Goal: Transaction & Acquisition: Purchase product/service

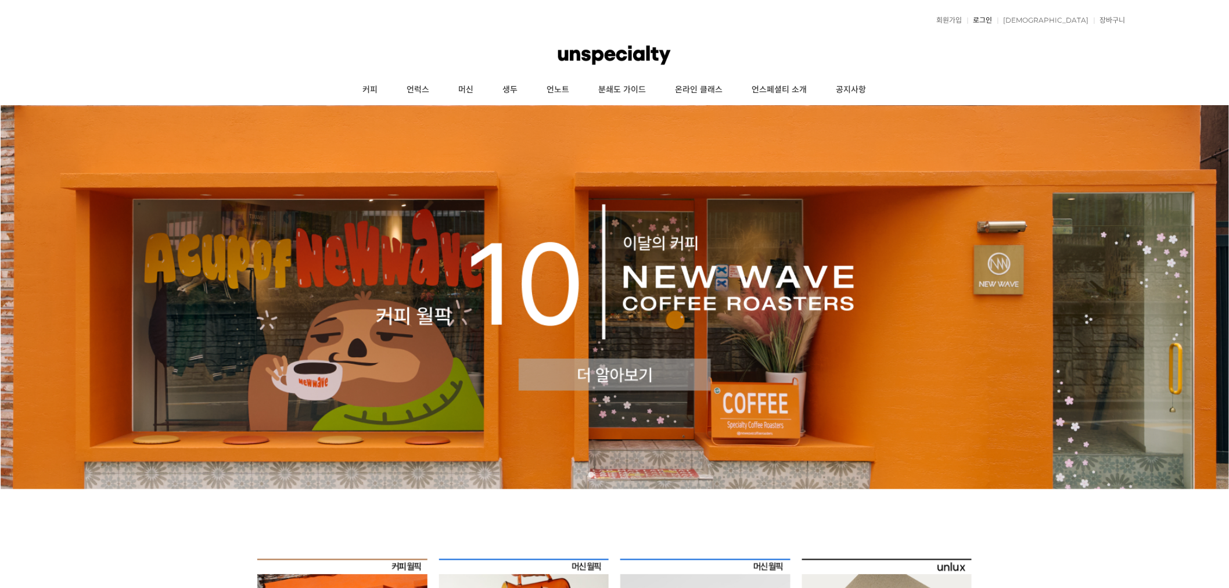
click at [993, 20] on link "로그인" at bounding box center [980, 20] width 25 height 7
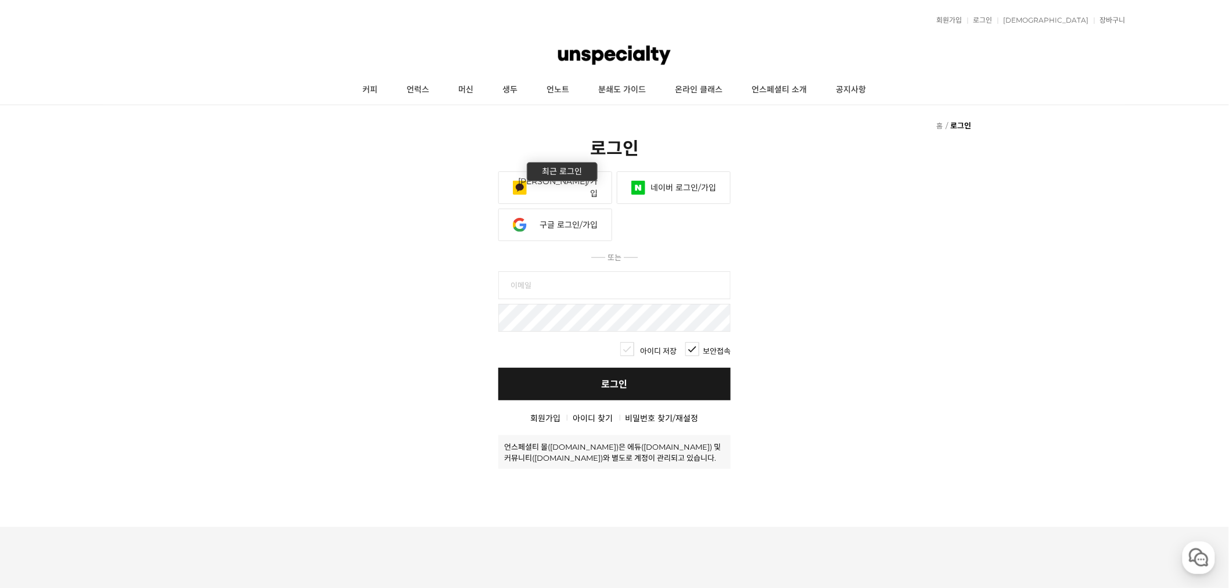
click at [571, 188] on link "카카오 로그인/가입" at bounding box center [555, 187] width 114 height 33
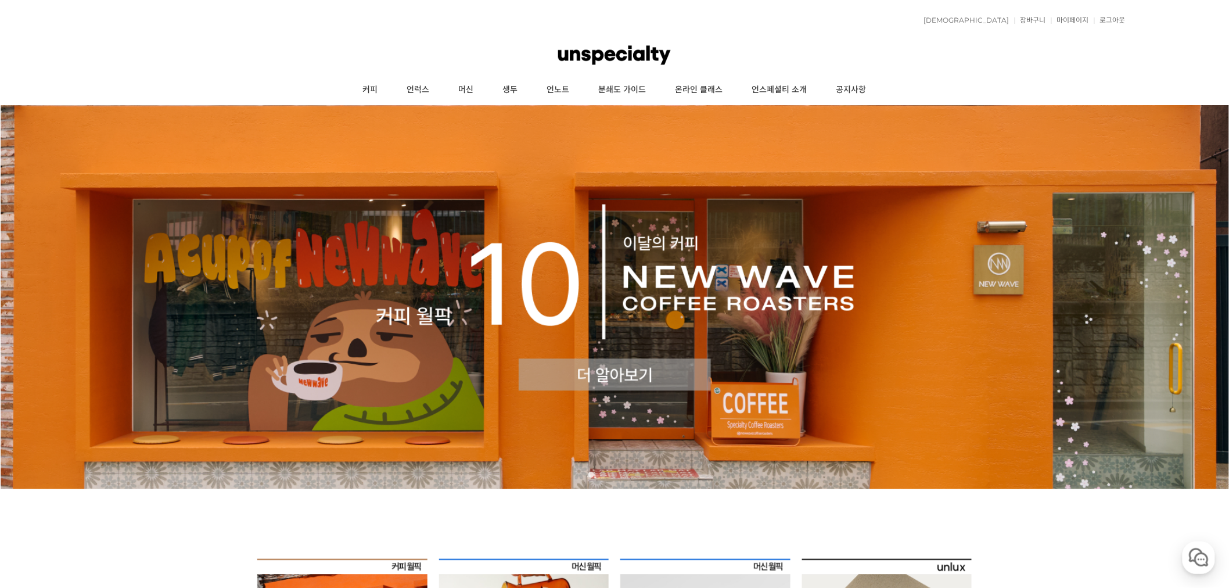
click at [494, 261] on img at bounding box center [615, 297] width 1230 height 384
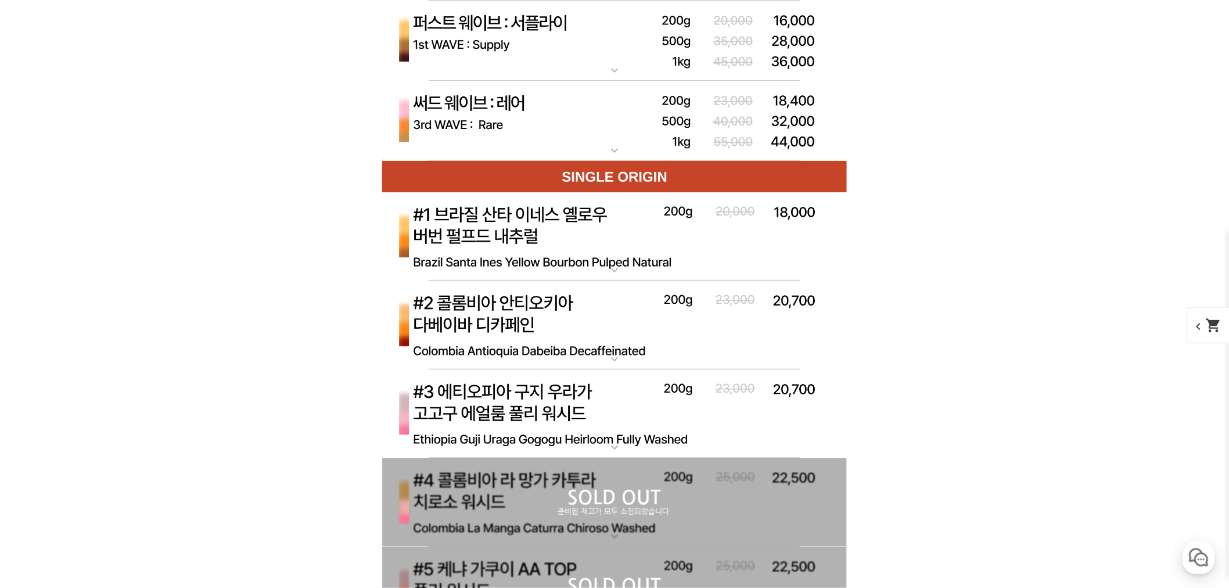
scroll to position [3801, 0]
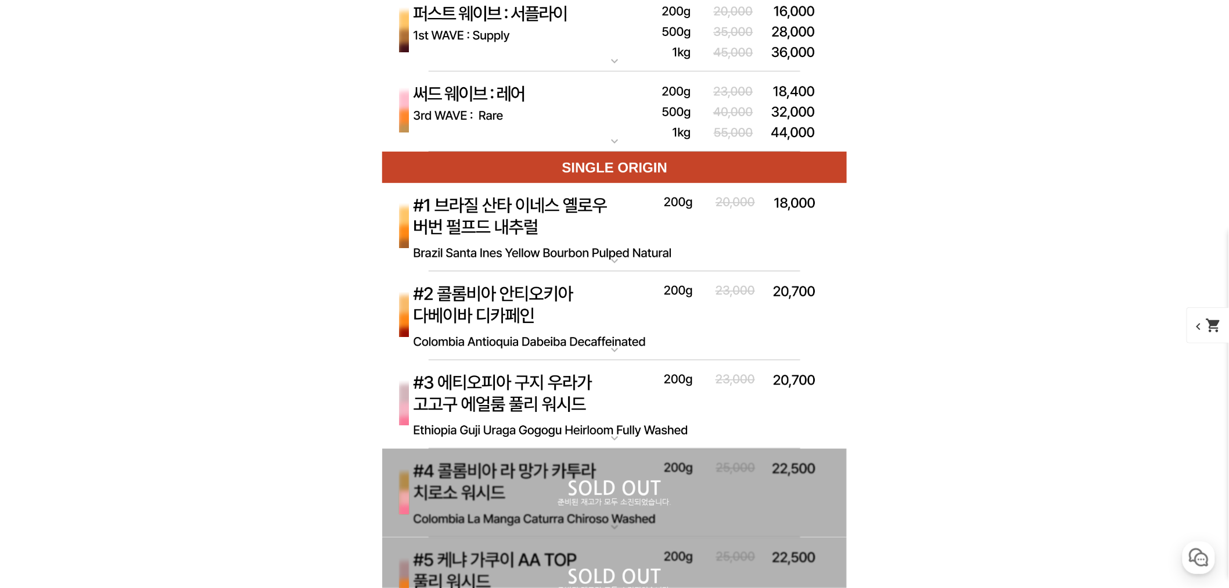
click at [671, 297] on img at bounding box center [614, 315] width 465 height 89
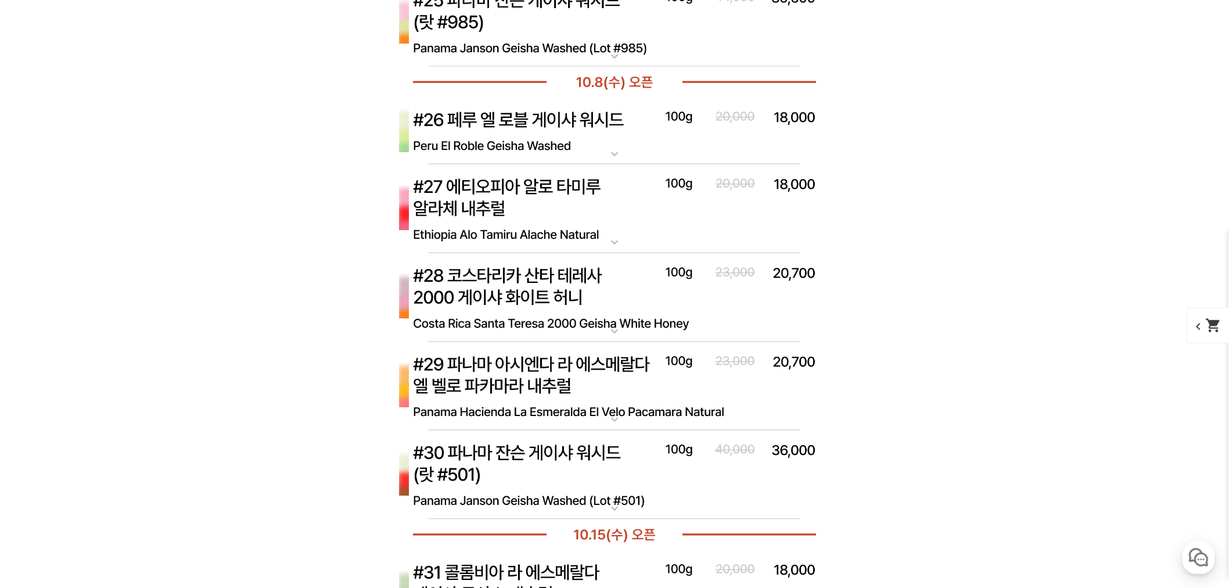
scroll to position [6231, 0]
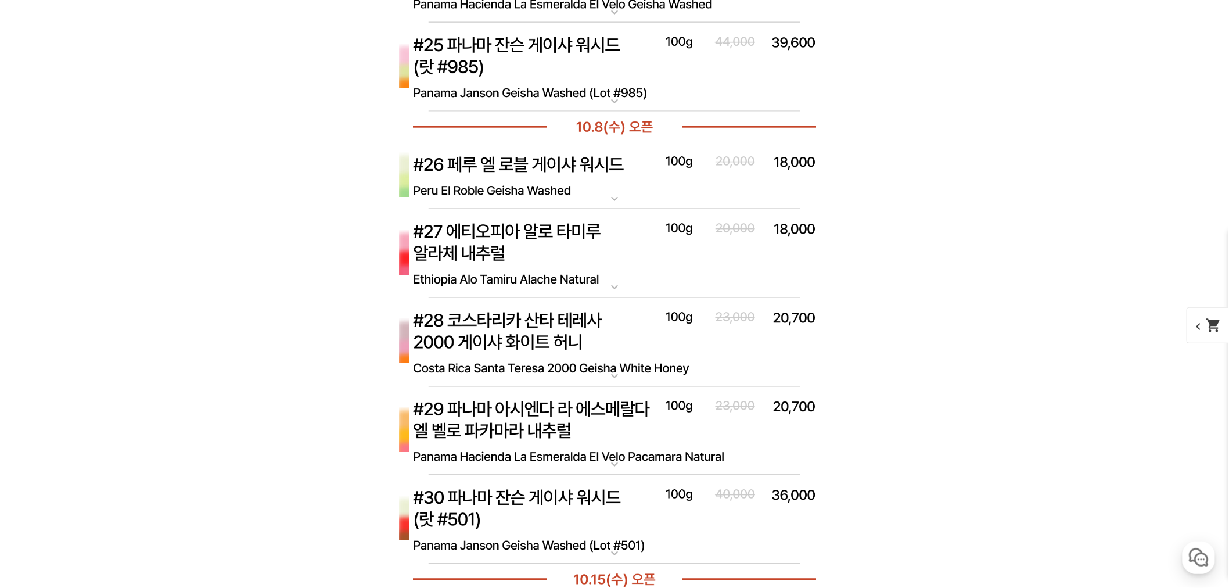
click at [617, 365] on img at bounding box center [614, 342] width 465 height 89
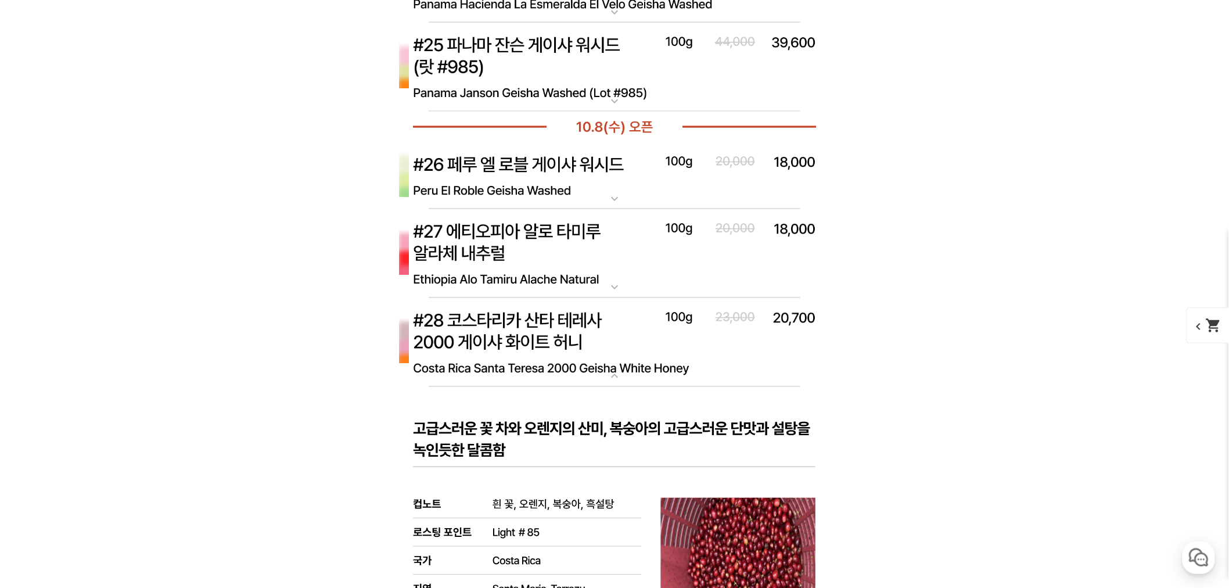
click at [620, 359] on img at bounding box center [614, 342] width 465 height 89
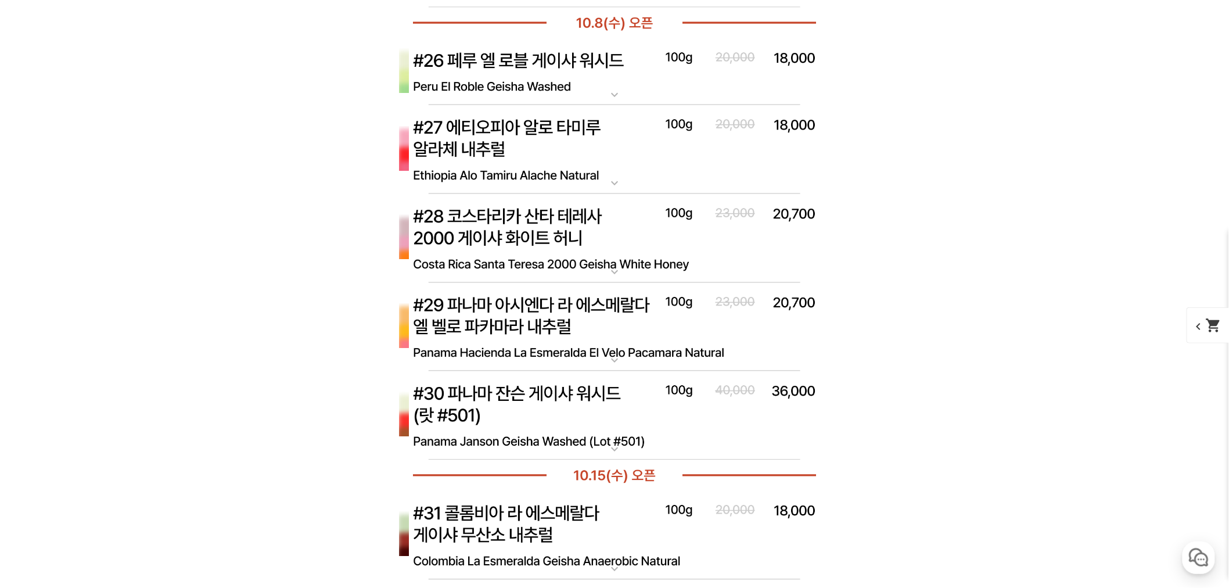
scroll to position [6360, 0]
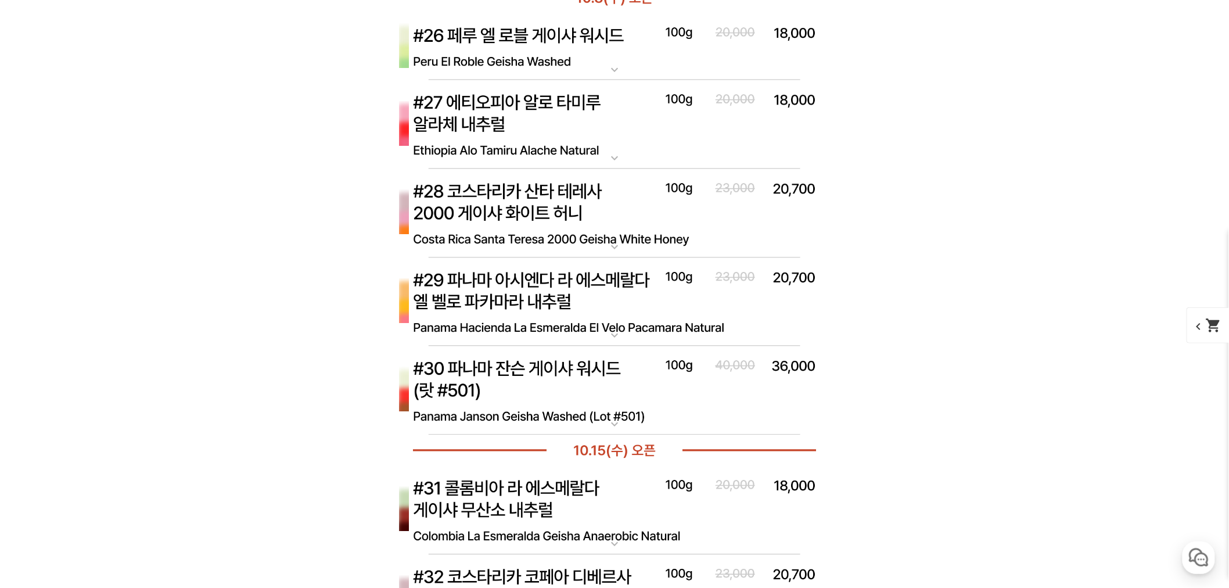
click at [608, 327] on img at bounding box center [614, 302] width 465 height 89
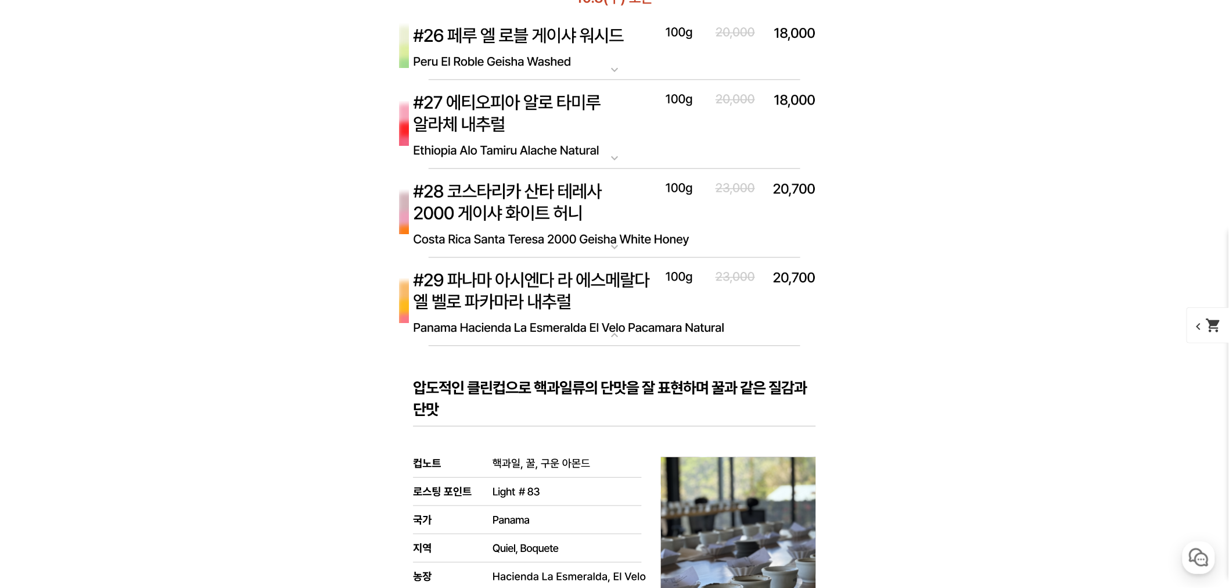
click at [608, 327] on img at bounding box center [614, 302] width 465 height 89
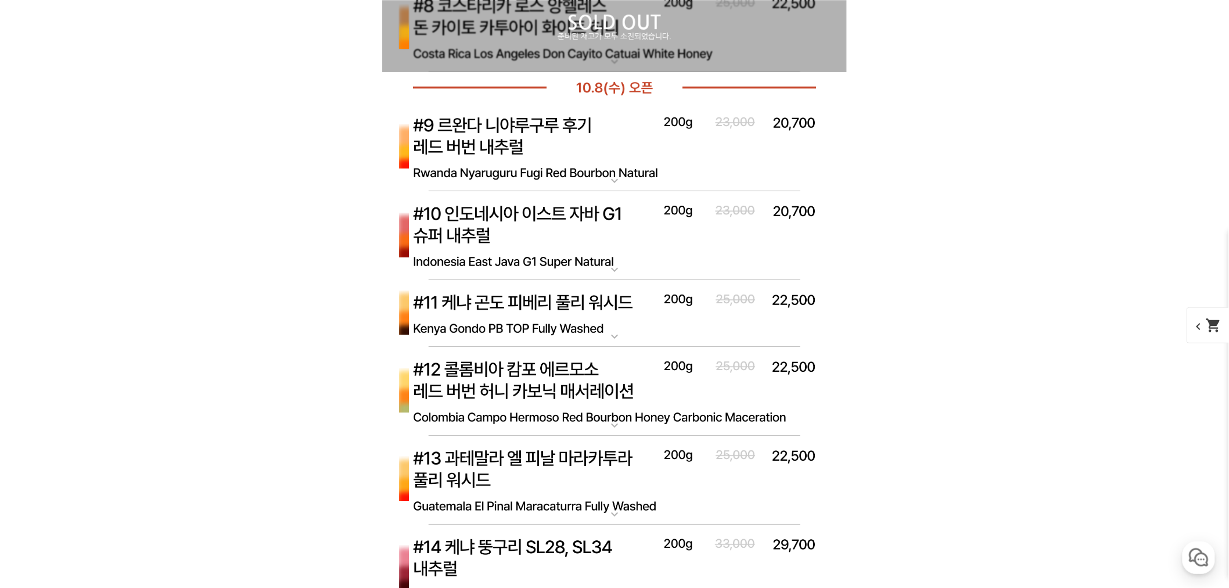
scroll to position [5222, 0]
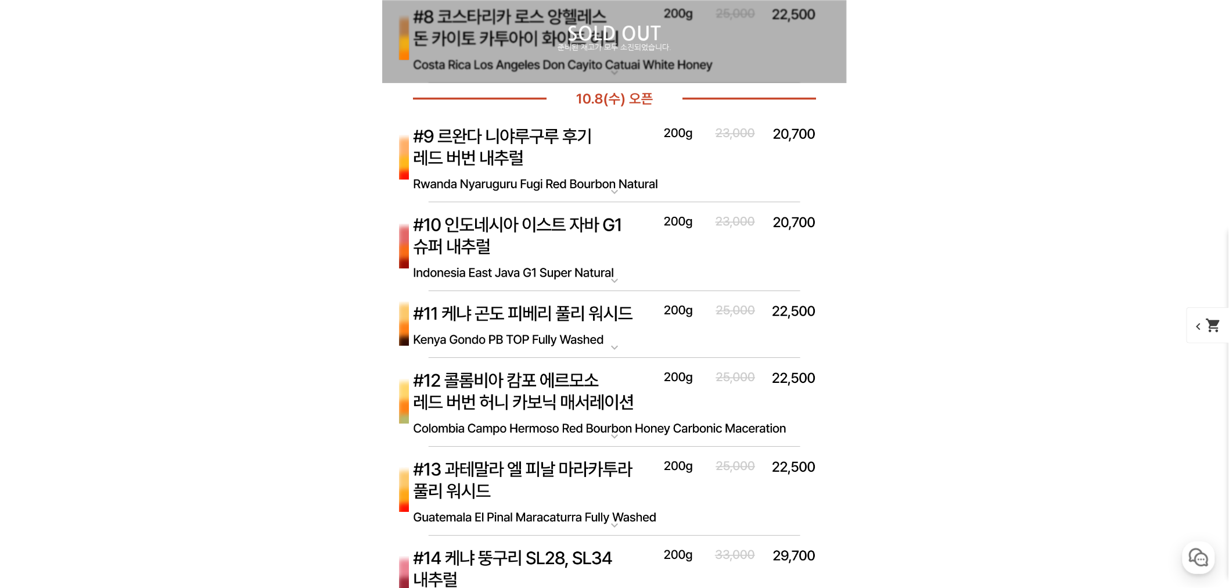
click at [590, 321] on img at bounding box center [614, 324] width 465 height 67
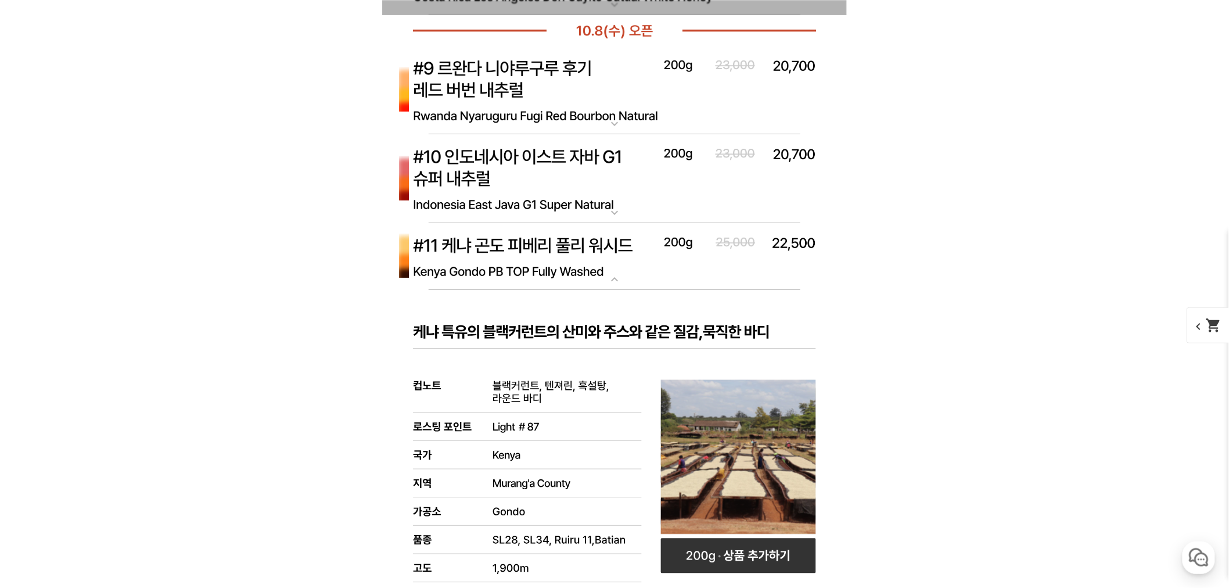
scroll to position [5287, 0]
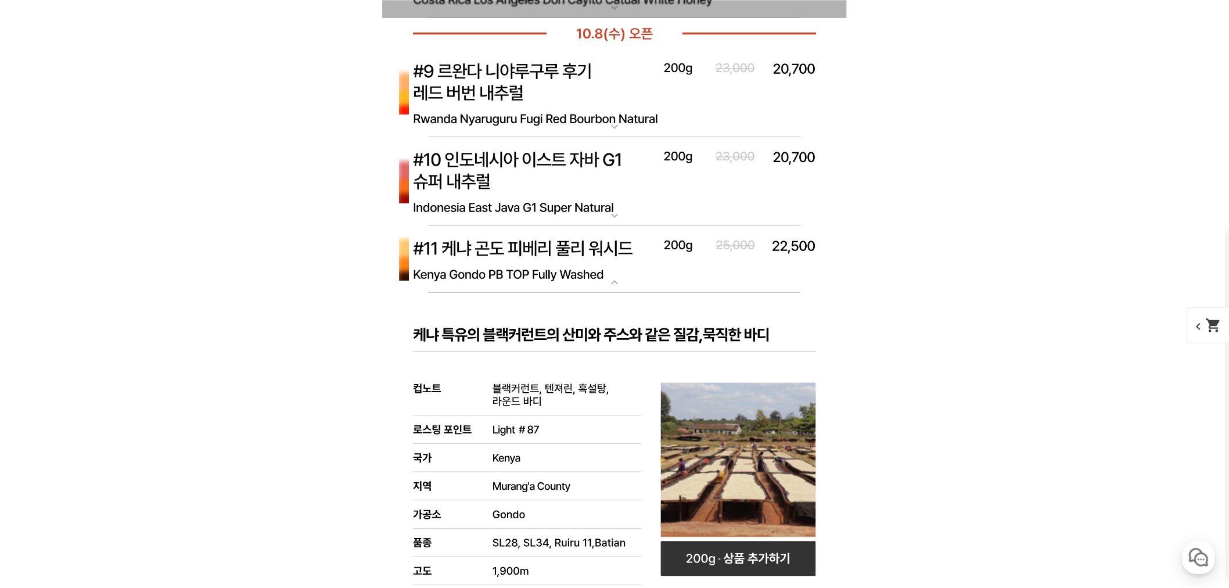
click at [562, 250] on img at bounding box center [614, 259] width 465 height 67
click at [574, 170] on img at bounding box center [614, 181] width 465 height 89
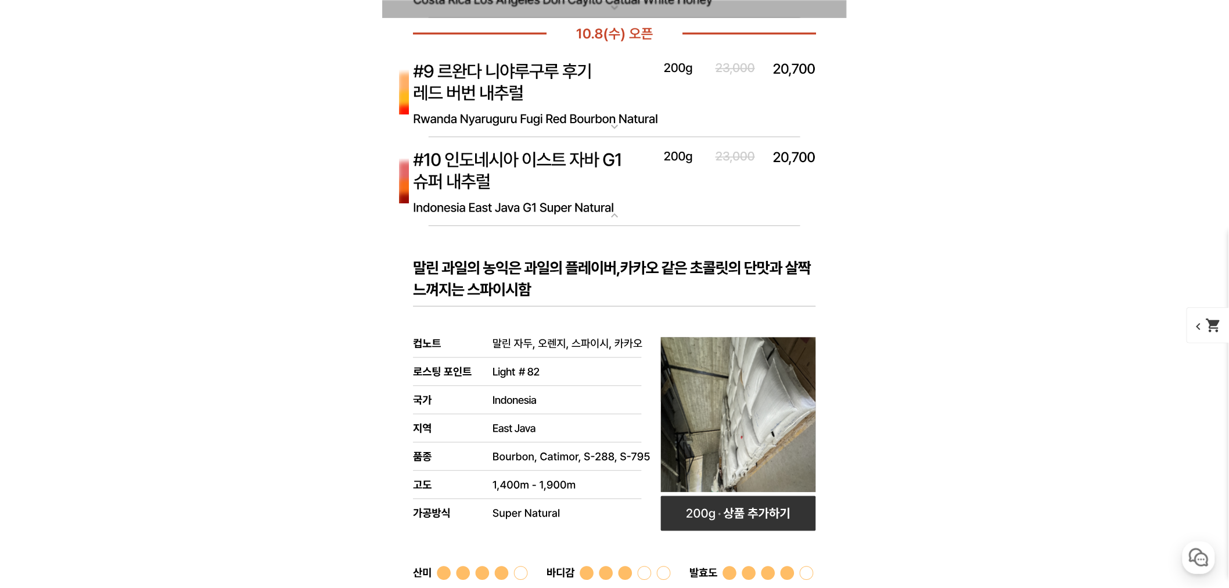
click at [546, 106] on img at bounding box center [614, 93] width 465 height 89
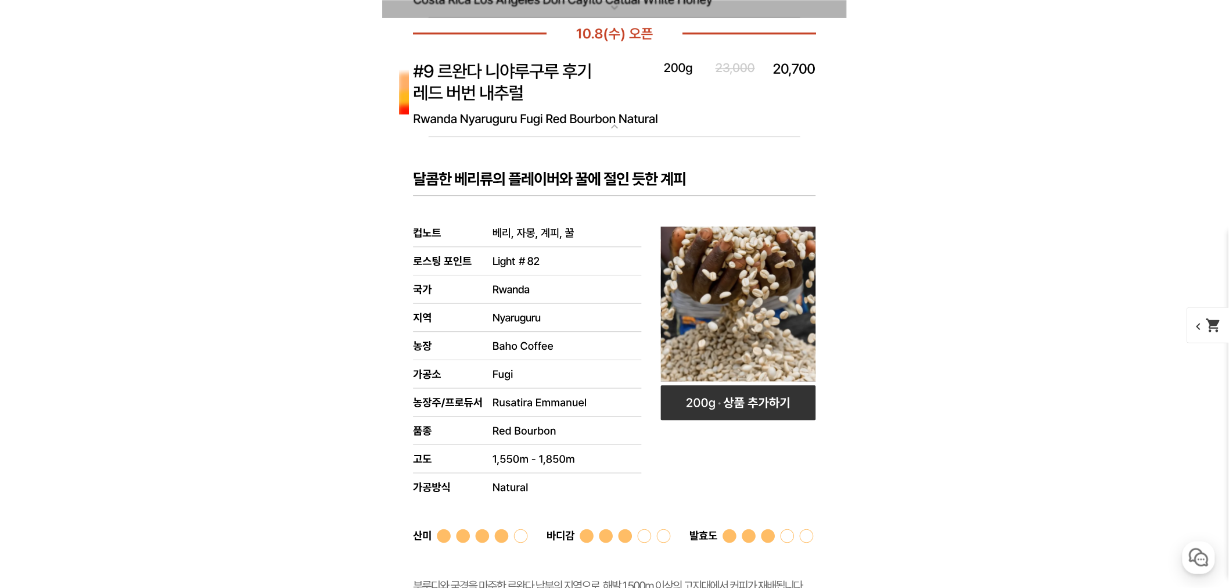
click at [537, 109] on img at bounding box center [614, 93] width 465 height 89
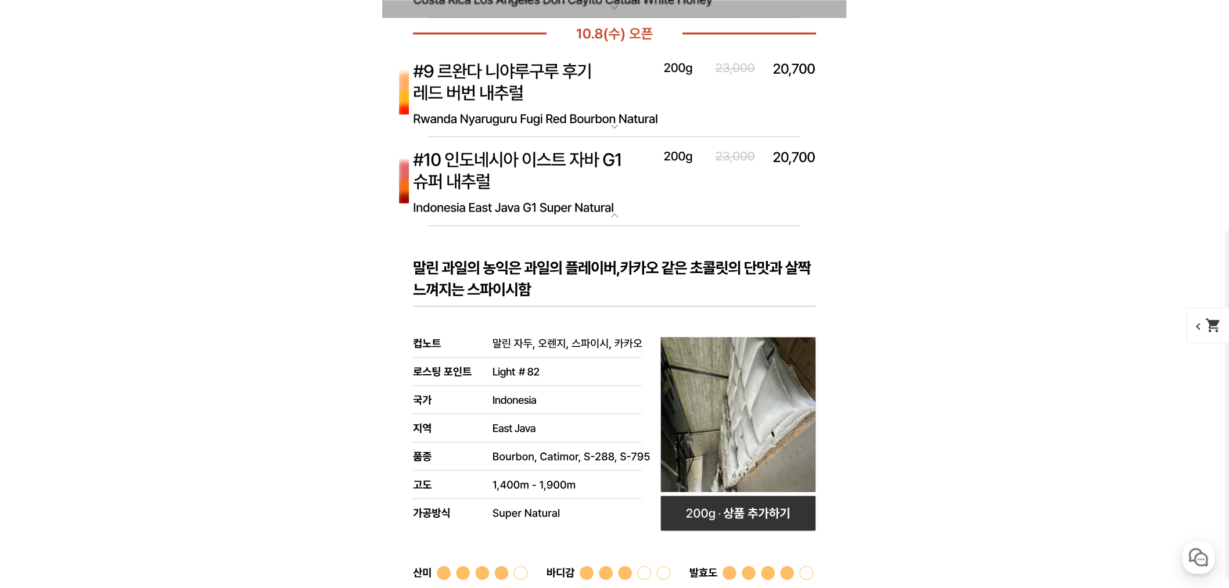
click at [555, 181] on img at bounding box center [614, 181] width 465 height 89
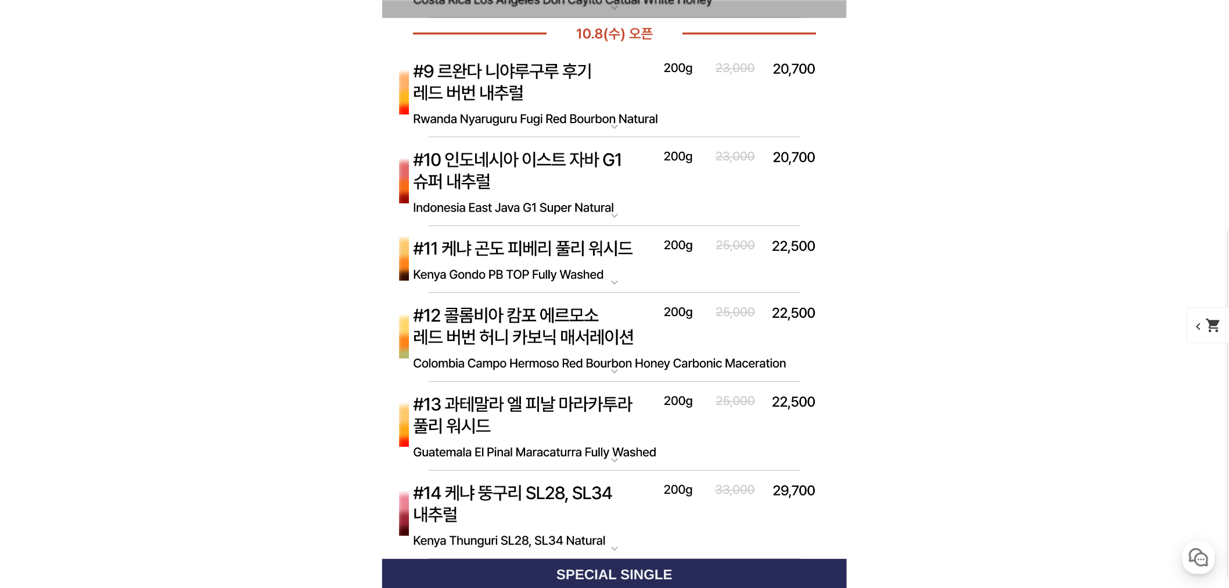
click at [579, 248] on img at bounding box center [614, 259] width 465 height 67
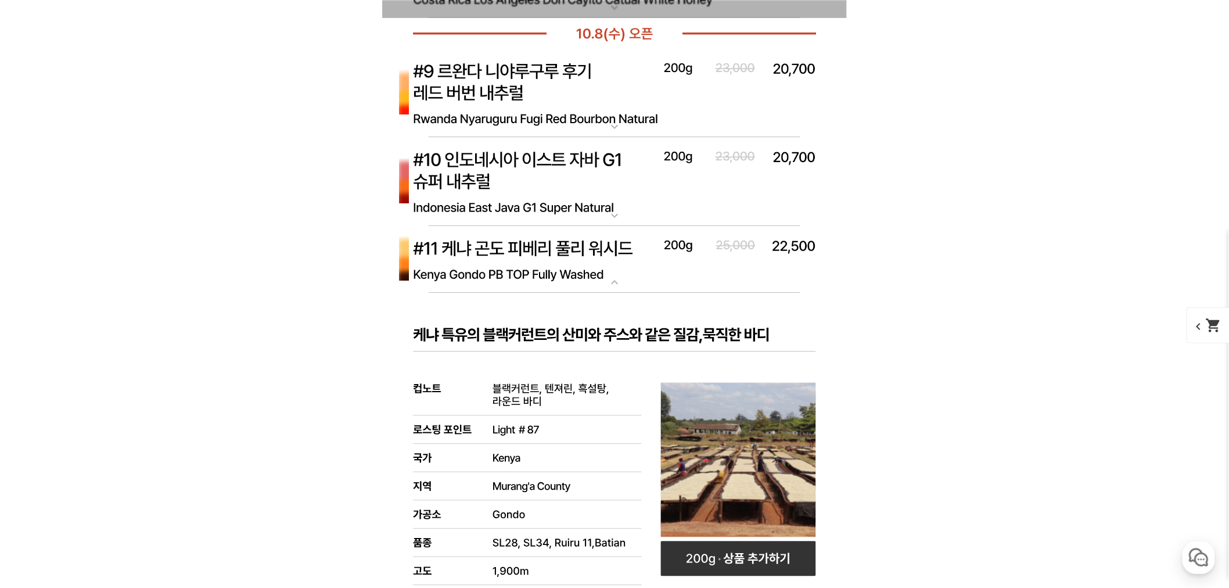
click at [579, 248] on img at bounding box center [614, 259] width 465 height 67
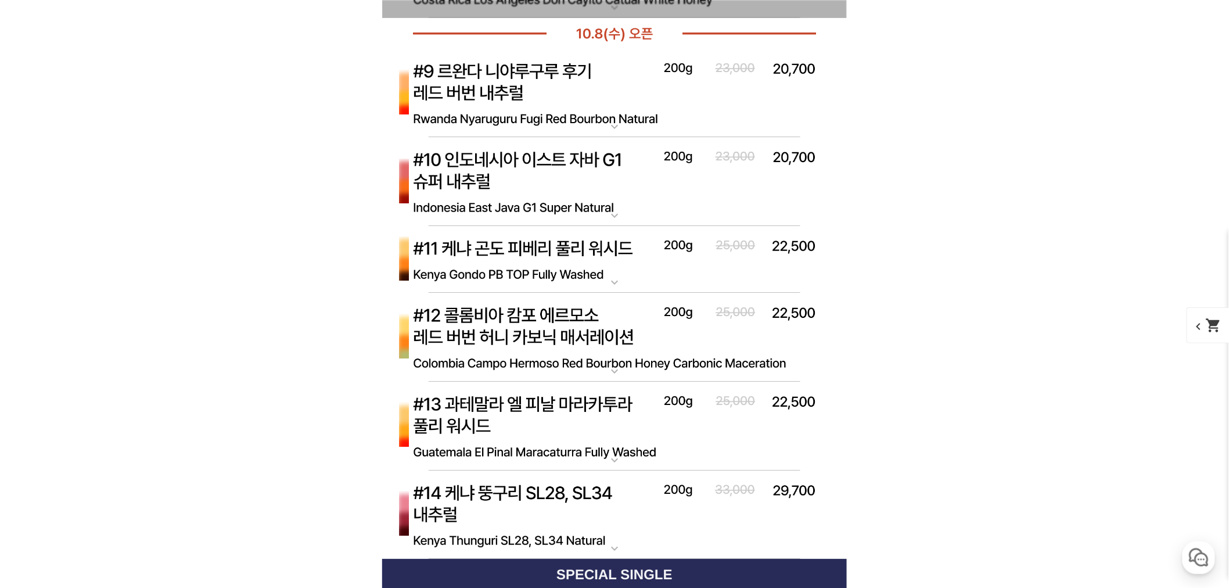
click at [579, 248] on img at bounding box center [614, 259] width 465 height 67
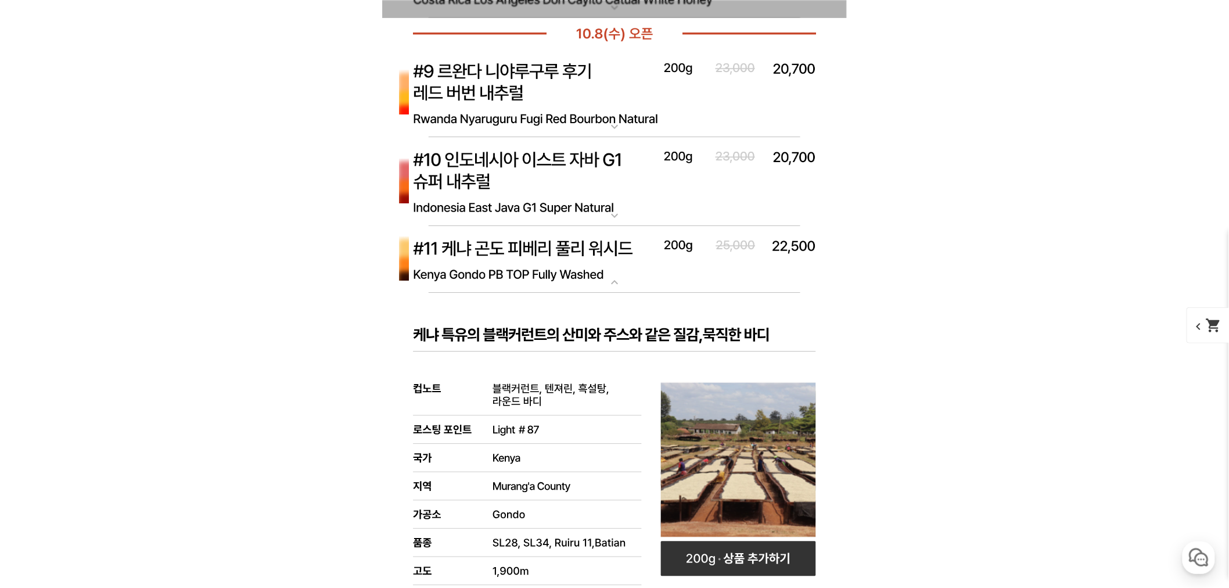
click at [578, 248] on img at bounding box center [614, 259] width 465 height 67
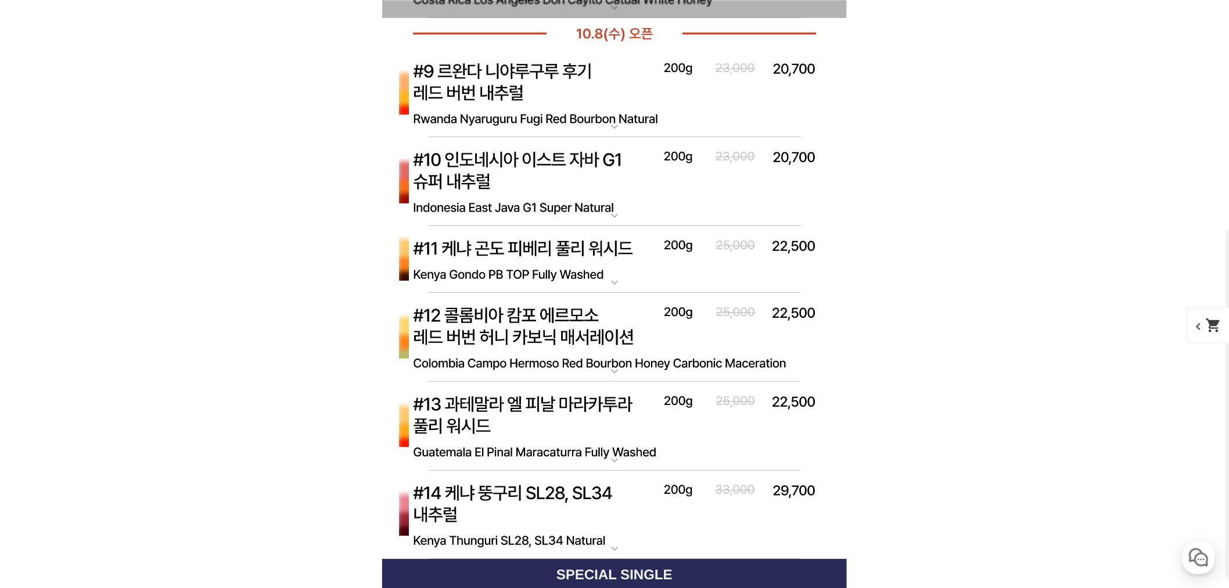
click at [575, 317] on img at bounding box center [614, 337] width 465 height 89
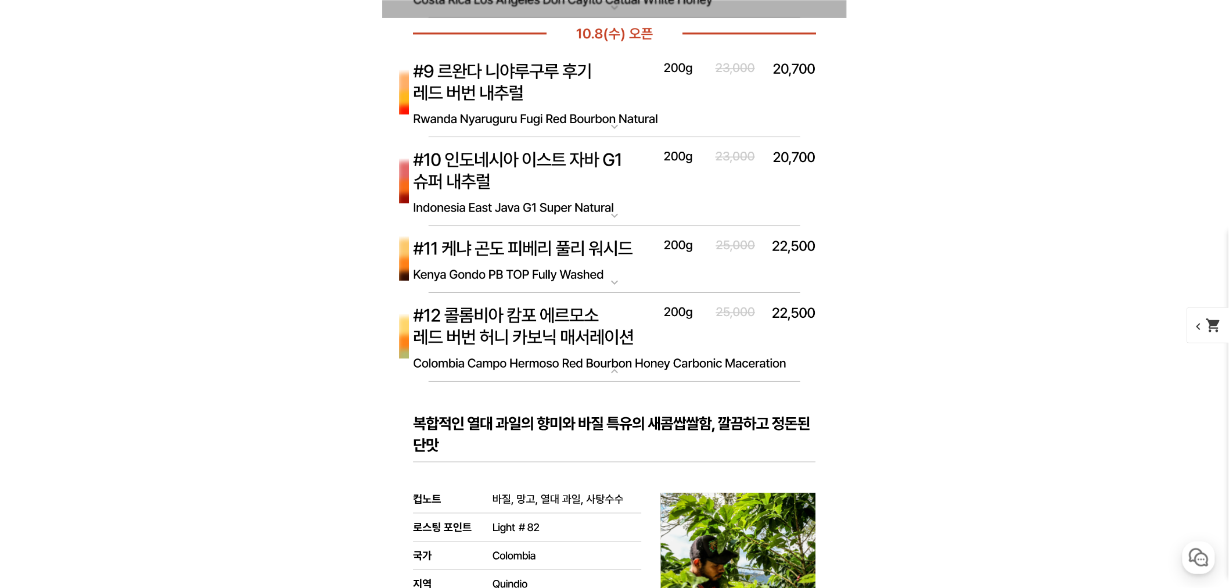
click at [578, 317] on img at bounding box center [614, 337] width 465 height 89
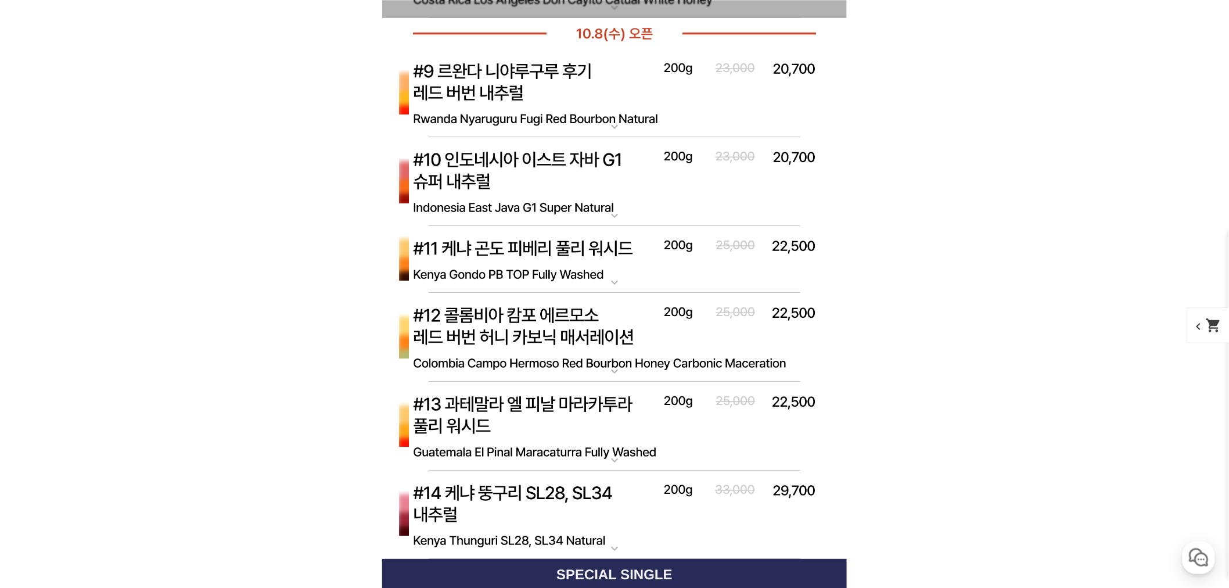
click at [579, 388] on p "[10.8 오픈] #13 과테말라 엘 피날 마라카투라 풀리 워시드" at bounding box center [614, 386] width 465 height 9
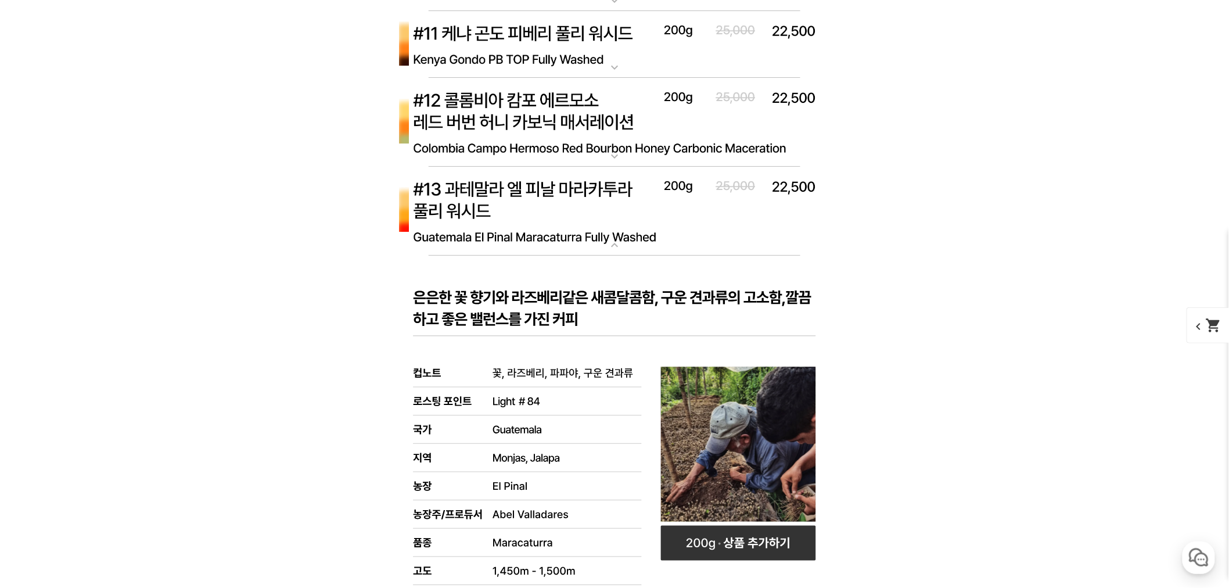
scroll to position [5545, 0]
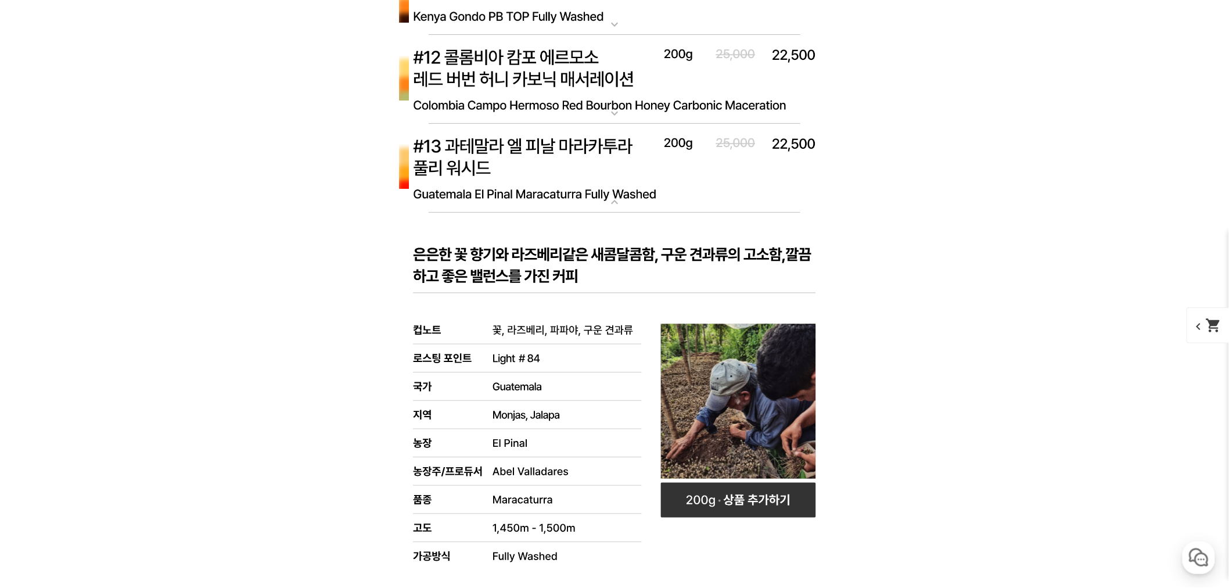
click at [558, 198] on img at bounding box center [614, 168] width 465 height 89
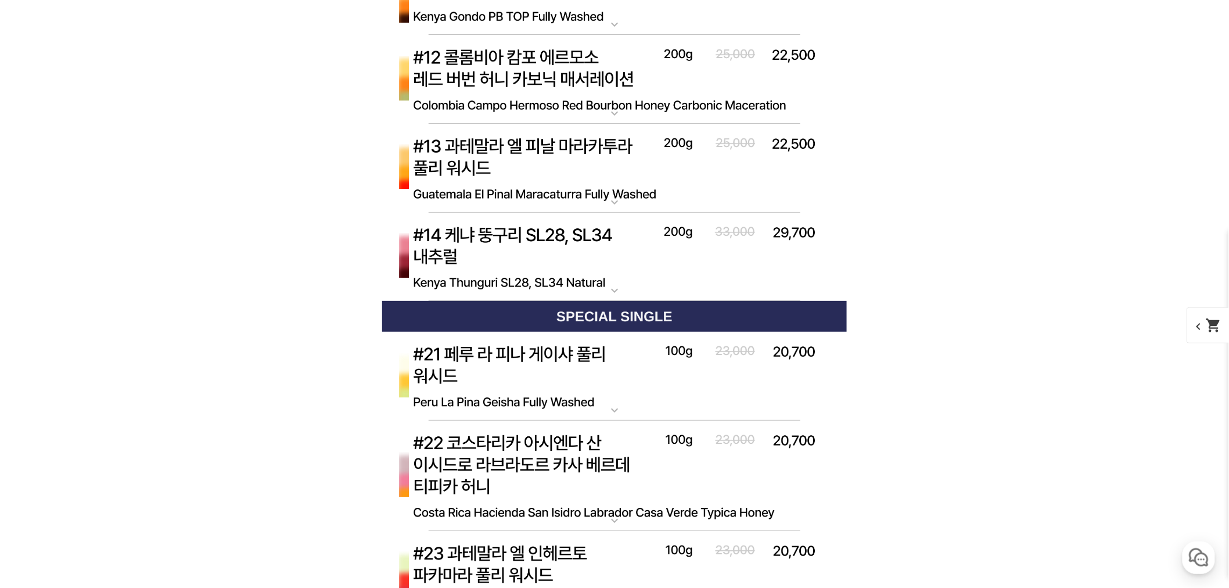
click at [533, 242] on img at bounding box center [614, 257] width 465 height 89
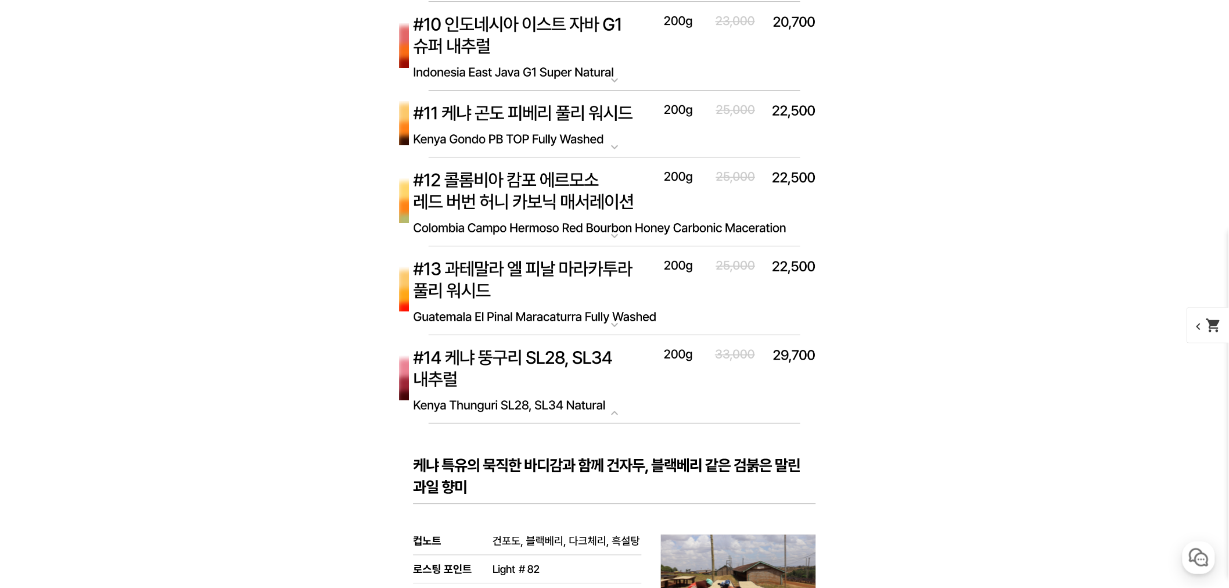
scroll to position [5416, 0]
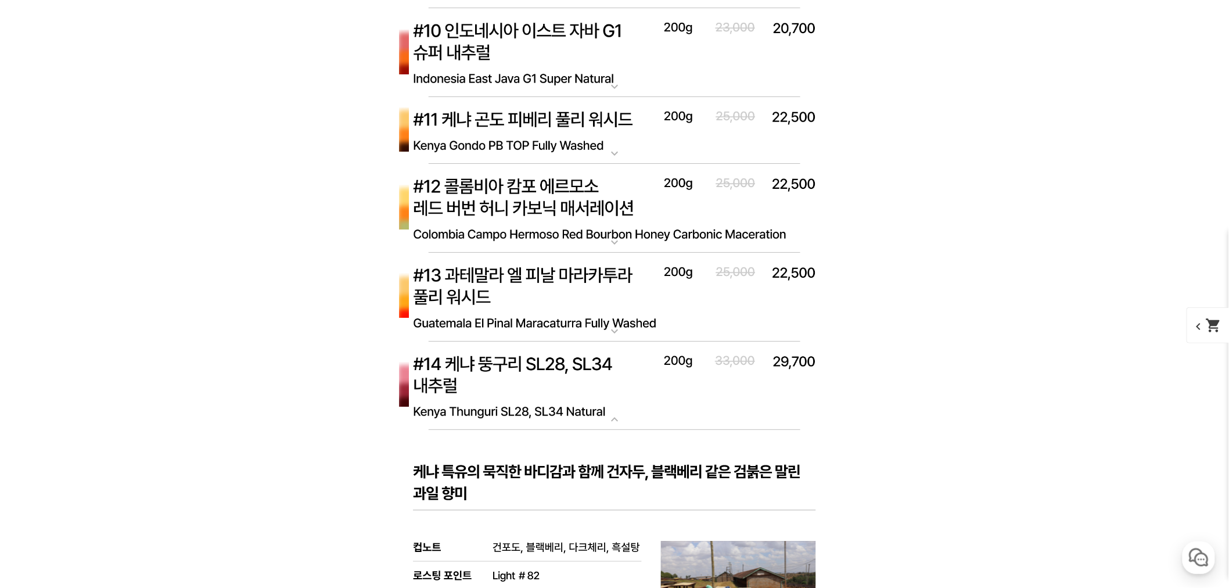
click at [614, 148] on img at bounding box center [614, 130] width 465 height 67
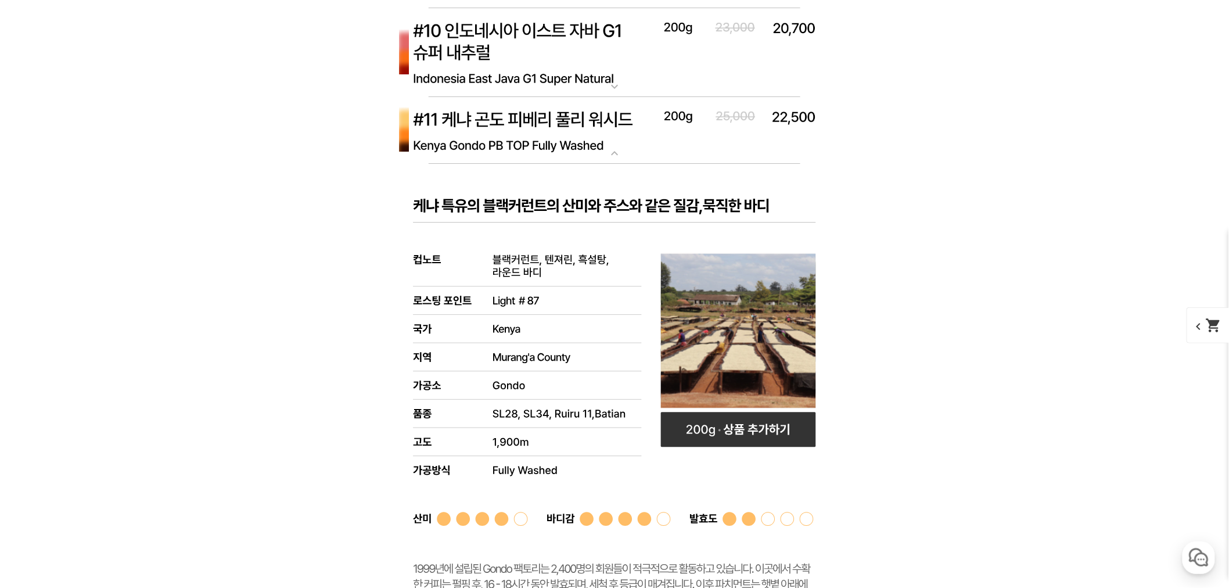
click at [609, 142] on img at bounding box center [614, 130] width 465 height 67
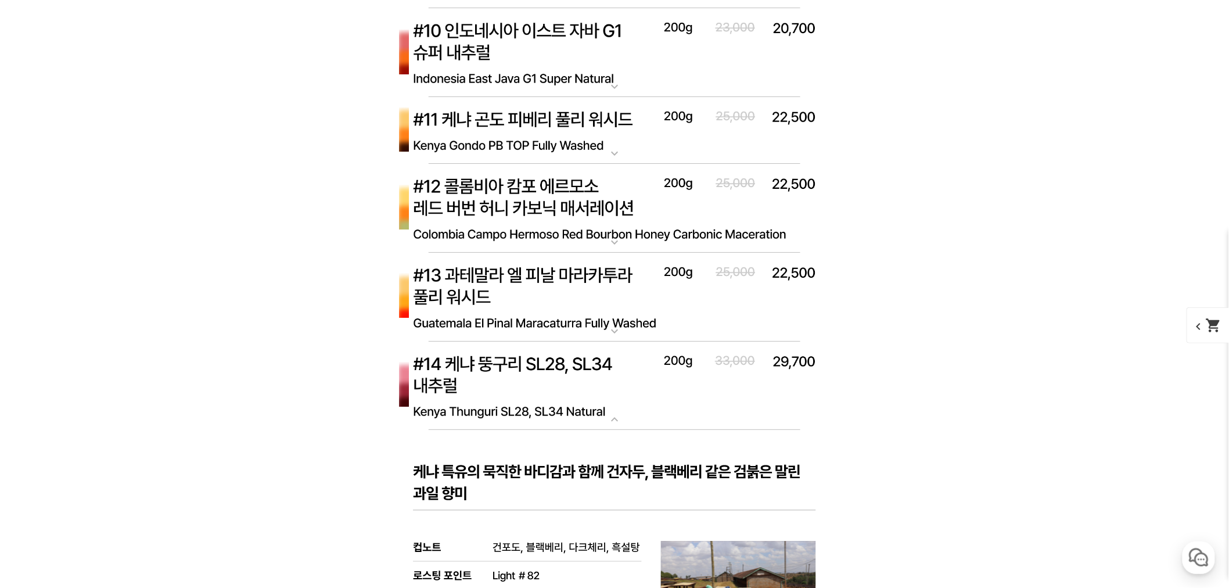
click at [606, 143] on img at bounding box center [614, 130] width 465 height 67
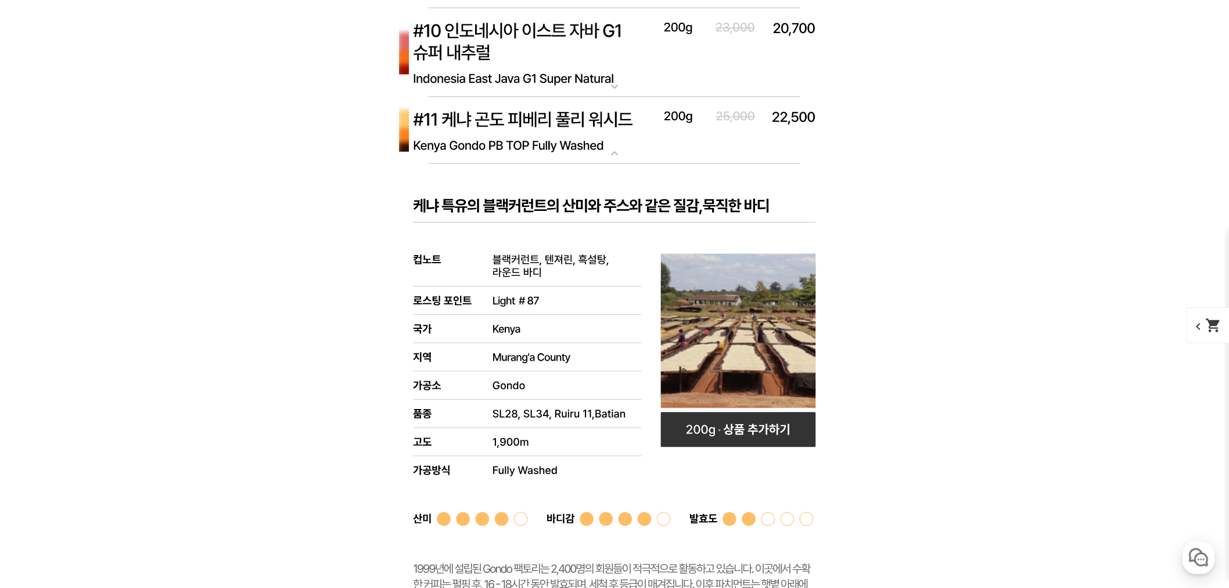
click at [603, 143] on img at bounding box center [614, 130] width 465 height 67
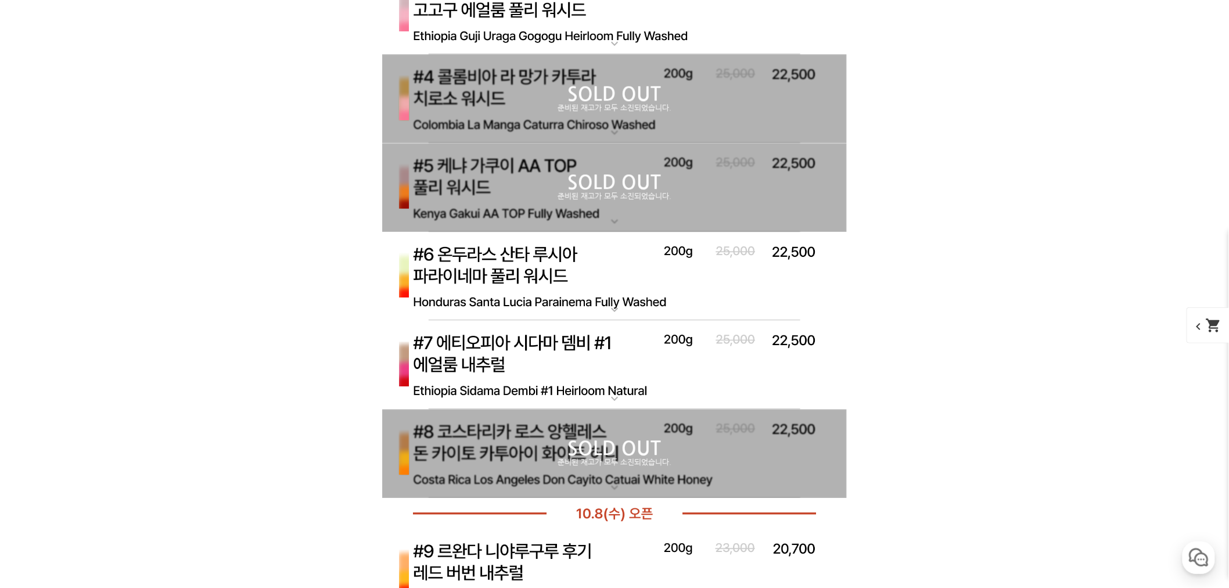
scroll to position [4804, 0]
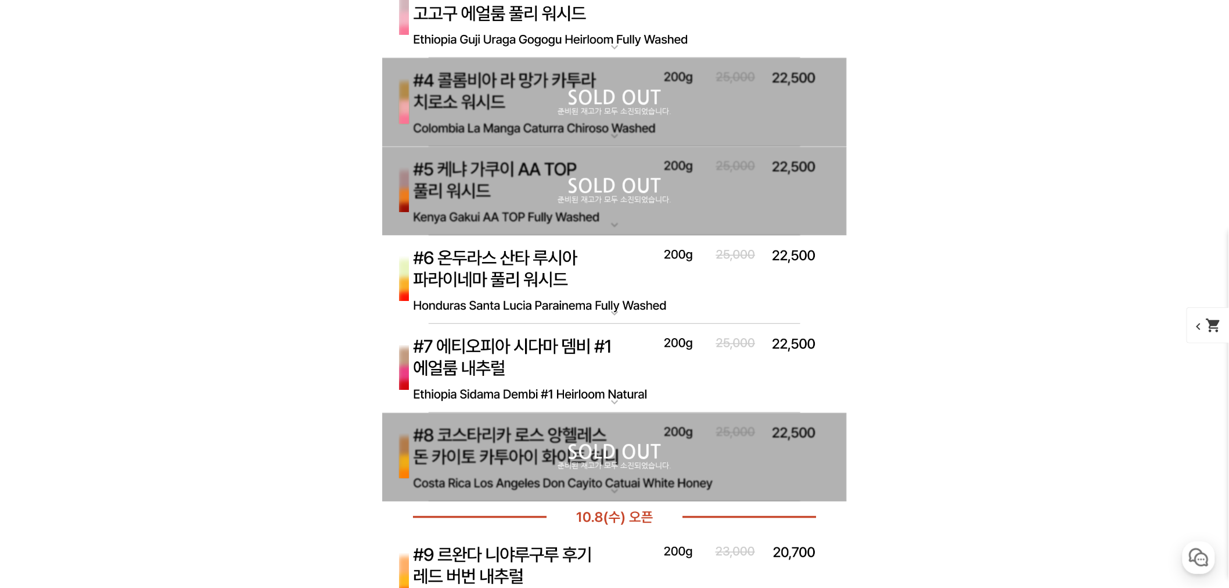
click at [655, 358] on img at bounding box center [614, 368] width 465 height 89
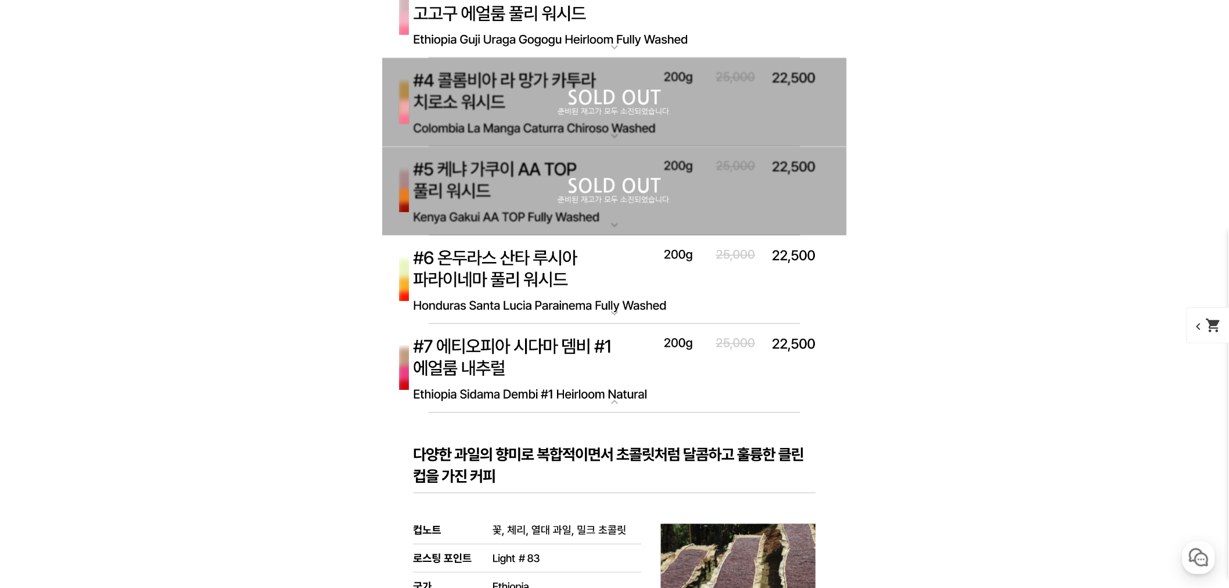
click at [564, 297] on img at bounding box center [614, 279] width 465 height 89
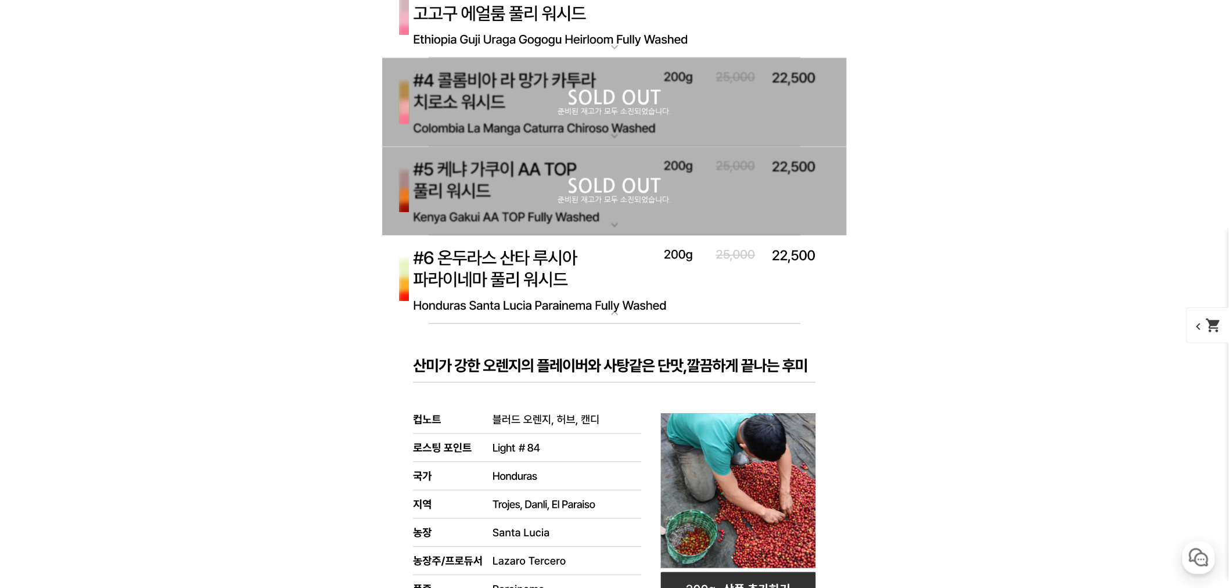
click at [564, 294] on img at bounding box center [614, 279] width 465 height 89
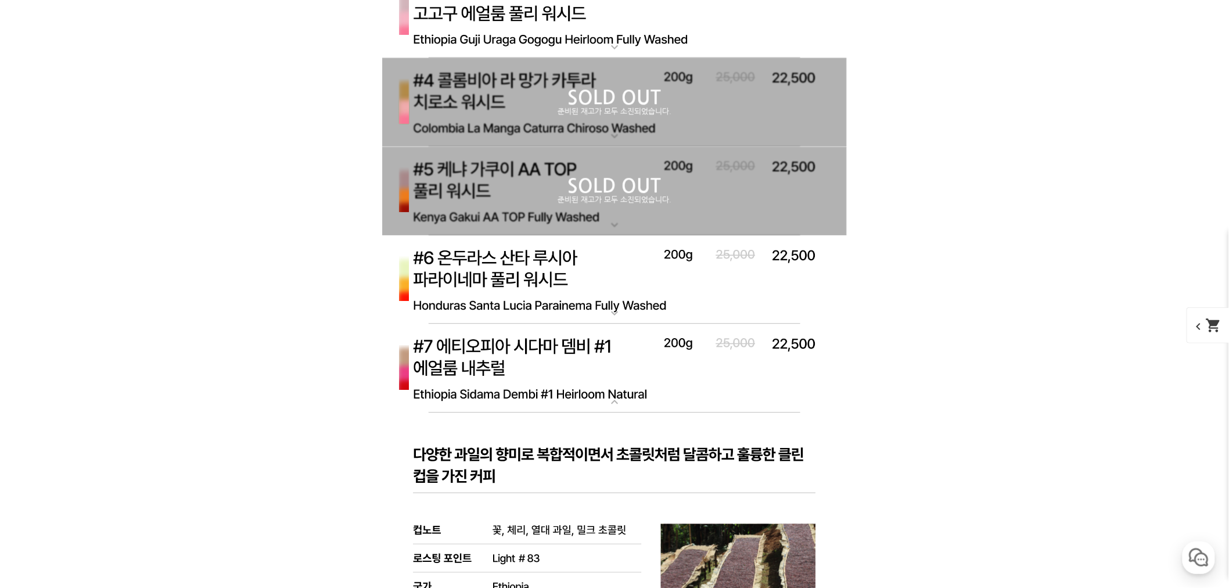
click at [597, 381] on img at bounding box center [614, 368] width 465 height 89
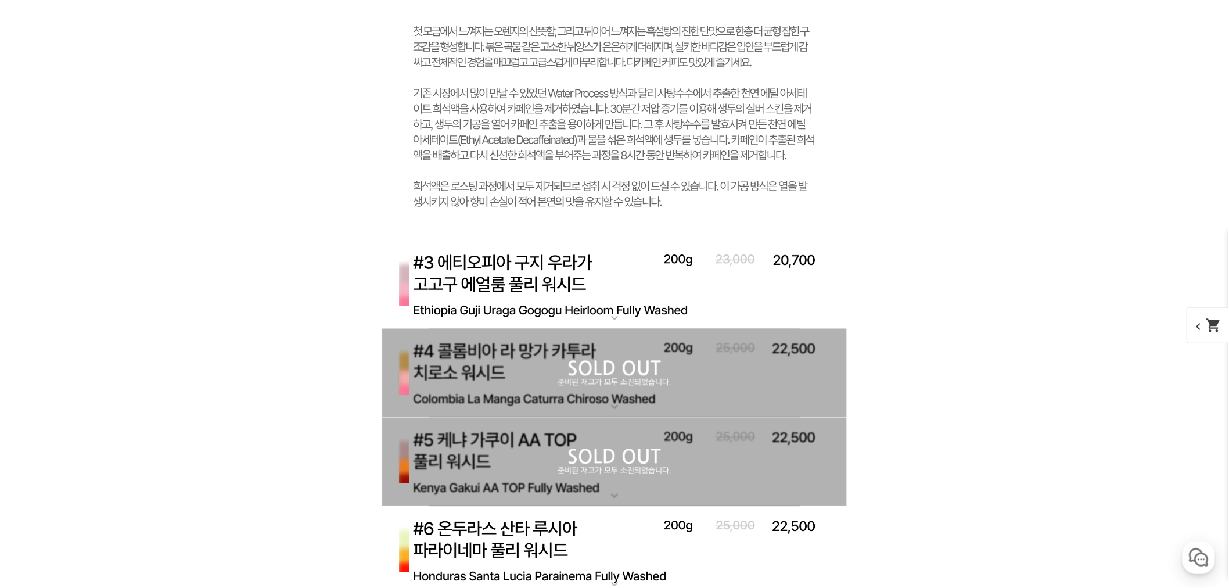
scroll to position [4481, 0]
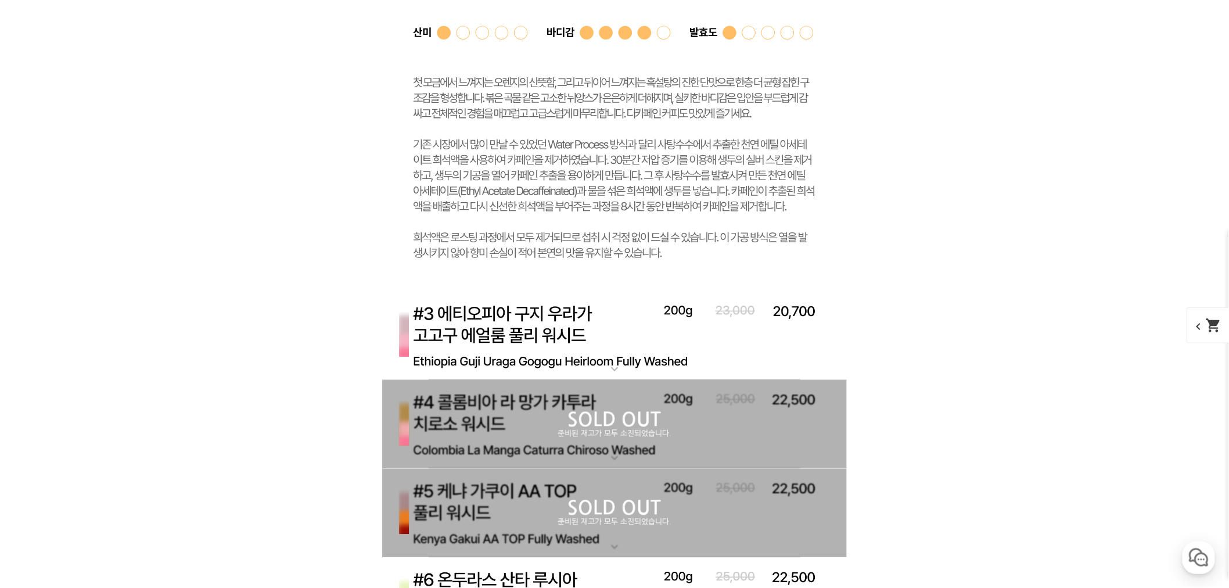
click at [594, 356] on img at bounding box center [614, 336] width 465 height 89
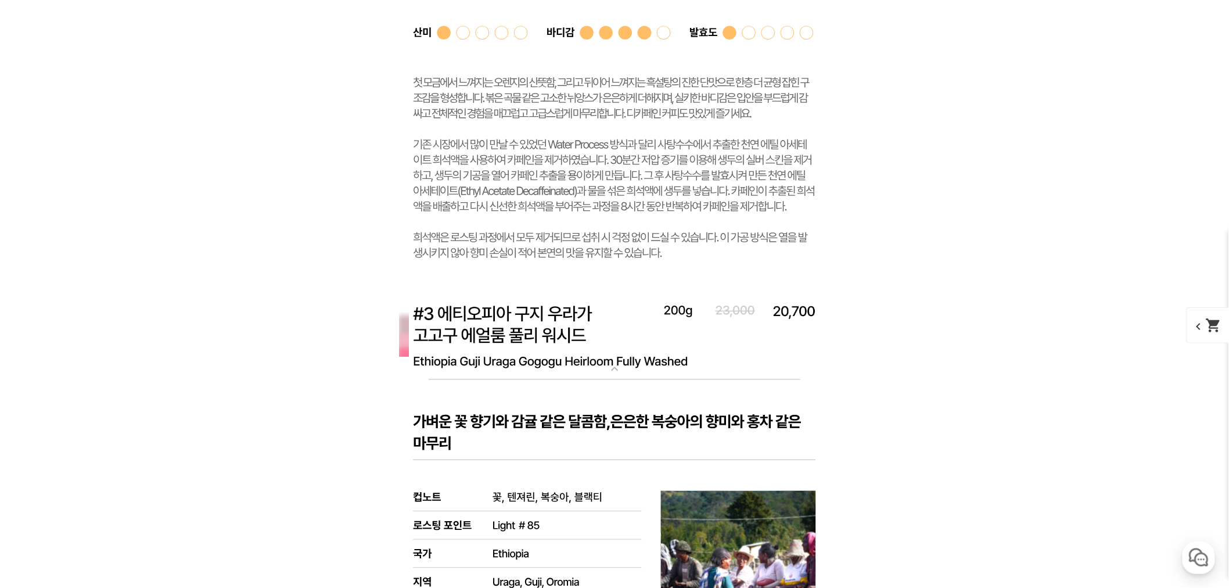
click at [589, 354] on img at bounding box center [614, 336] width 465 height 89
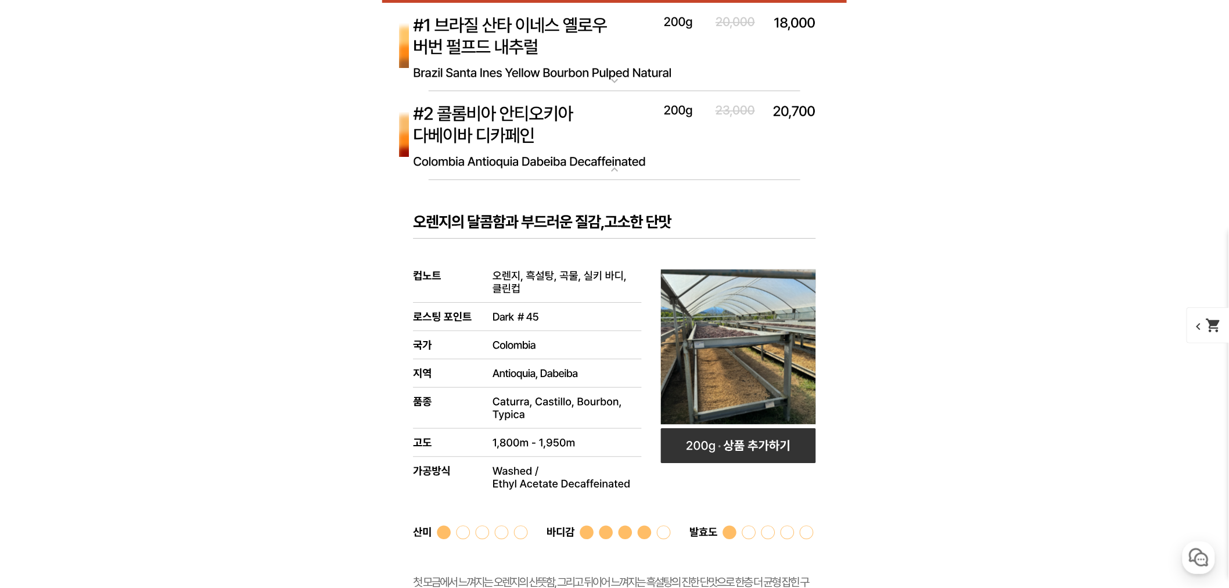
scroll to position [3965, 0]
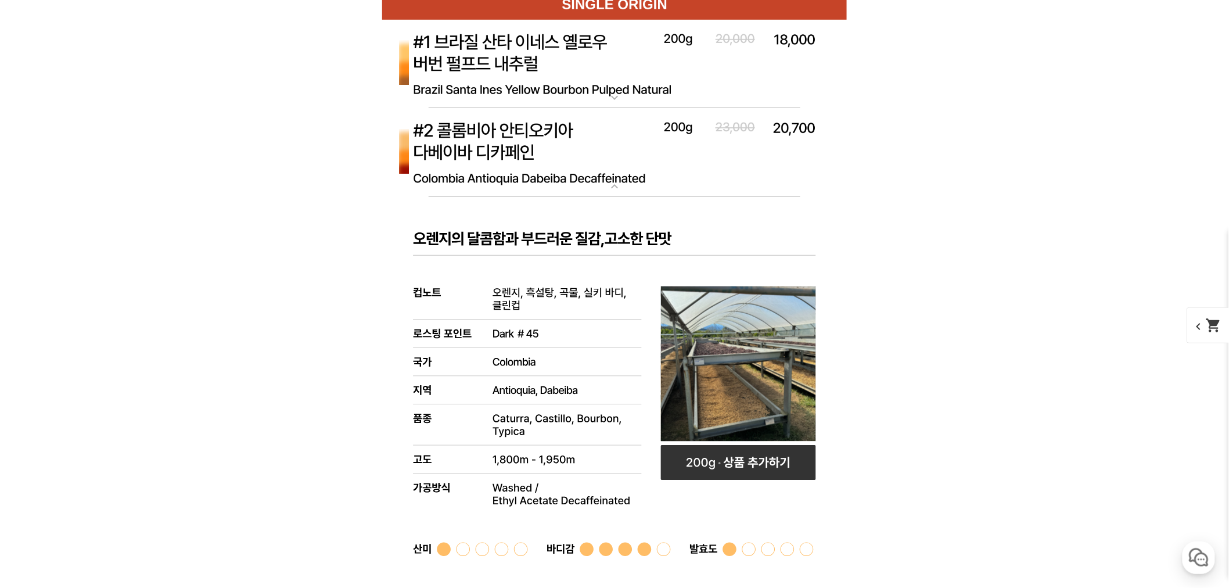
click at [571, 178] on img at bounding box center [614, 152] width 465 height 89
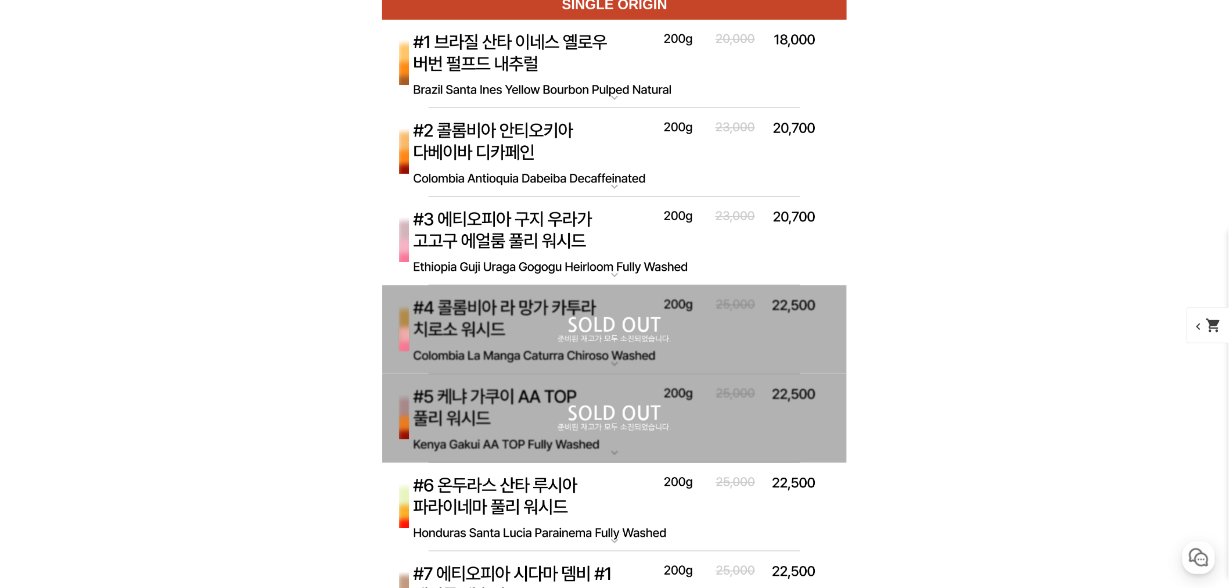
click at [572, 97] on img at bounding box center [614, 64] width 465 height 89
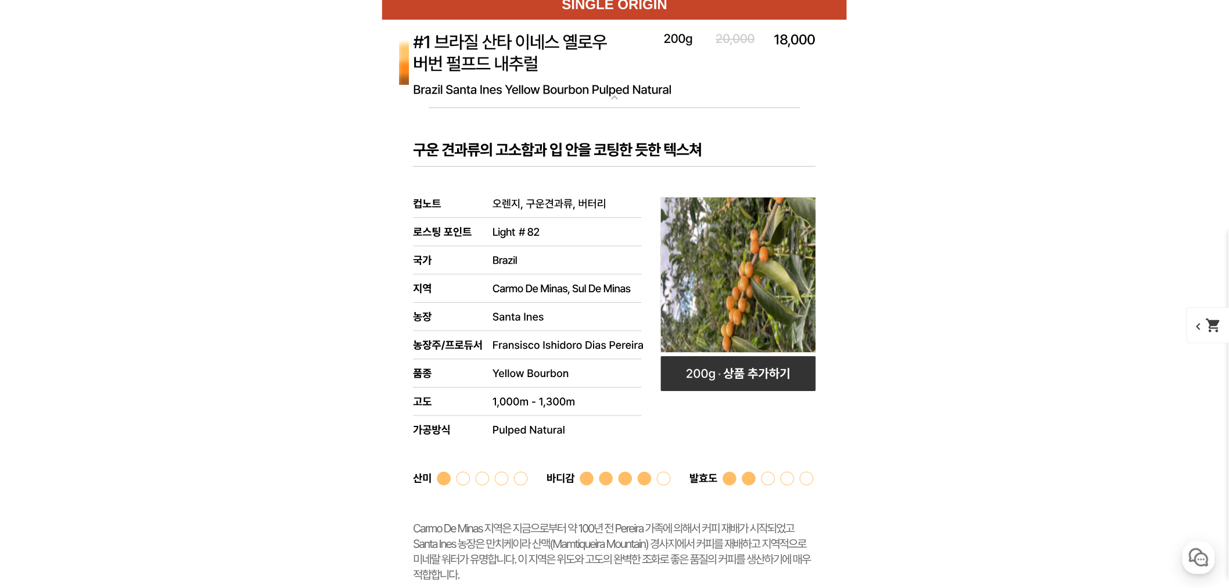
click at [570, 97] on img at bounding box center [614, 64] width 465 height 89
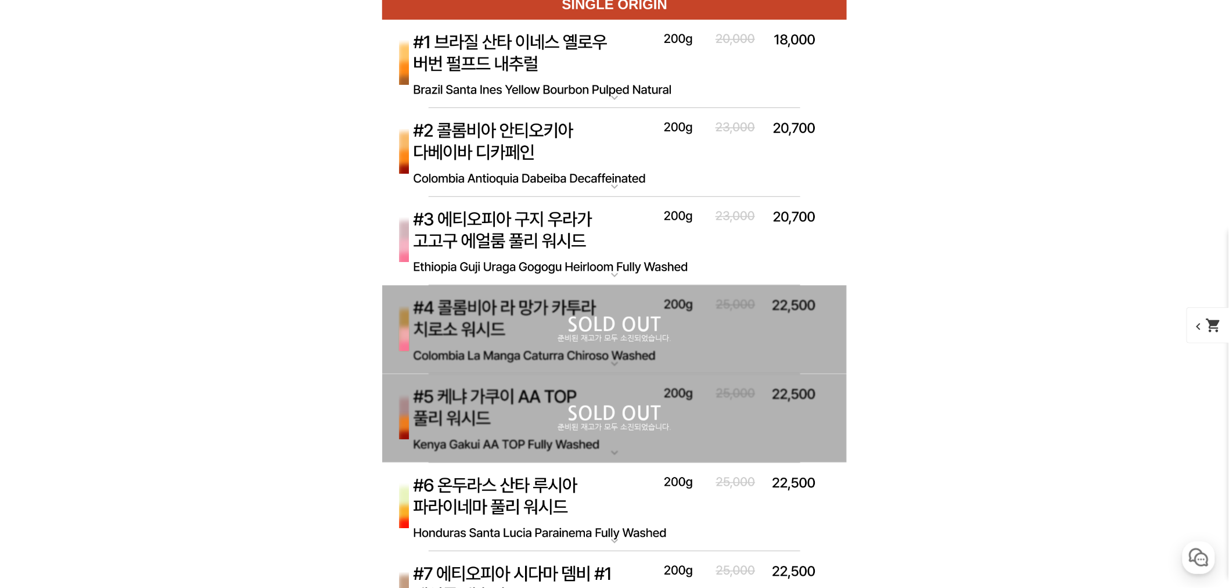
click at [539, 141] on img at bounding box center [614, 152] width 465 height 89
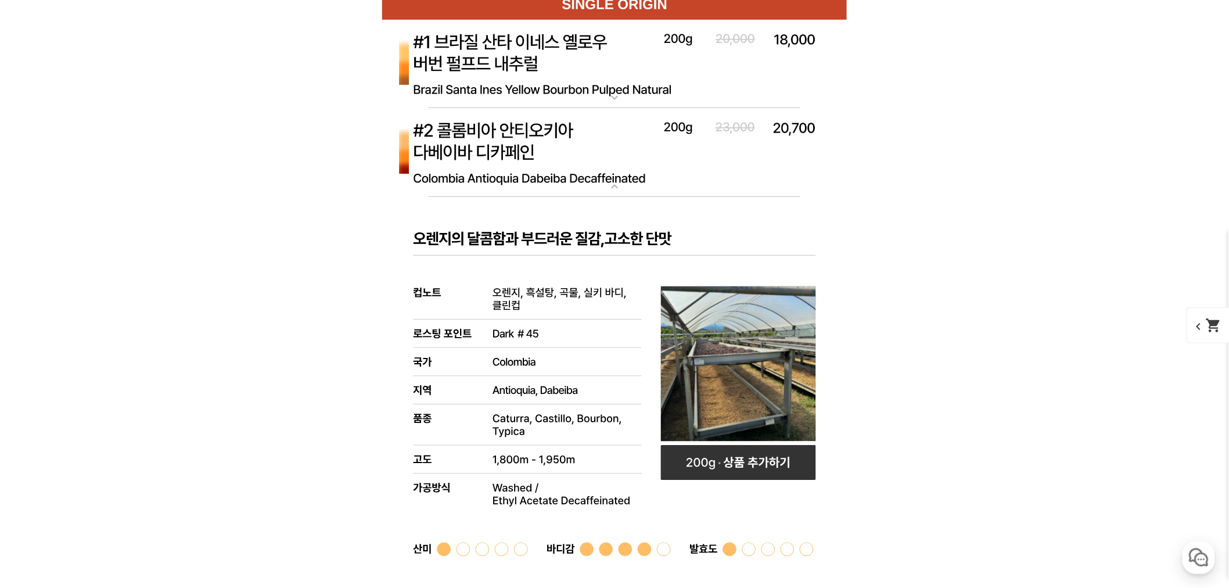
click at [536, 141] on img at bounding box center [614, 152] width 465 height 89
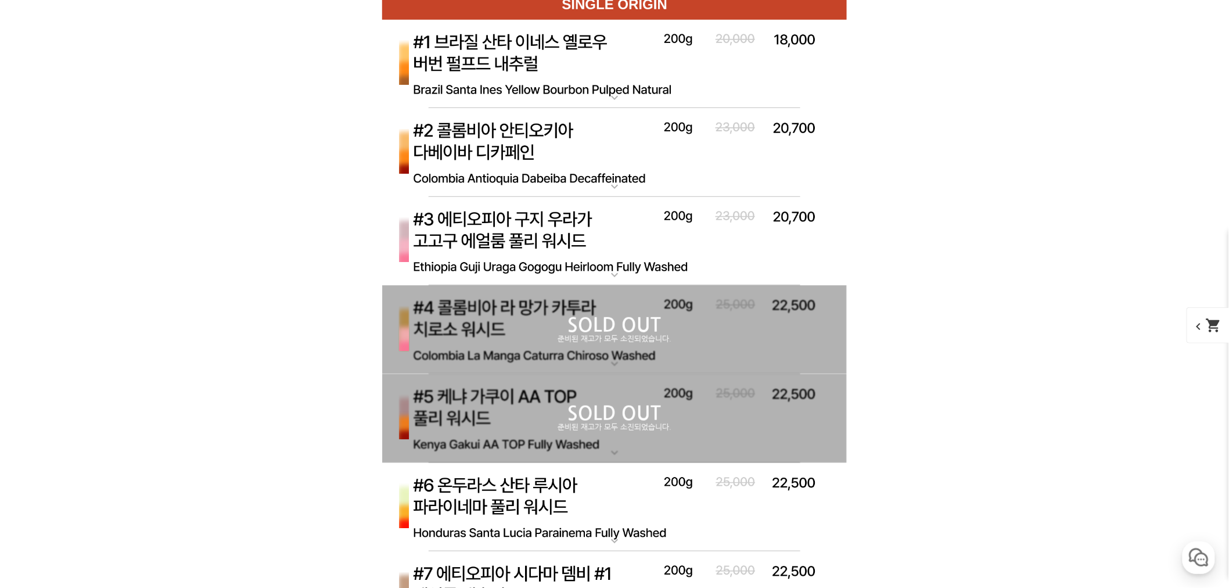
click at [560, 83] on img at bounding box center [614, 64] width 465 height 89
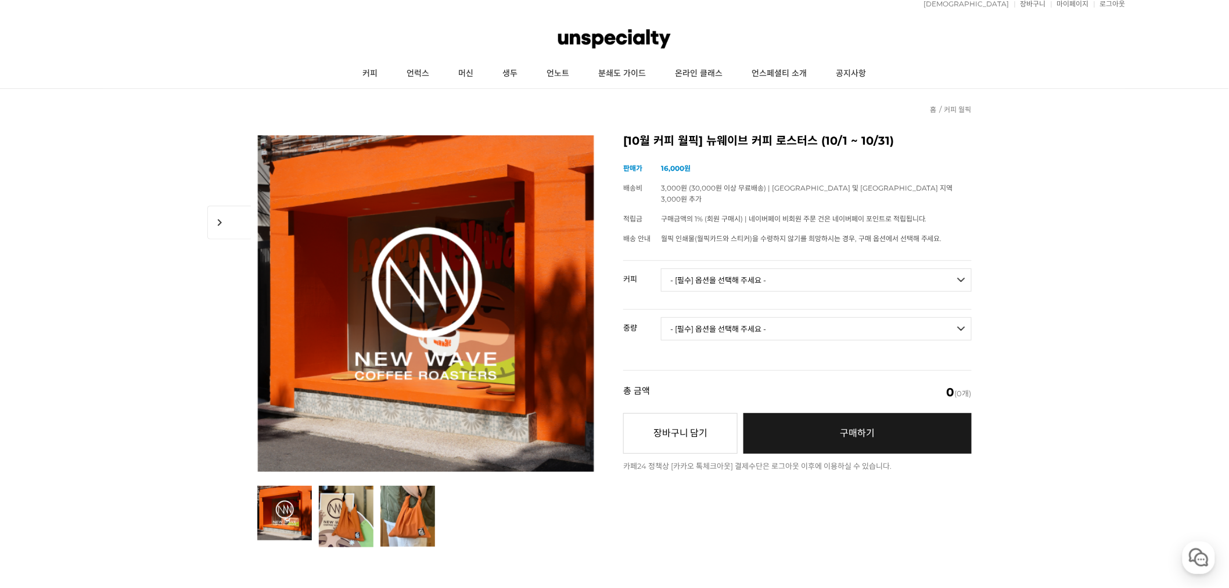
scroll to position [0, 0]
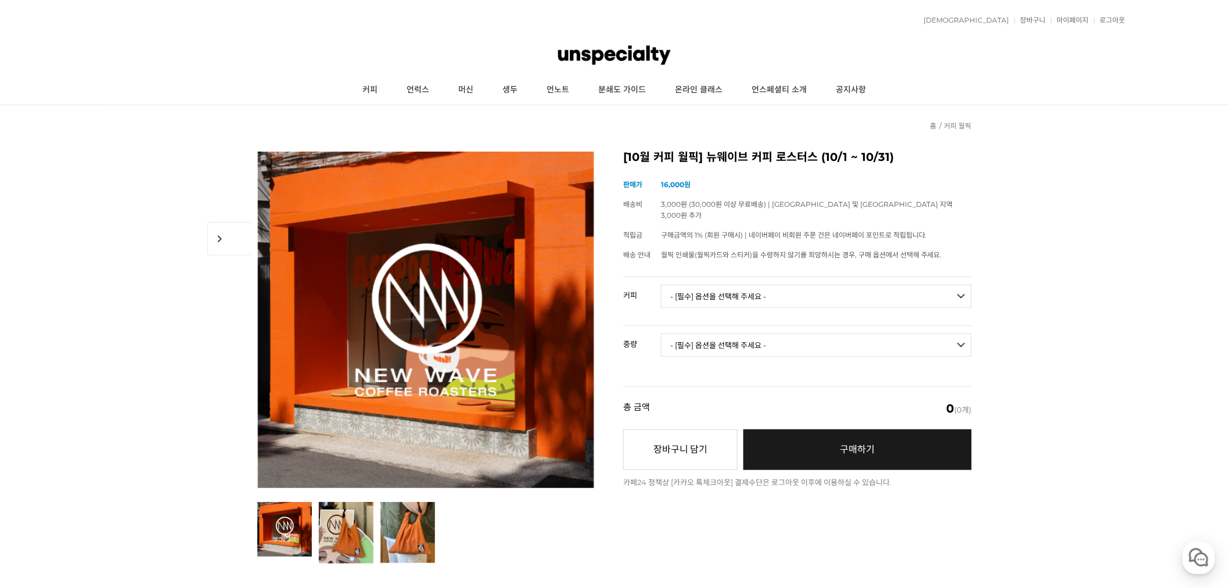
click at [802, 285] on select "- [필수] 옵션을 선택해 주세요 - ------------------- 언스페셜티 분쇄도 가이드 종이 받기 (주문 1건당 최대 1개 제공) …" at bounding box center [816, 296] width 311 height 23
click at [799, 333] on select "- [필수] 옵션을 선택해 주세요 - -------------------" at bounding box center [816, 344] width 311 height 23
click at [791, 304] on td "- [필수] 옵션을 선택해 주세요 - ------------------- 언스페셜티 분쇄도 가이드 종이 받기 (주문 1건당 최대 1개 제공) …" at bounding box center [816, 301] width 311 height 48
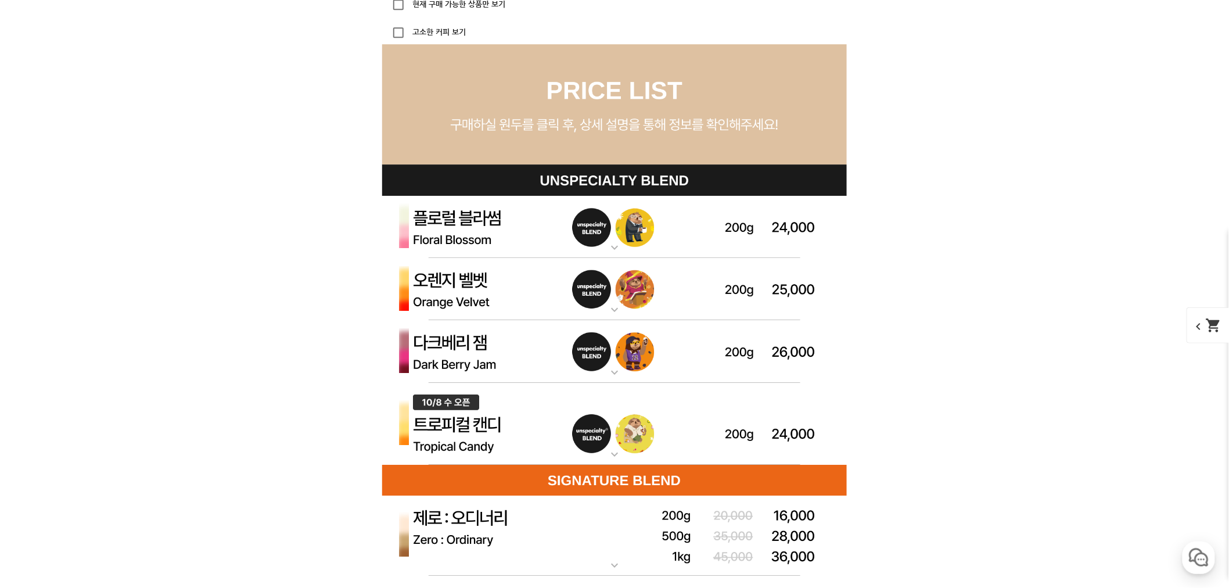
scroll to position [3227, 0]
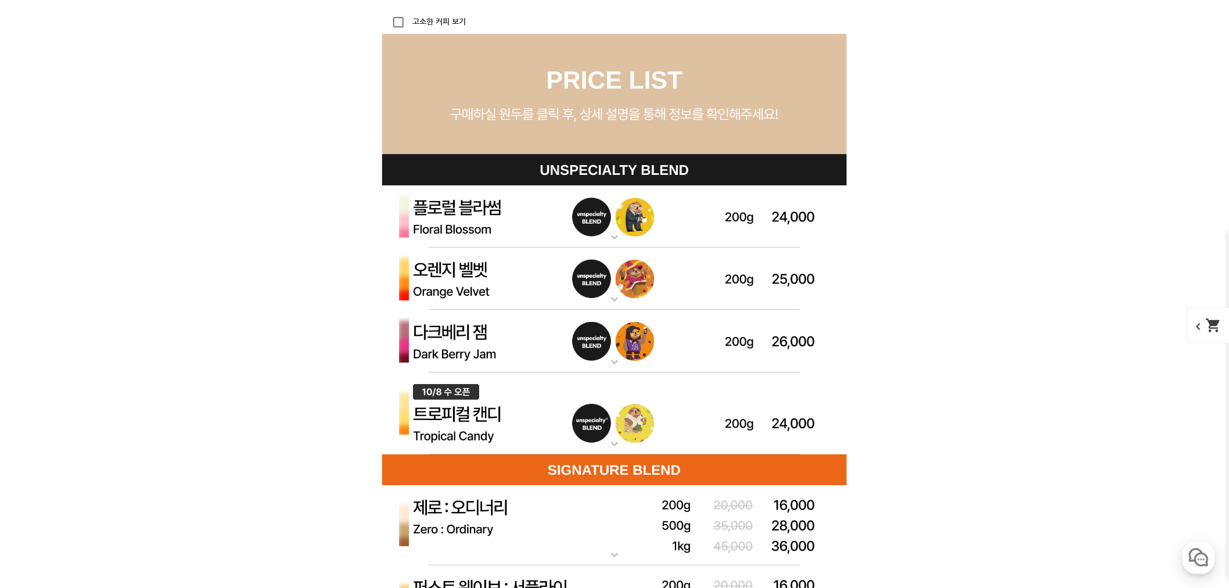
click at [519, 361] on img at bounding box center [614, 341] width 465 height 63
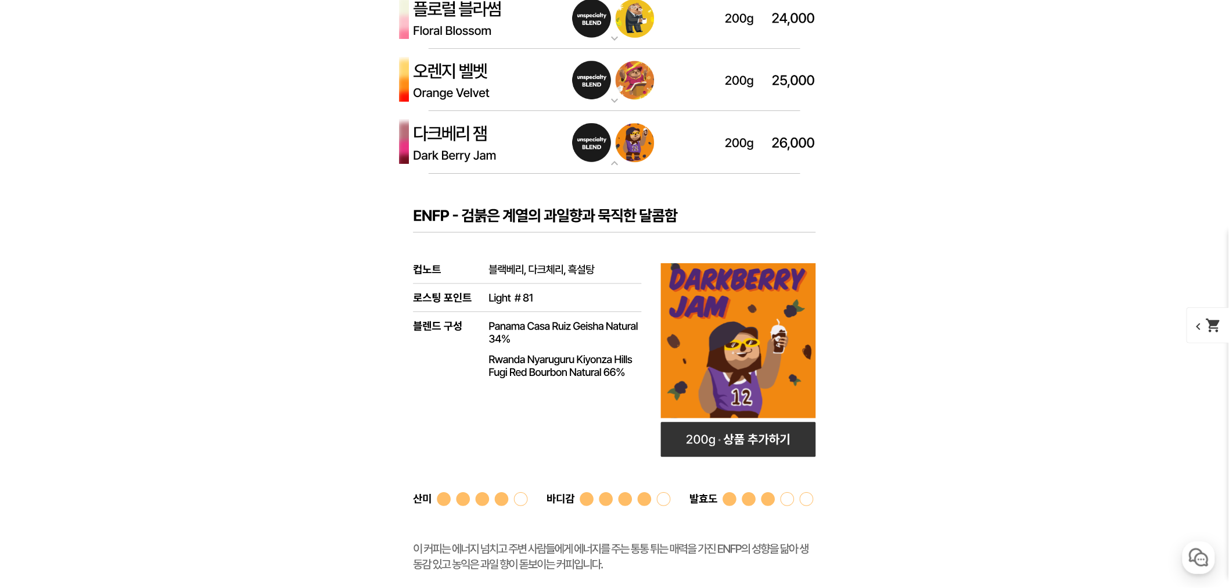
scroll to position [3421, 0]
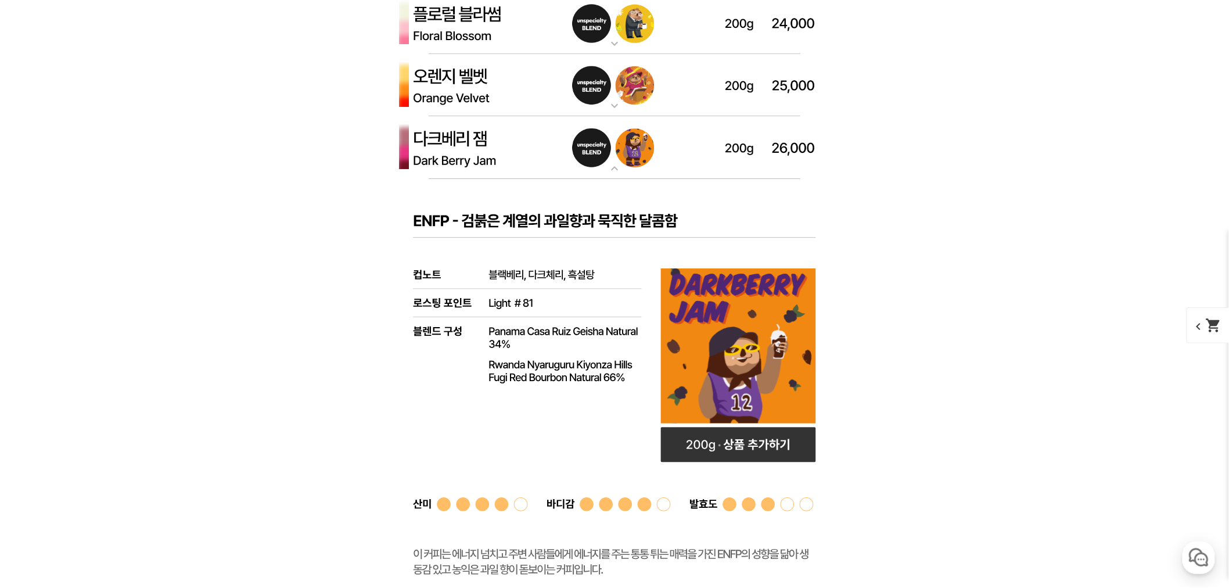
click at [496, 105] on img at bounding box center [614, 85] width 465 height 63
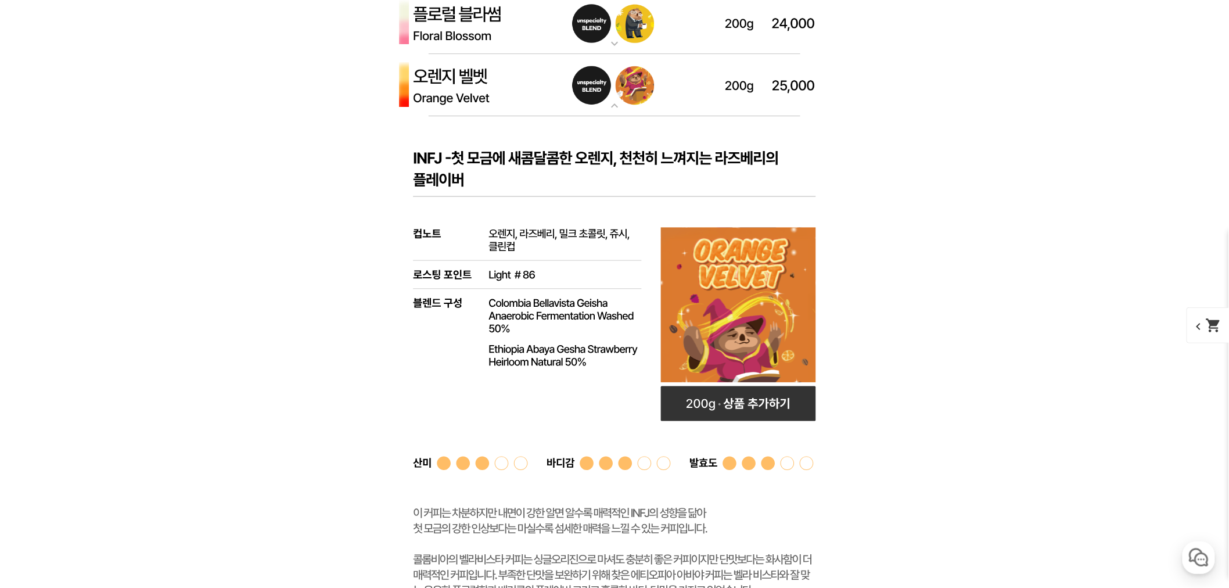
click at [497, 106] on img at bounding box center [614, 85] width 465 height 63
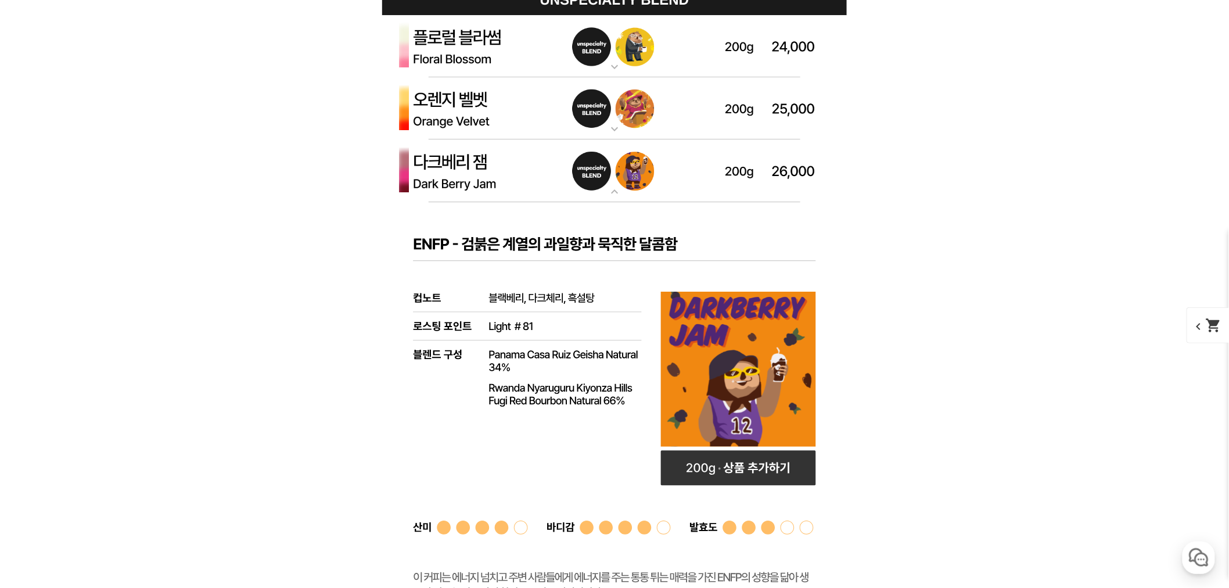
scroll to position [3356, 0]
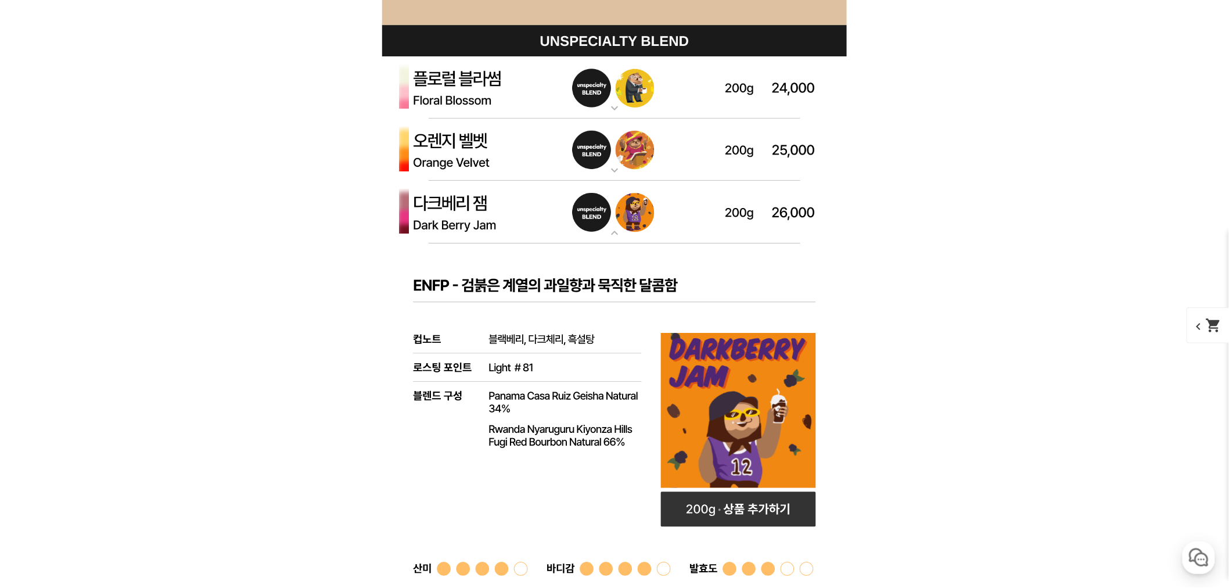
click at [489, 107] on img at bounding box center [614, 87] width 465 height 63
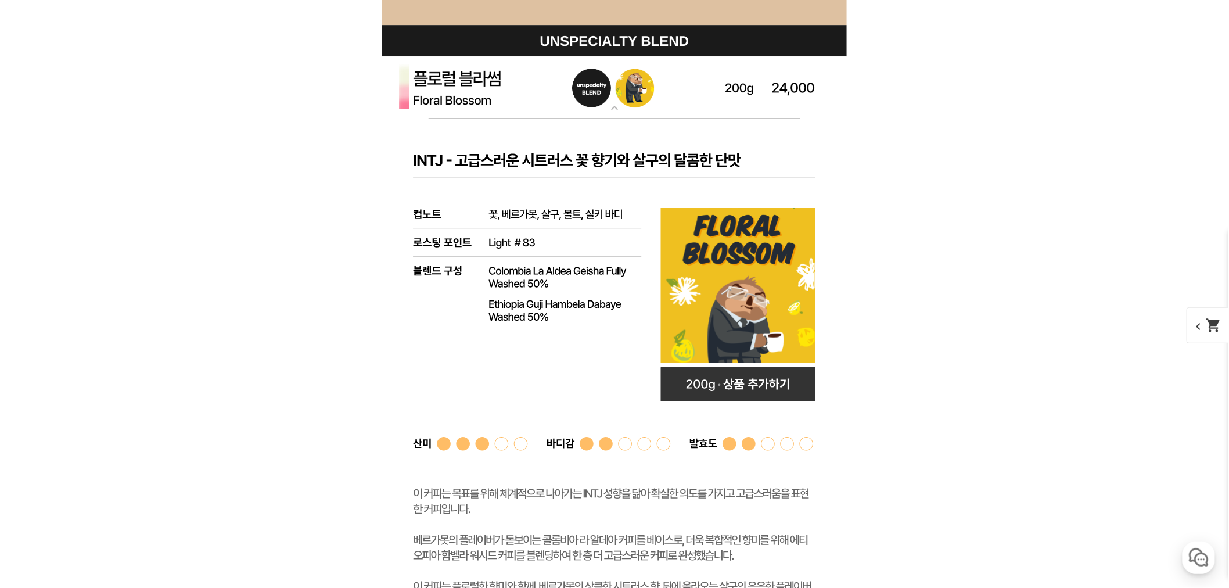
click at [453, 91] on img at bounding box center [614, 87] width 465 height 63
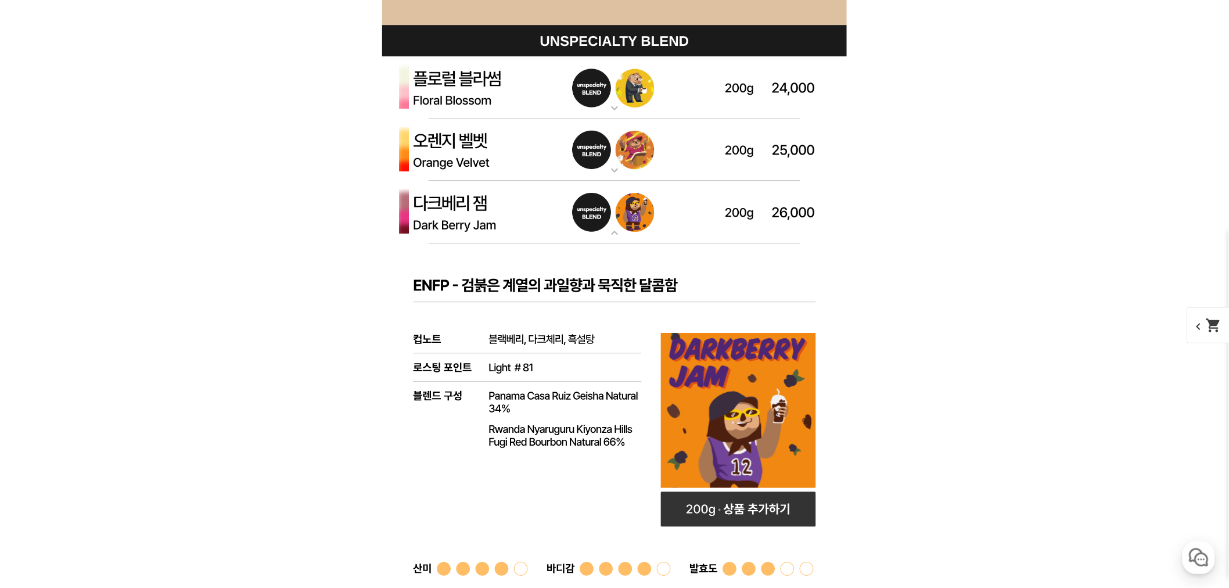
click at [489, 101] on img at bounding box center [614, 87] width 465 height 63
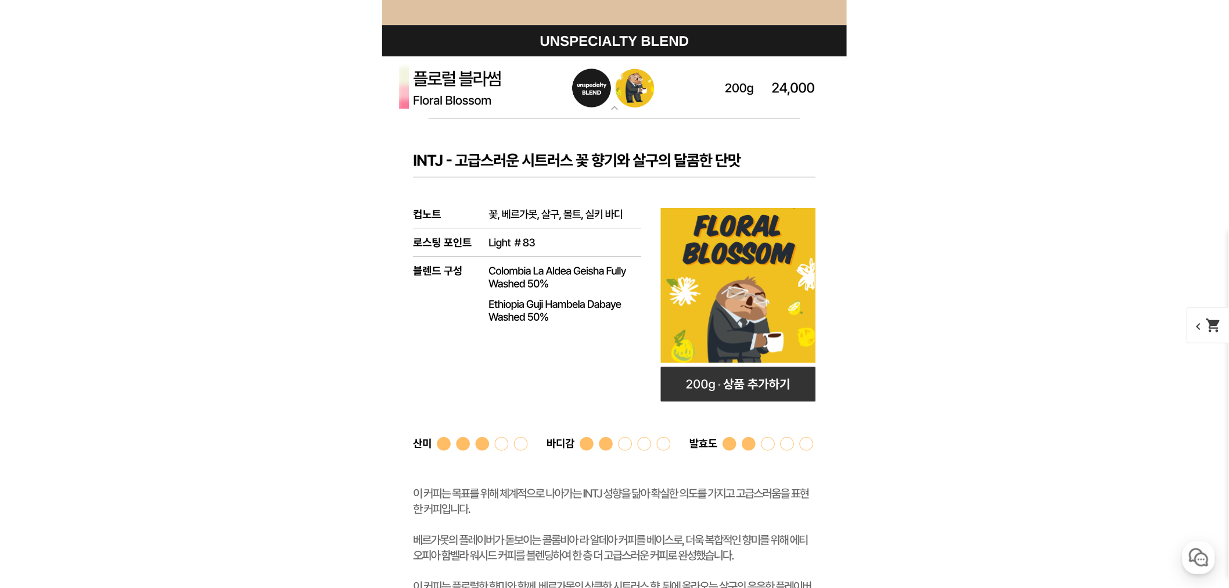
click at [465, 95] on img at bounding box center [614, 87] width 465 height 63
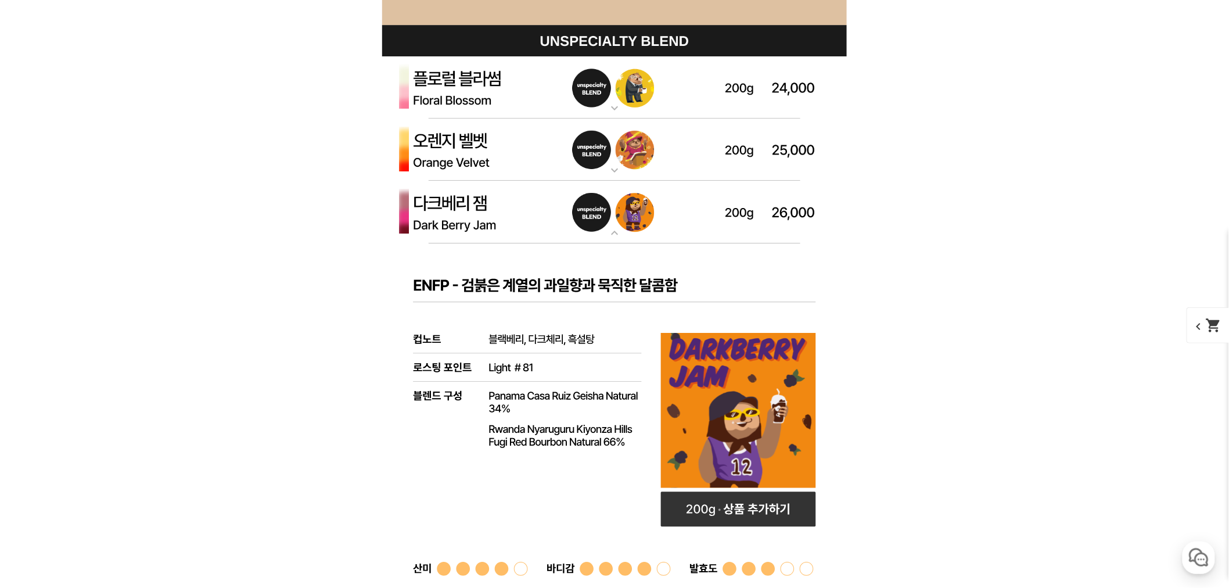
click at [479, 205] on img at bounding box center [614, 212] width 465 height 63
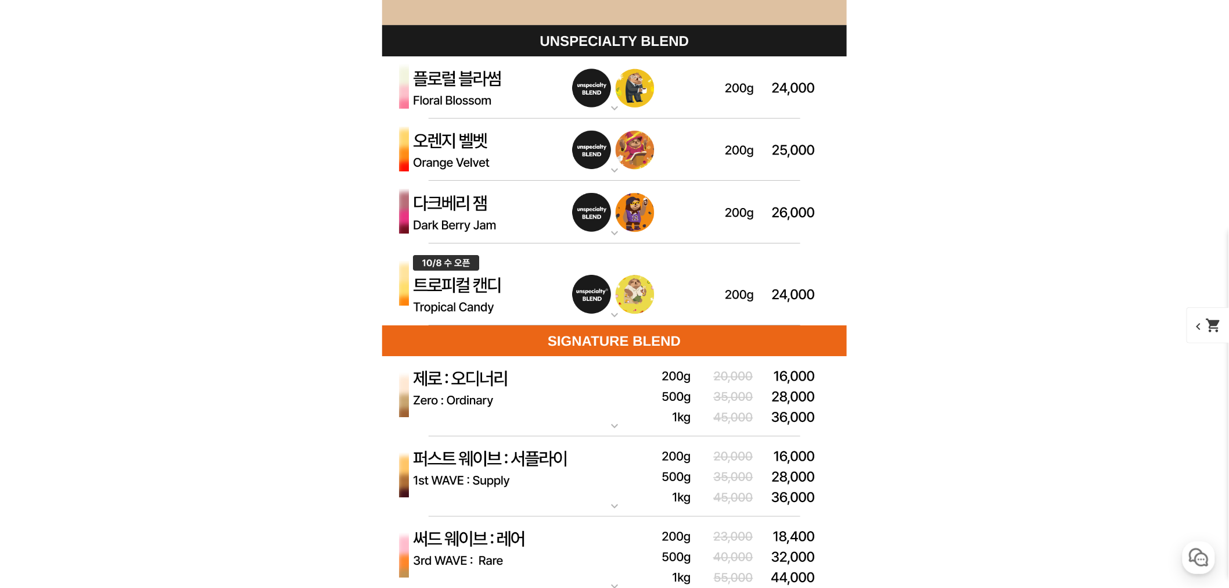
click at [469, 196] on img at bounding box center [614, 212] width 465 height 63
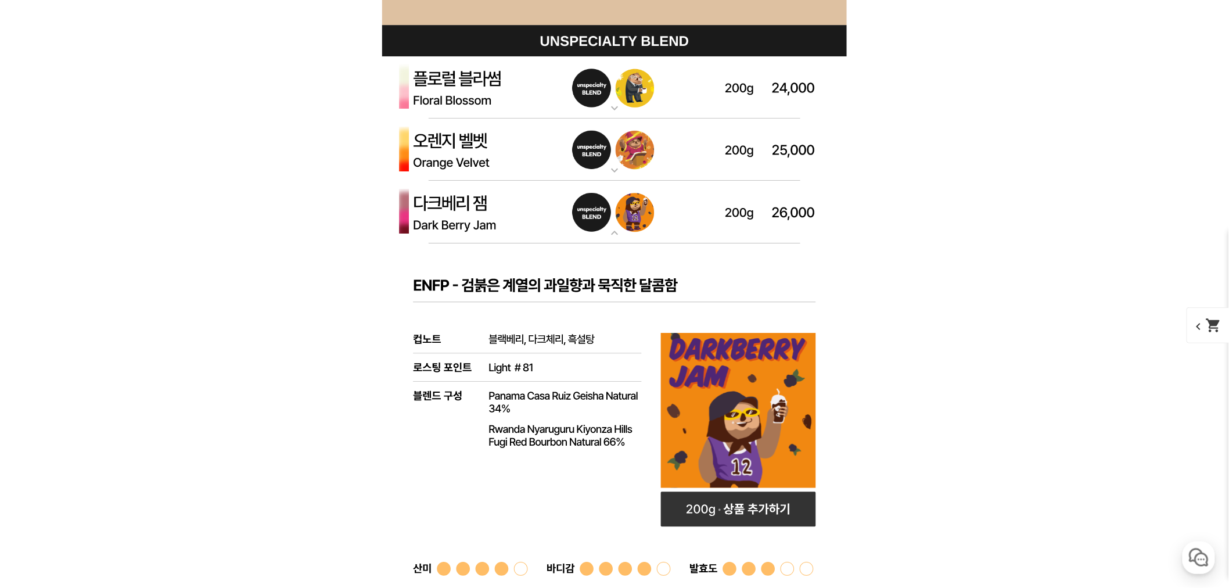
click at [449, 186] on p "다크베리 잼 (언스페셜티 블렌드)" at bounding box center [614, 185] width 465 height 9
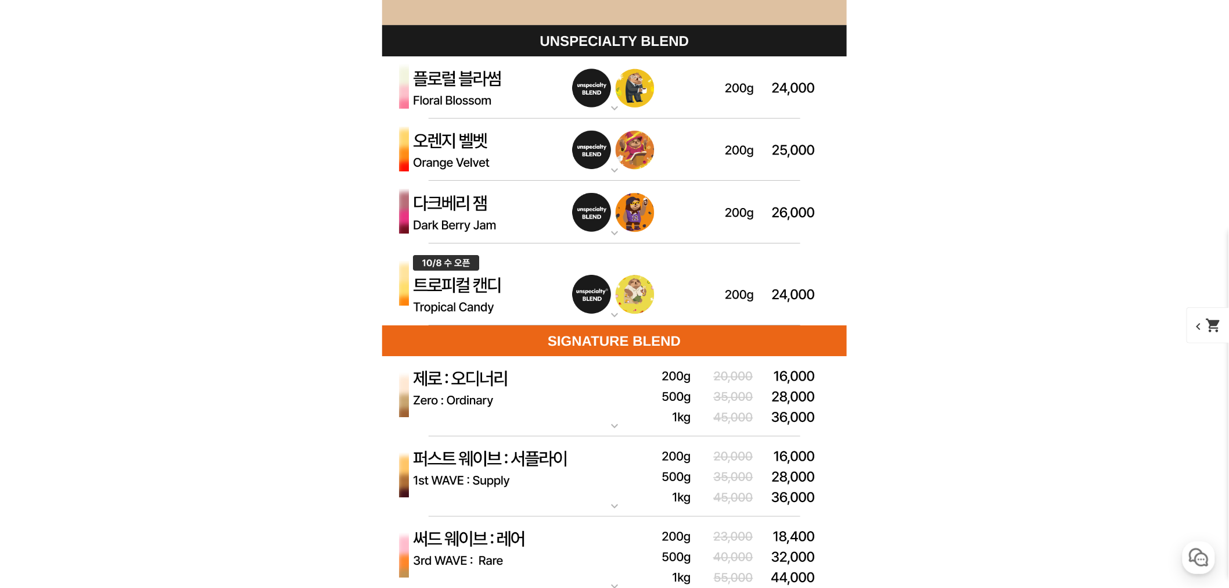
click at [532, 286] on img at bounding box center [614, 284] width 465 height 83
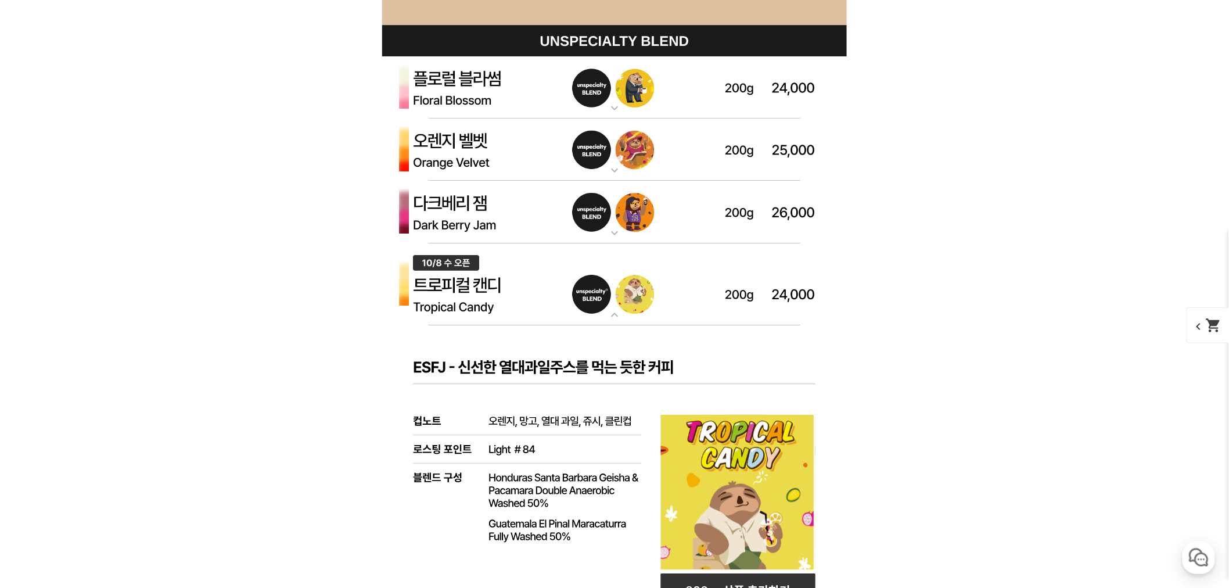
click at [514, 280] on img at bounding box center [614, 284] width 465 height 83
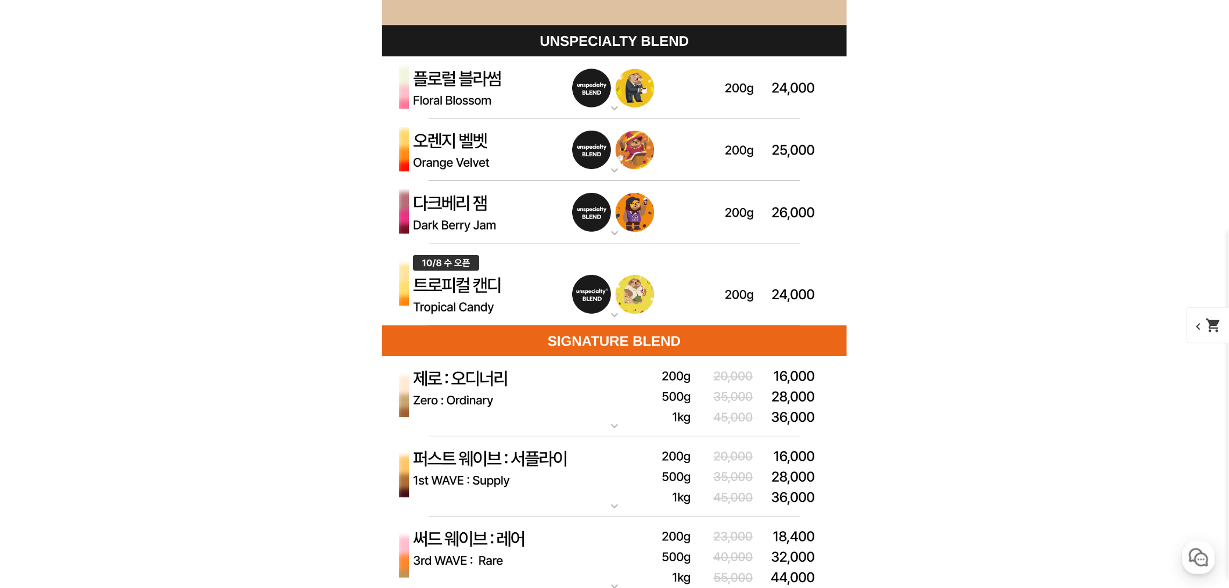
click at [524, 210] on img at bounding box center [614, 212] width 465 height 63
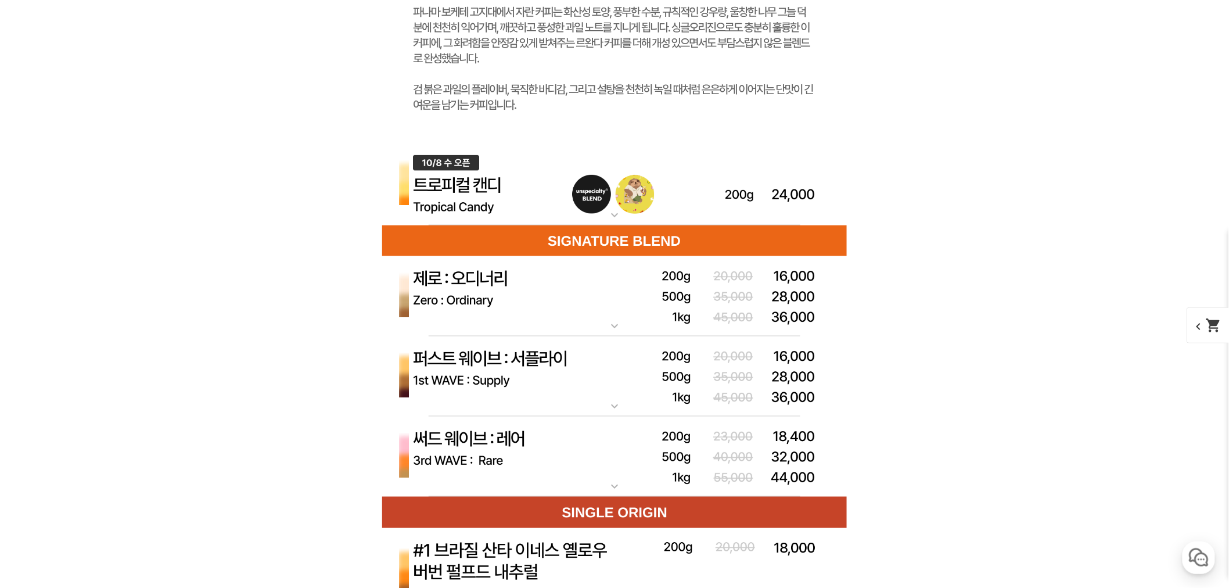
scroll to position [4098, 0]
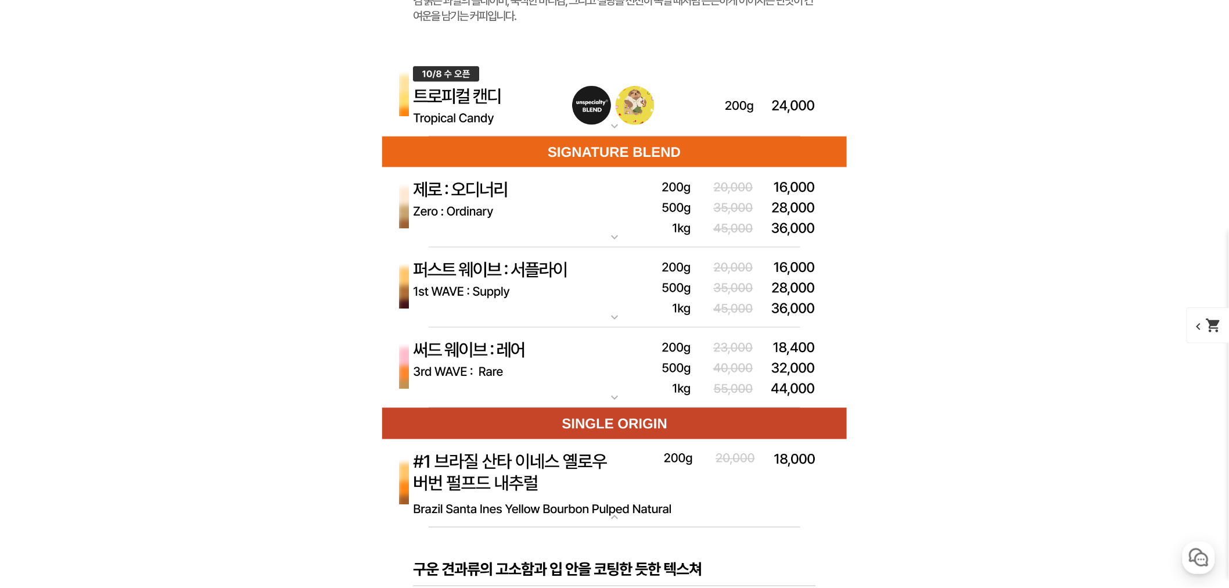
click at [584, 359] on img at bounding box center [614, 368] width 465 height 81
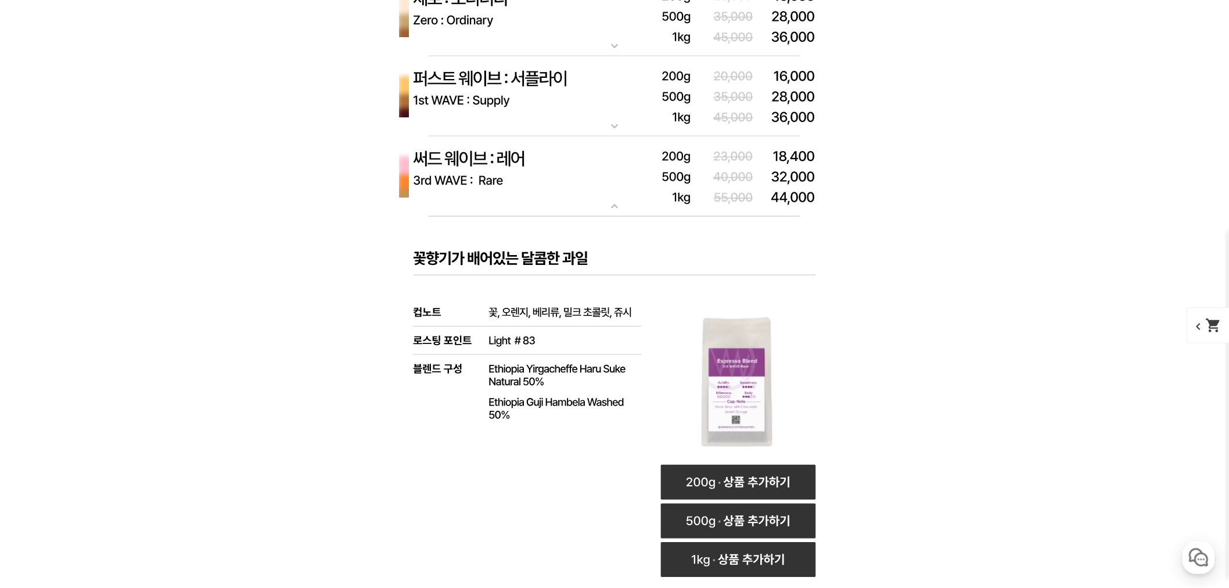
scroll to position [4292, 0]
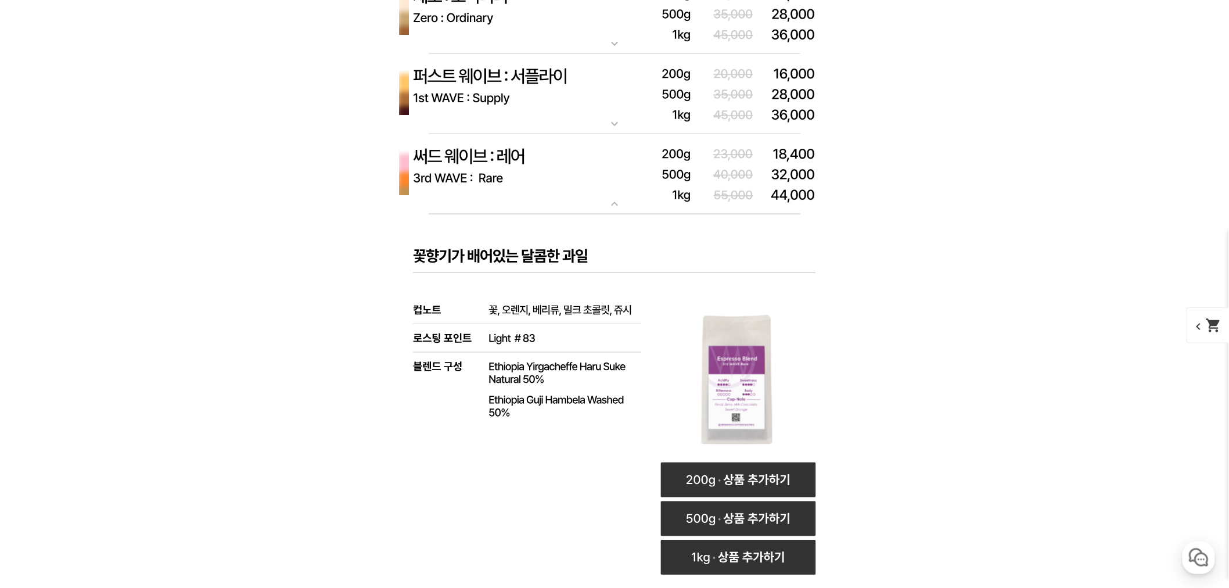
click at [624, 166] on img at bounding box center [614, 174] width 465 height 81
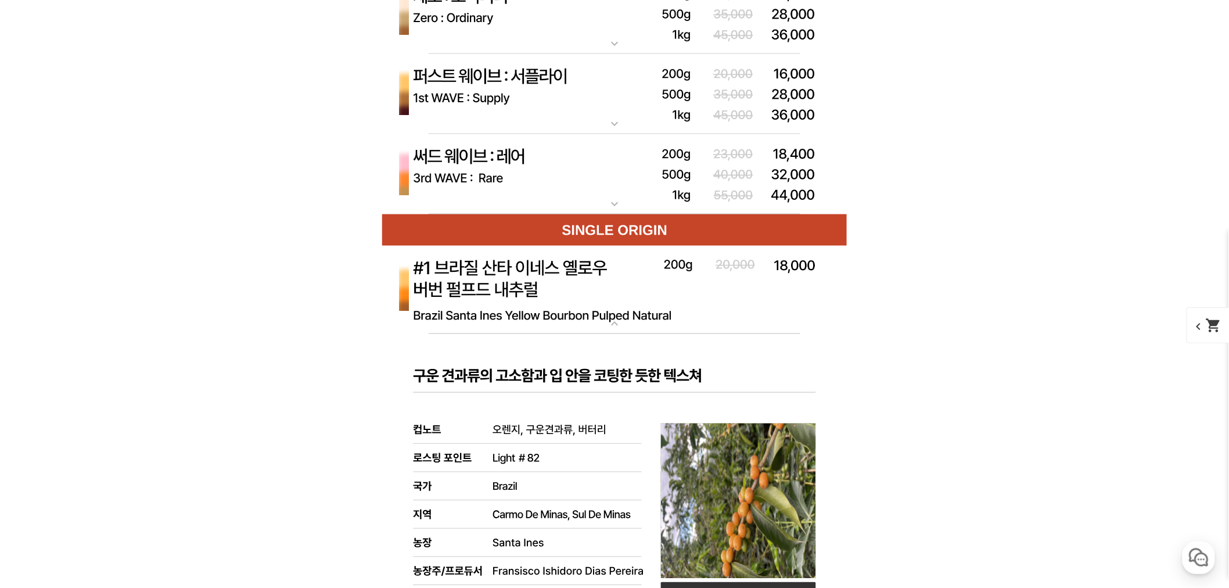
click at [609, 106] on img at bounding box center [614, 94] width 465 height 81
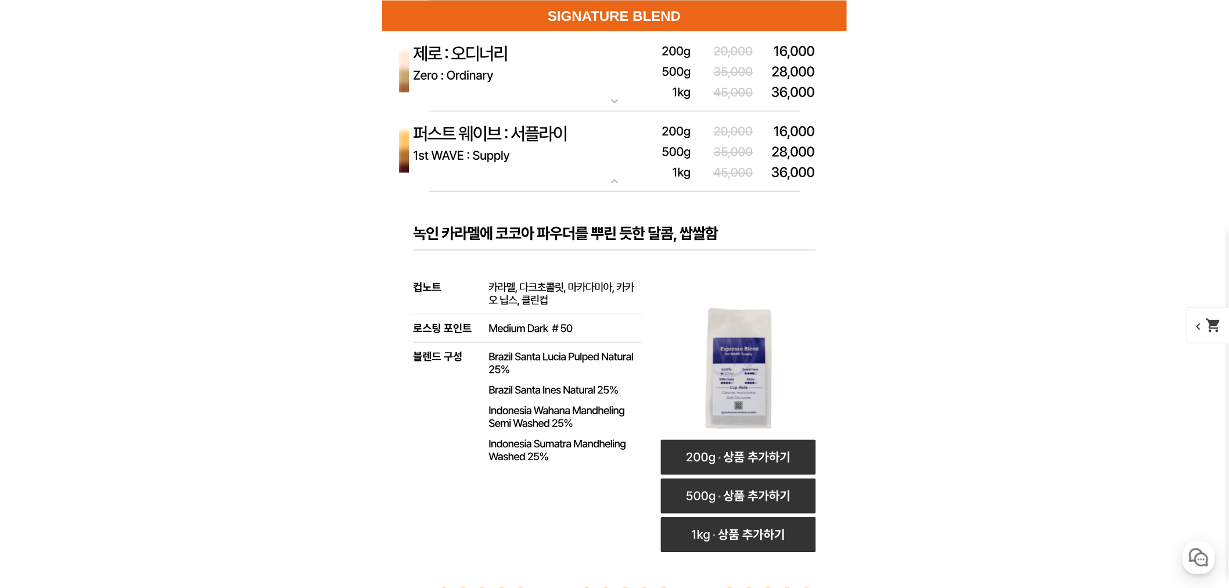
scroll to position [4227, 0]
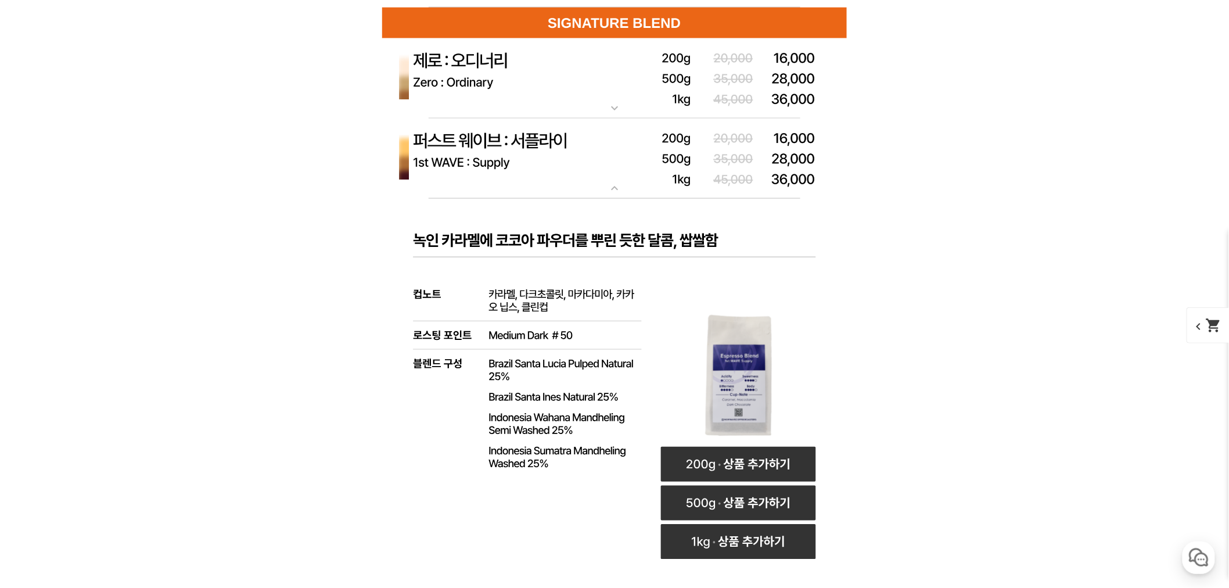
click at [608, 100] on img at bounding box center [614, 78] width 465 height 81
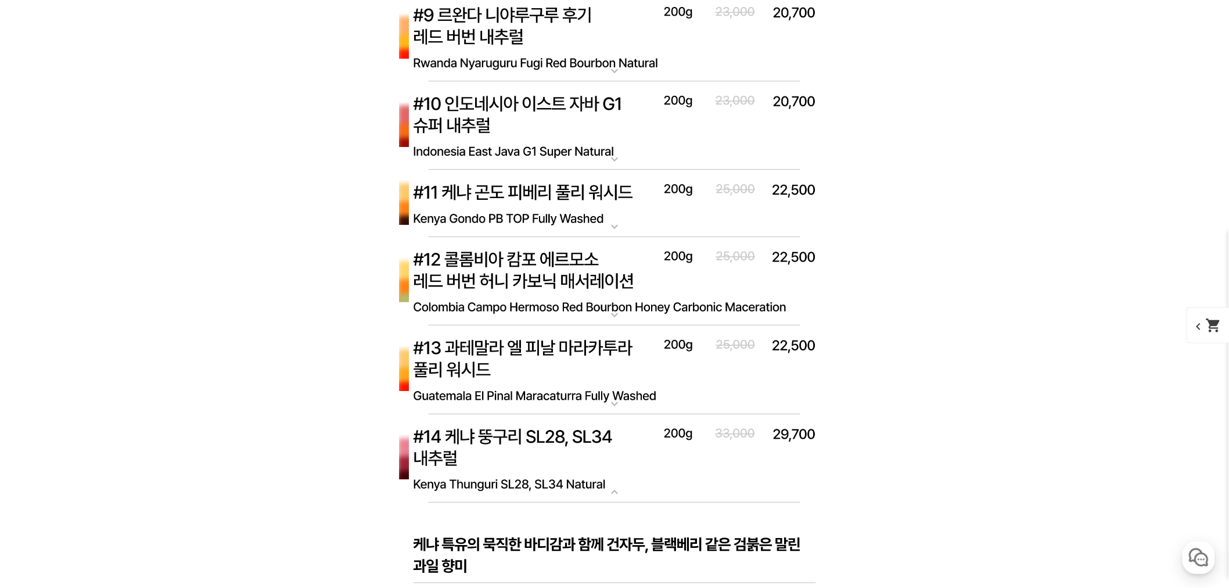
scroll to position [7066, 0]
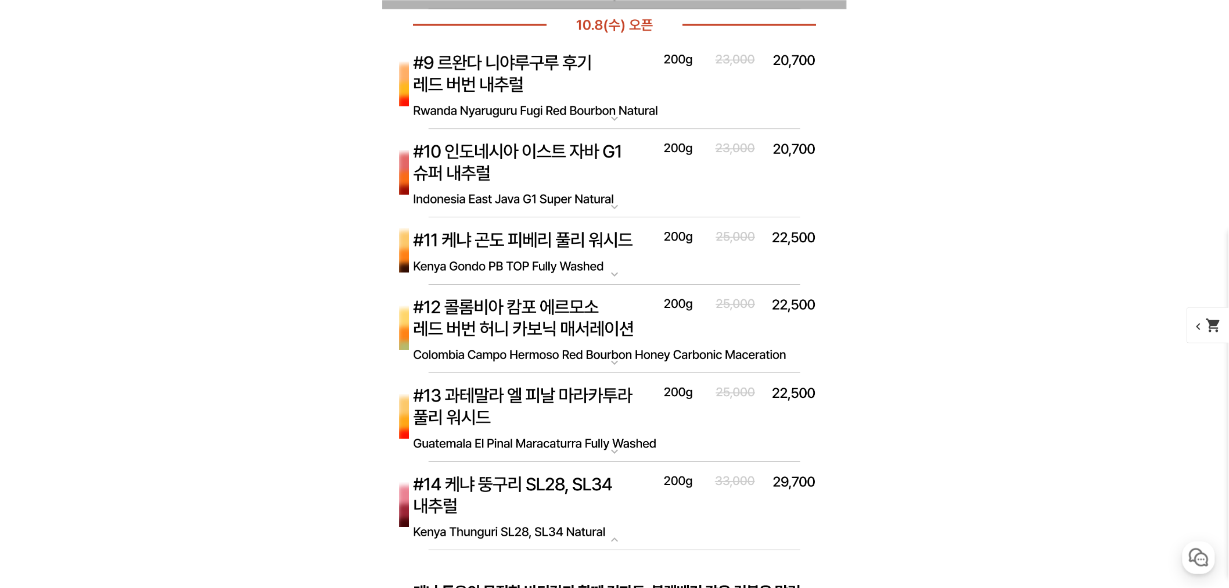
click at [705, 258] on img at bounding box center [614, 250] width 465 height 67
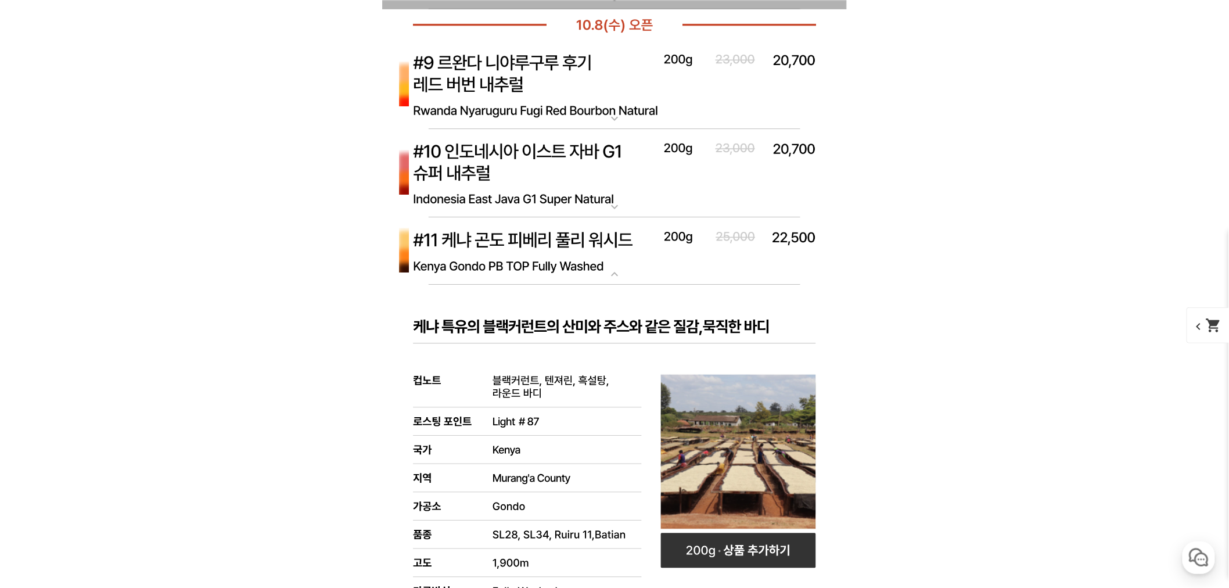
click at [706, 256] on img at bounding box center [614, 250] width 465 height 67
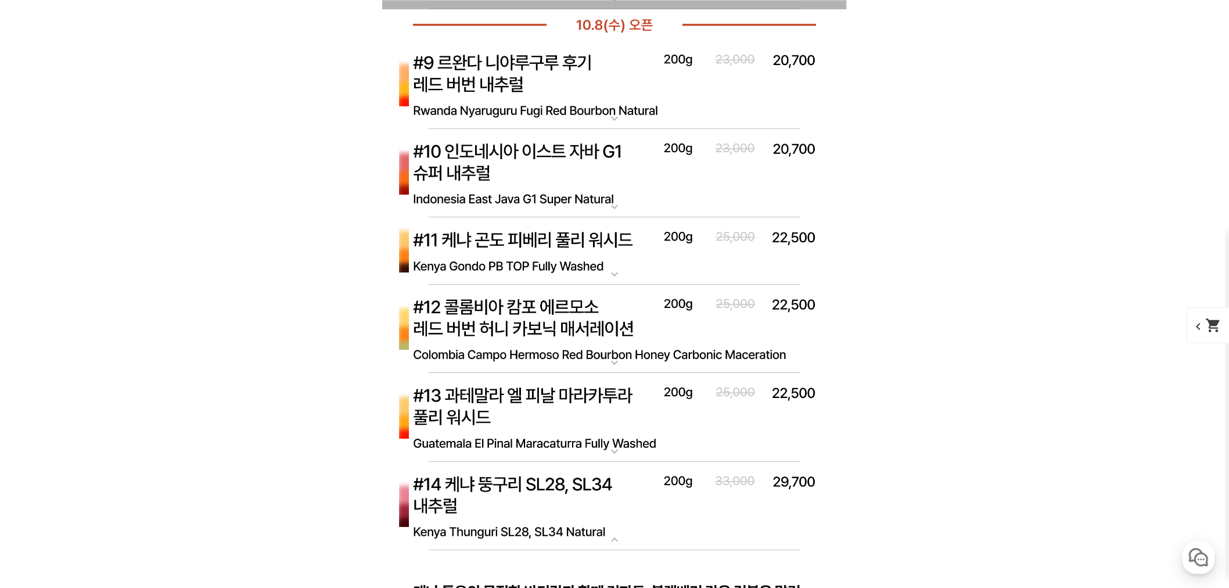
click at [705, 254] on img at bounding box center [614, 250] width 465 height 67
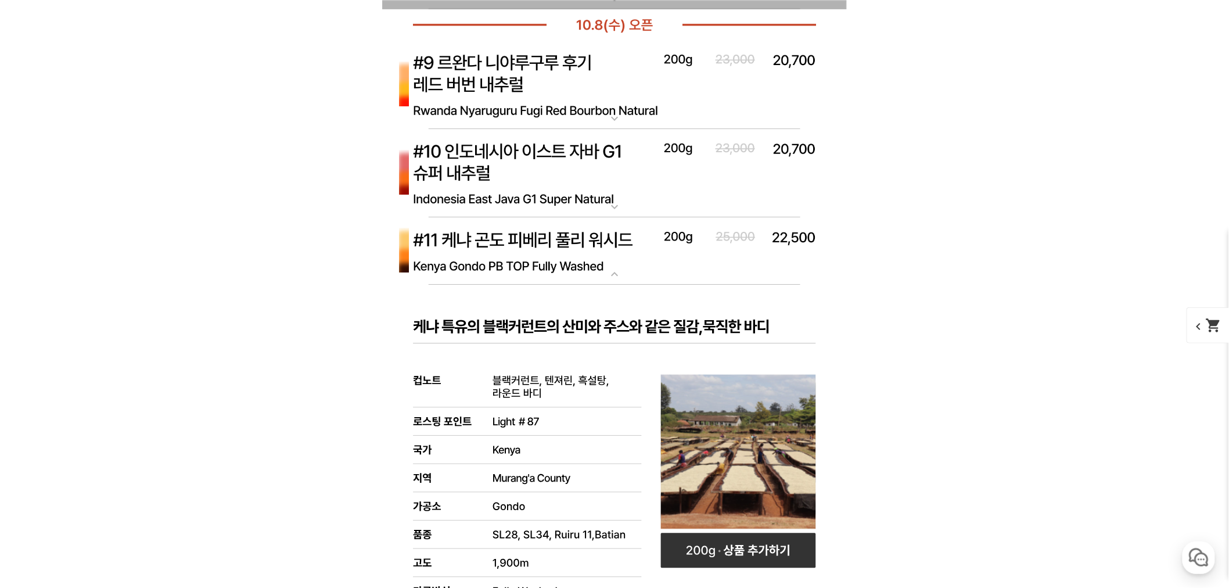
click at [704, 256] on img at bounding box center [614, 250] width 465 height 67
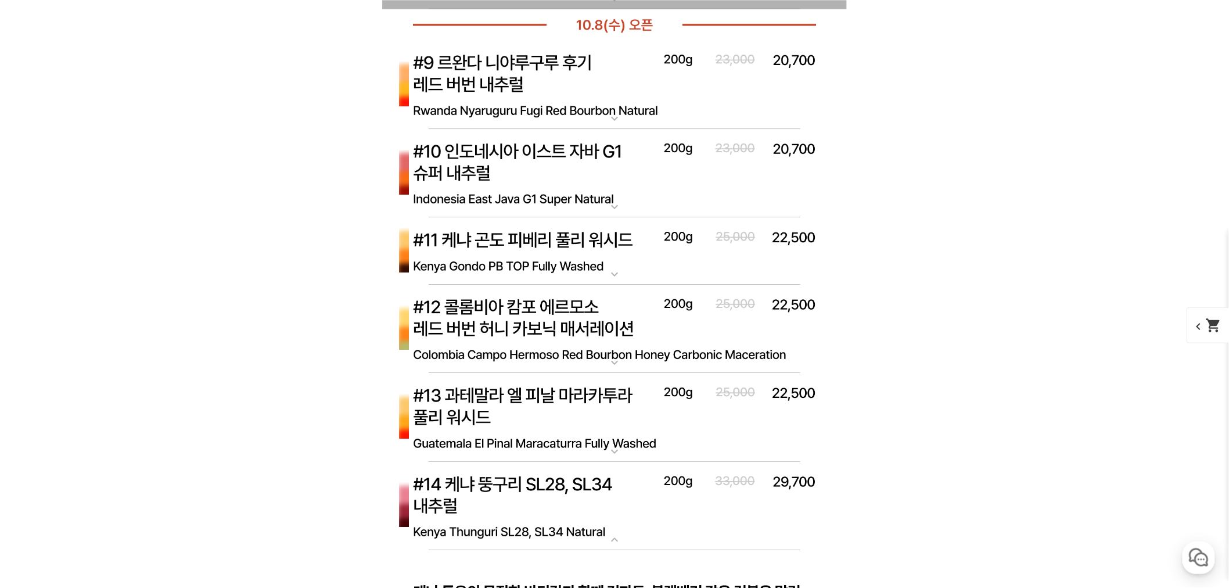
click at [628, 508] on img at bounding box center [614, 506] width 465 height 89
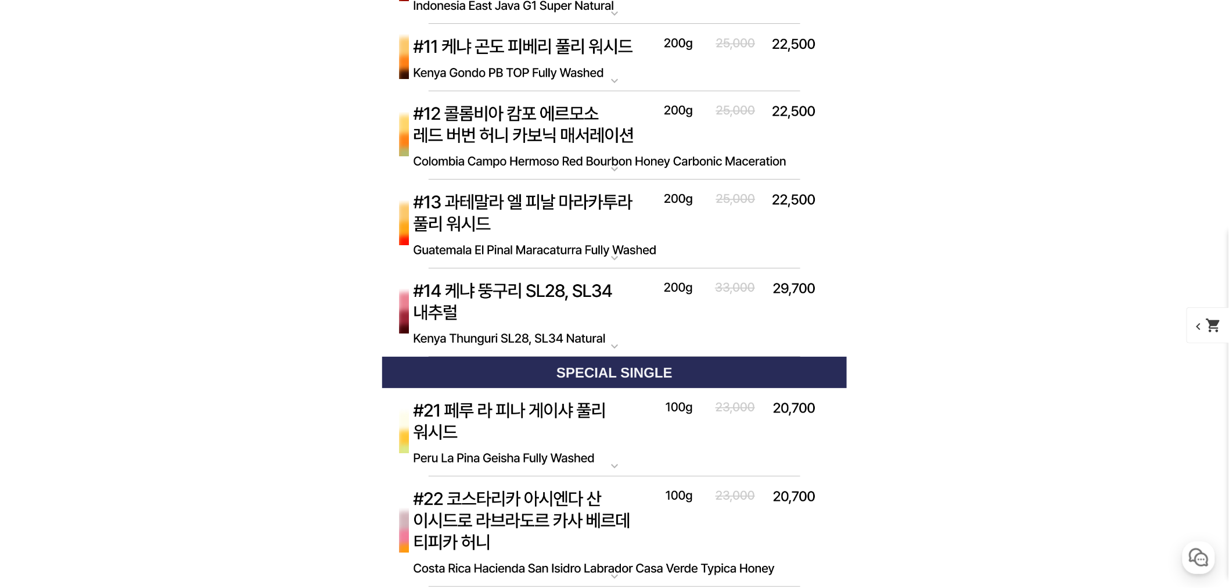
click at [597, 318] on img at bounding box center [614, 312] width 465 height 89
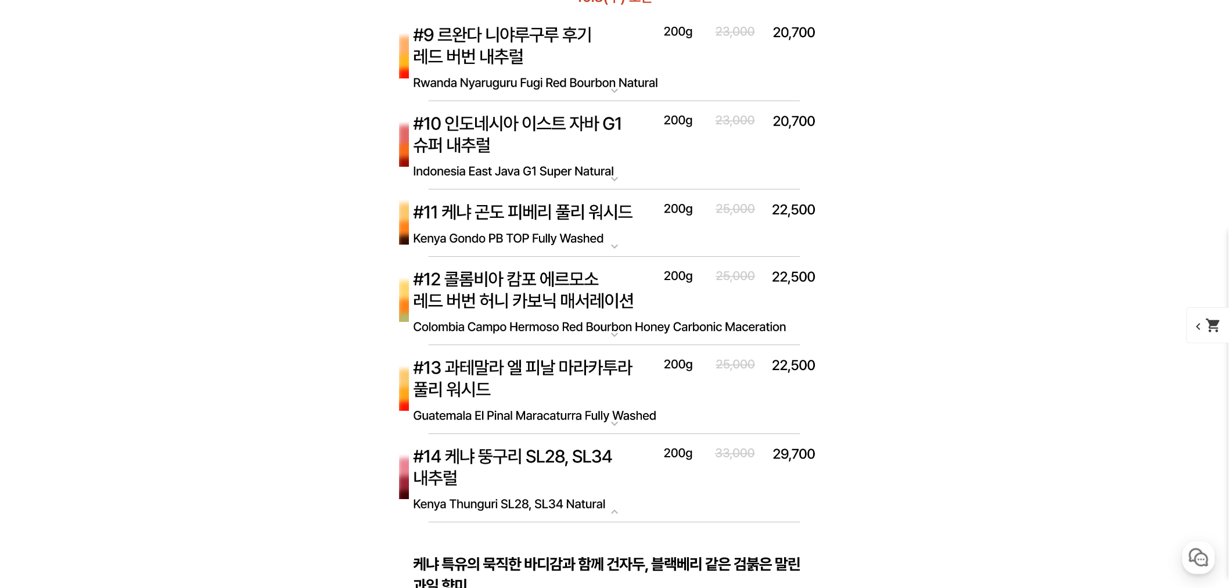
scroll to position [7070, 0]
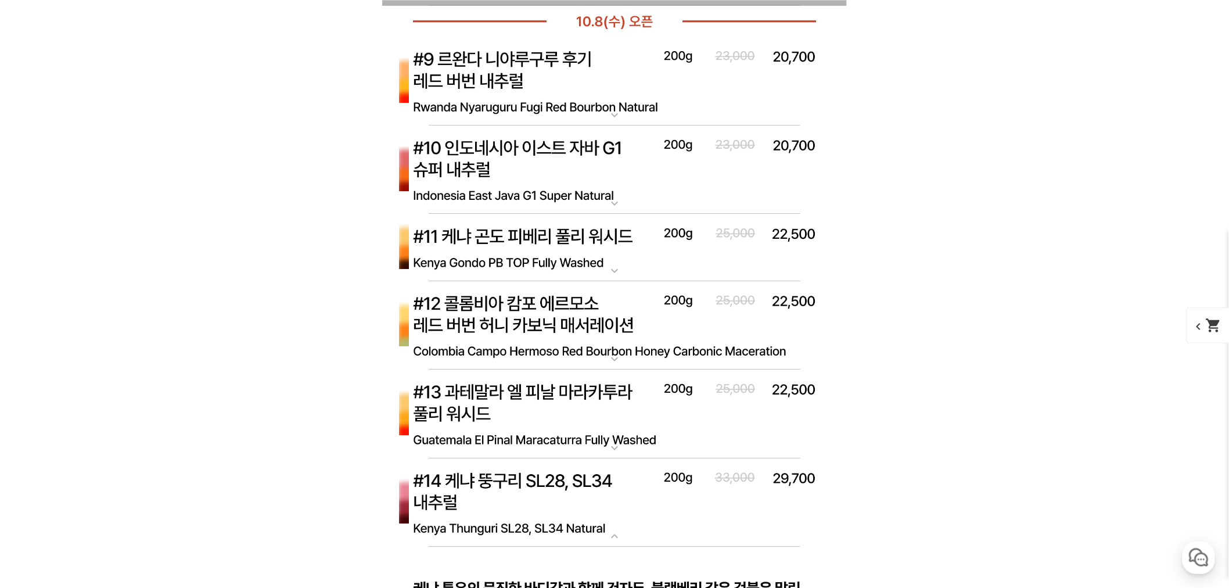
click at [718, 102] on img at bounding box center [614, 81] width 465 height 89
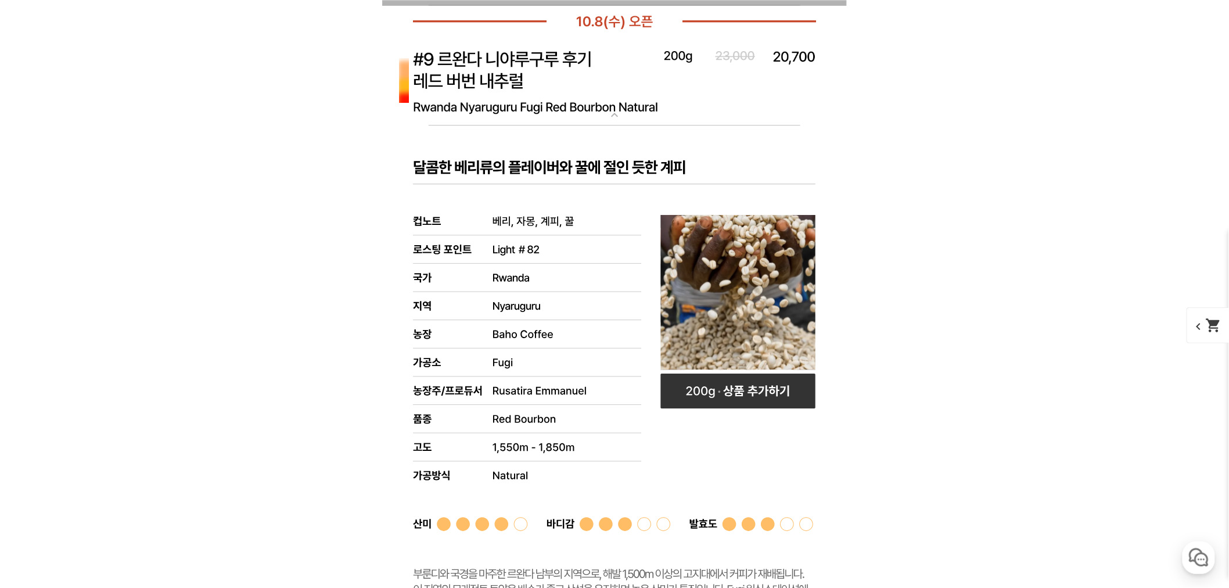
click at [718, 107] on img at bounding box center [614, 81] width 465 height 89
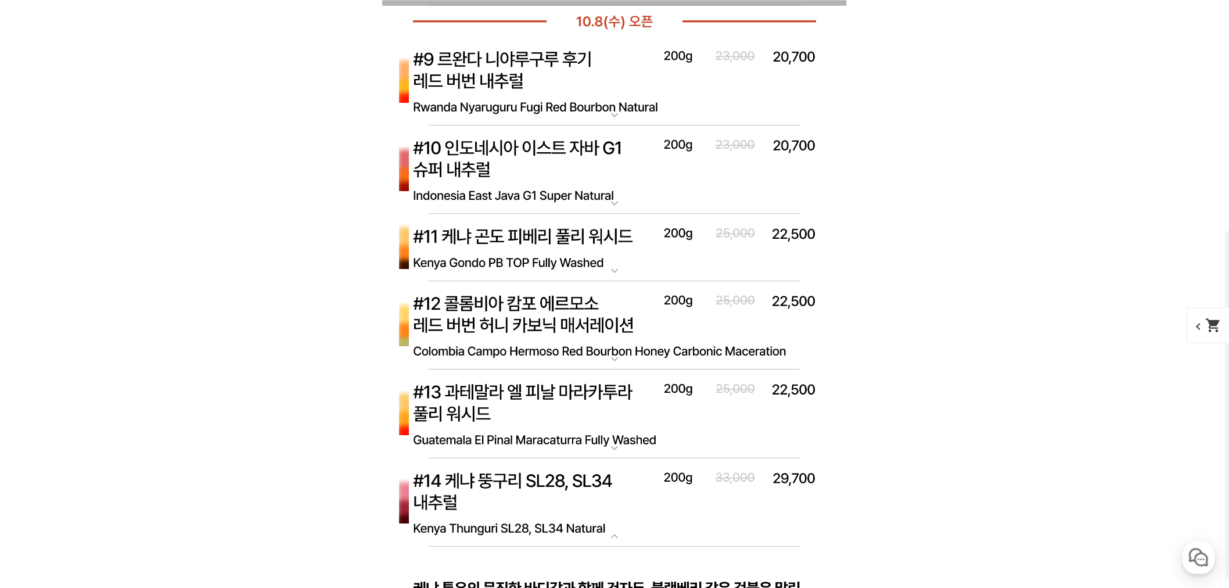
click at [712, 144] on img at bounding box center [614, 169] width 465 height 89
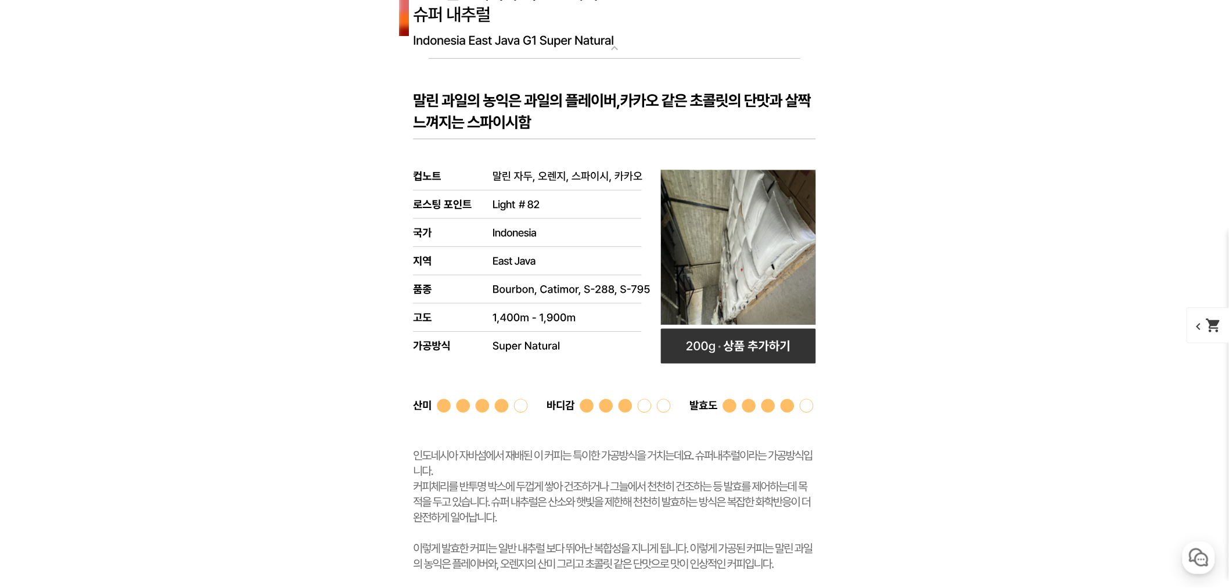
scroll to position [7199, 0]
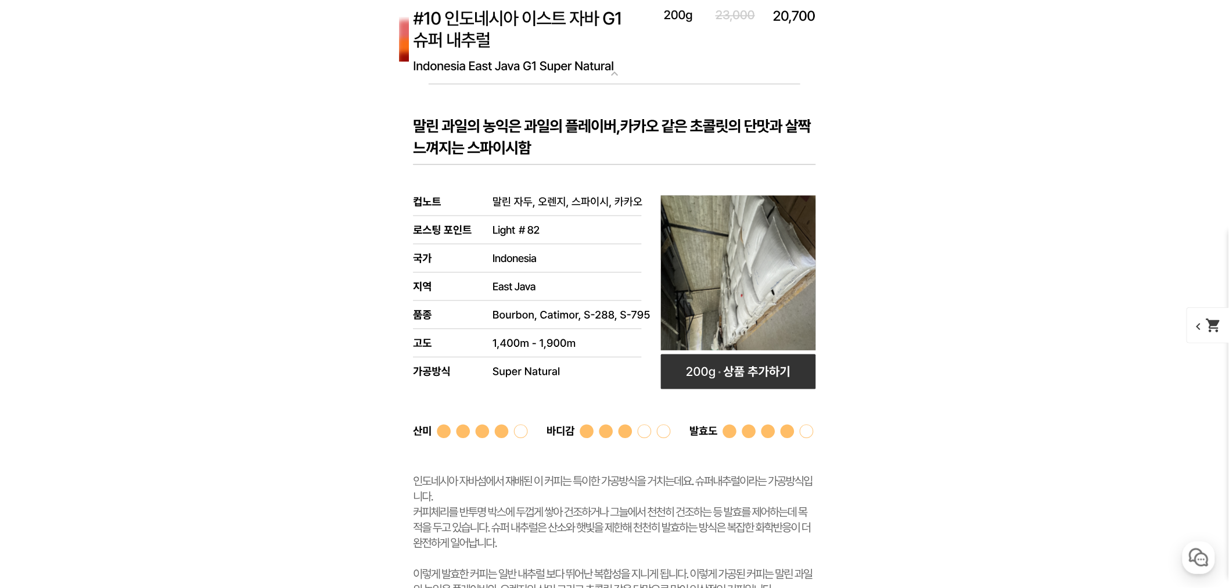
click at [701, 148] on rect at bounding box center [614, 356] width 465 height 544
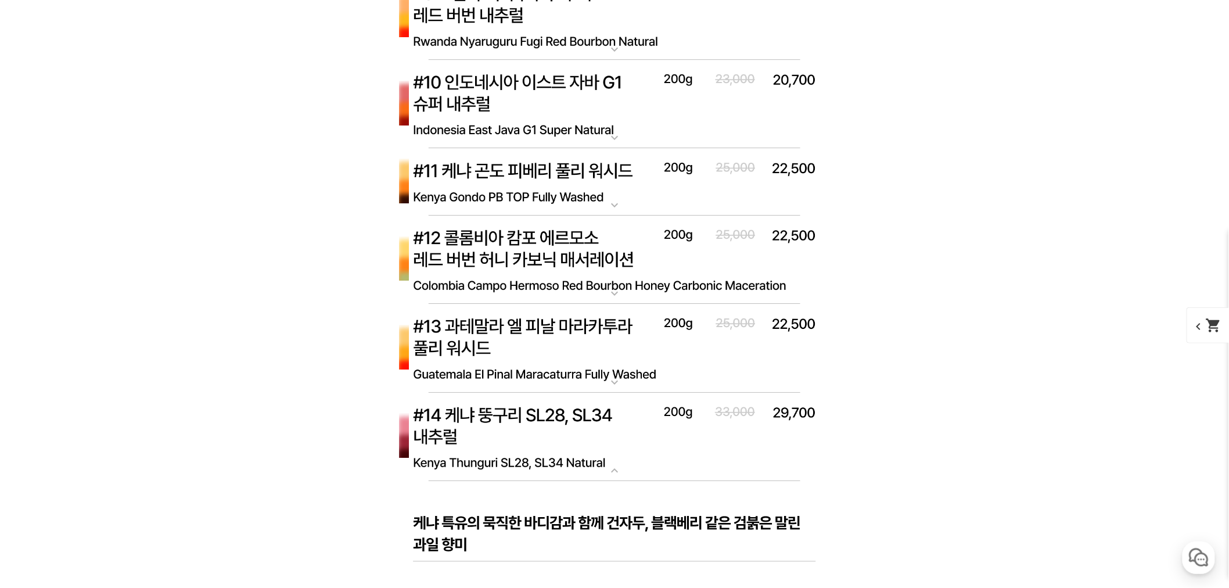
scroll to position [7135, 0]
click at [695, 113] on img at bounding box center [614, 104] width 465 height 89
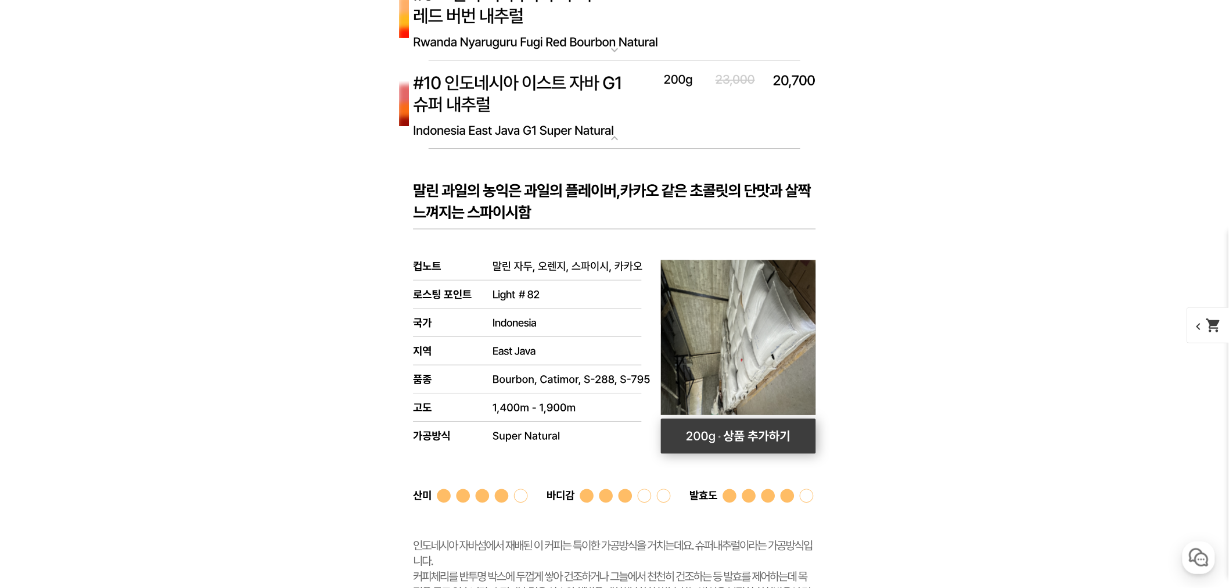
click at [749, 433] on rect at bounding box center [738, 436] width 155 height 35
select select "[10.8 오픈] #10 인도네시아 이스트 자바 G1 슈퍼 내추럴"
select select "200g"
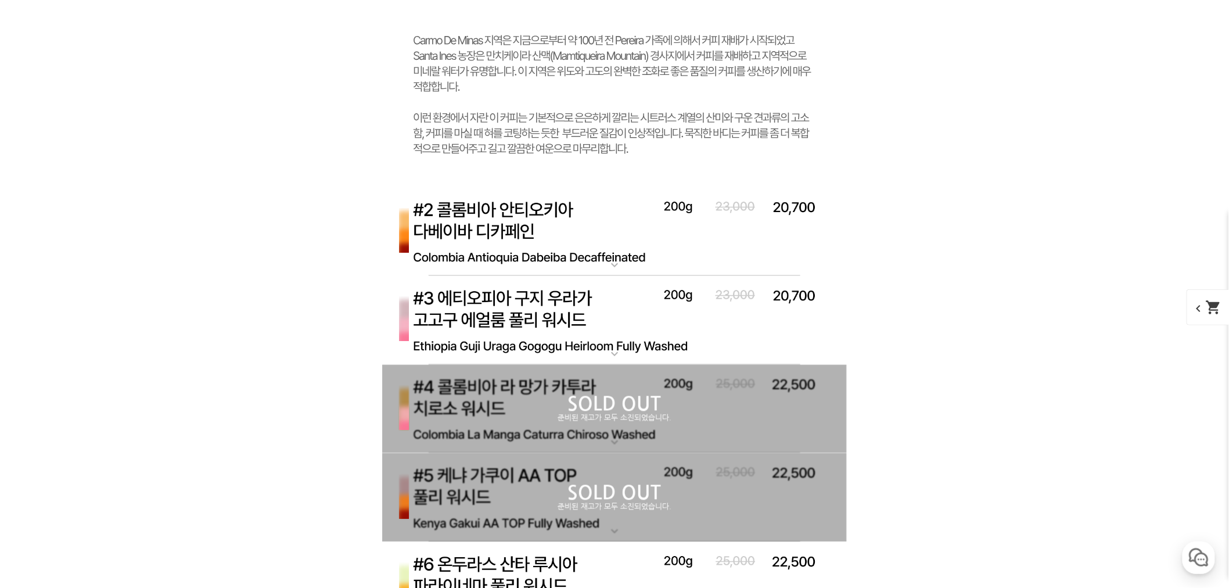
scroll to position [6330, 0]
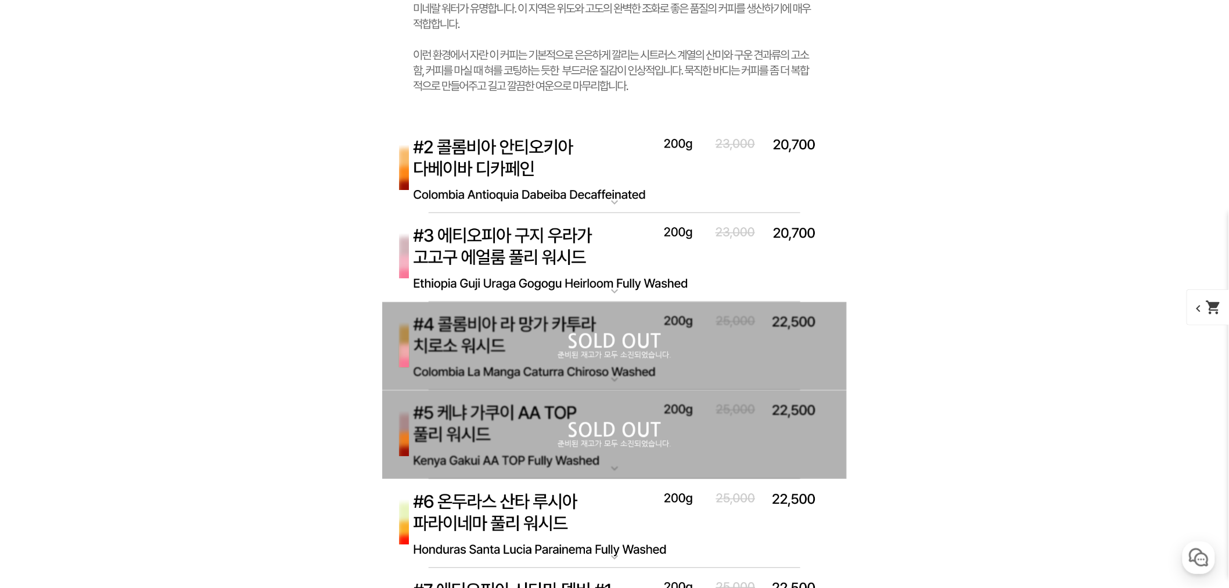
click at [608, 189] on img at bounding box center [614, 169] width 465 height 89
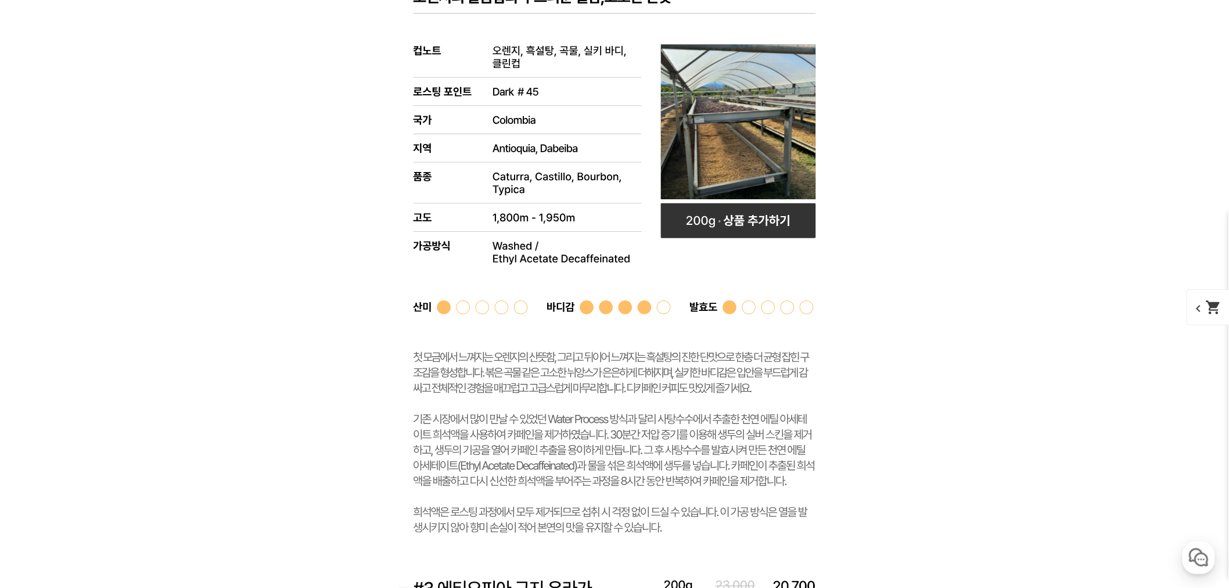
scroll to position [6523, 0]
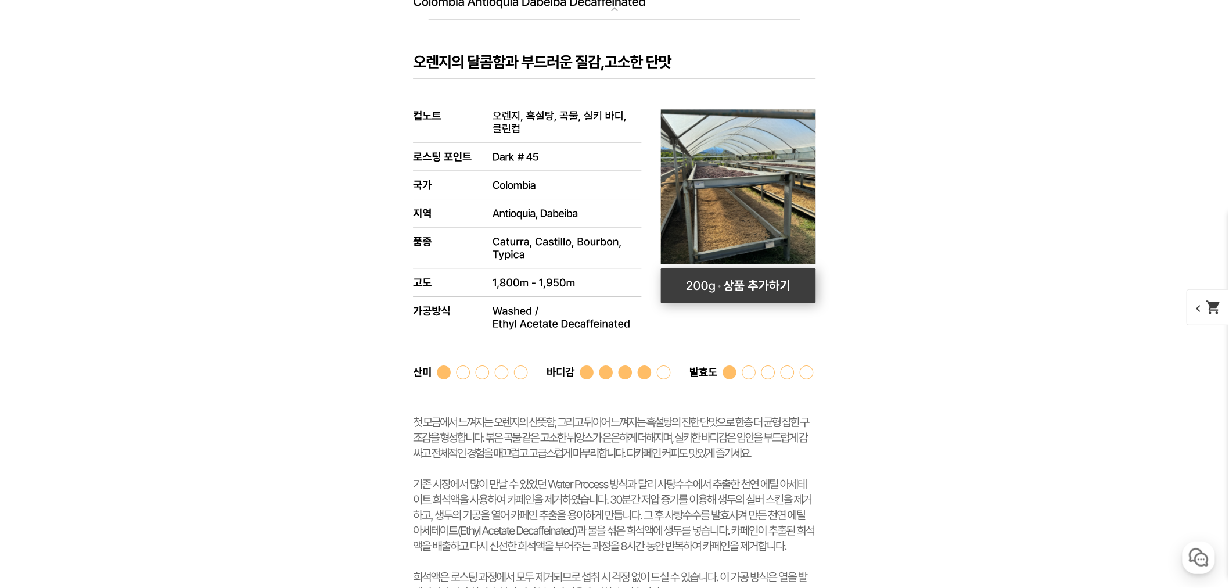
click at [748, 287] on rect at bounding box center [738, 285] width 155 height 35
select select "#2 콜롬비아 안티오키아 다벨리바 디카페인"
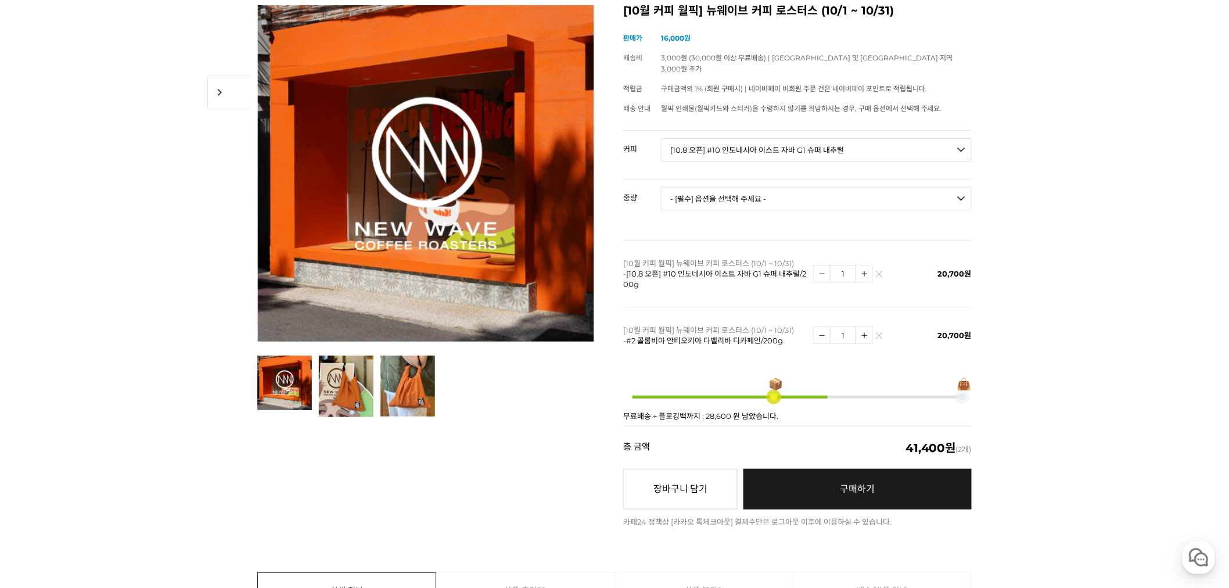
scroll to position [193, 0]
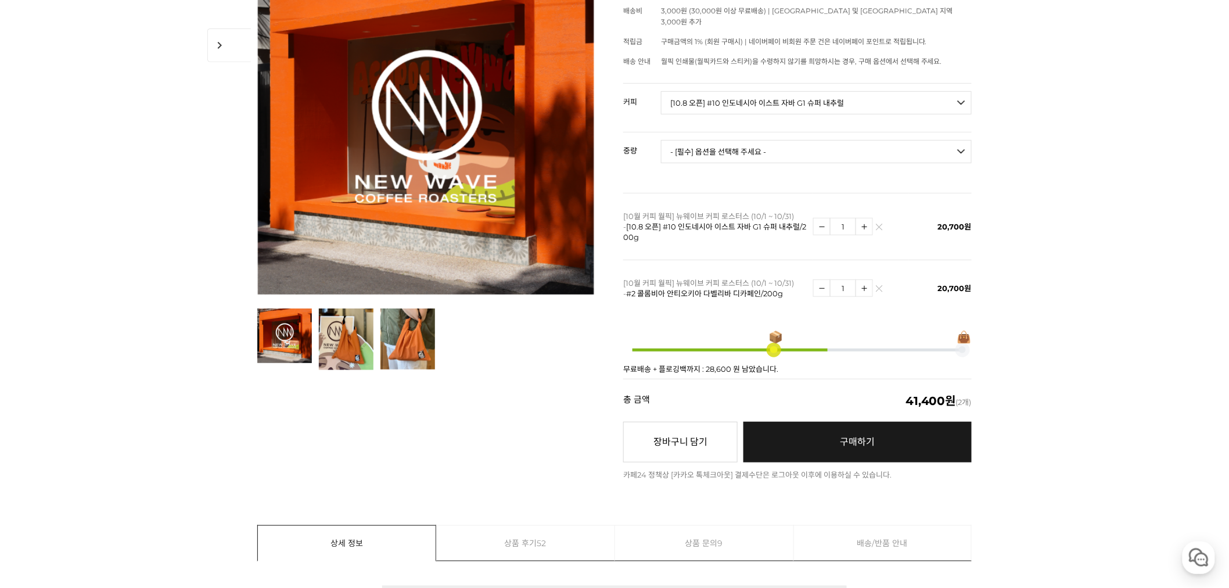
click at [840, 443] on link "구매하기 예약주문 REGULAR DELIVERY" at bounding box center [858, 442] width 228 height 41
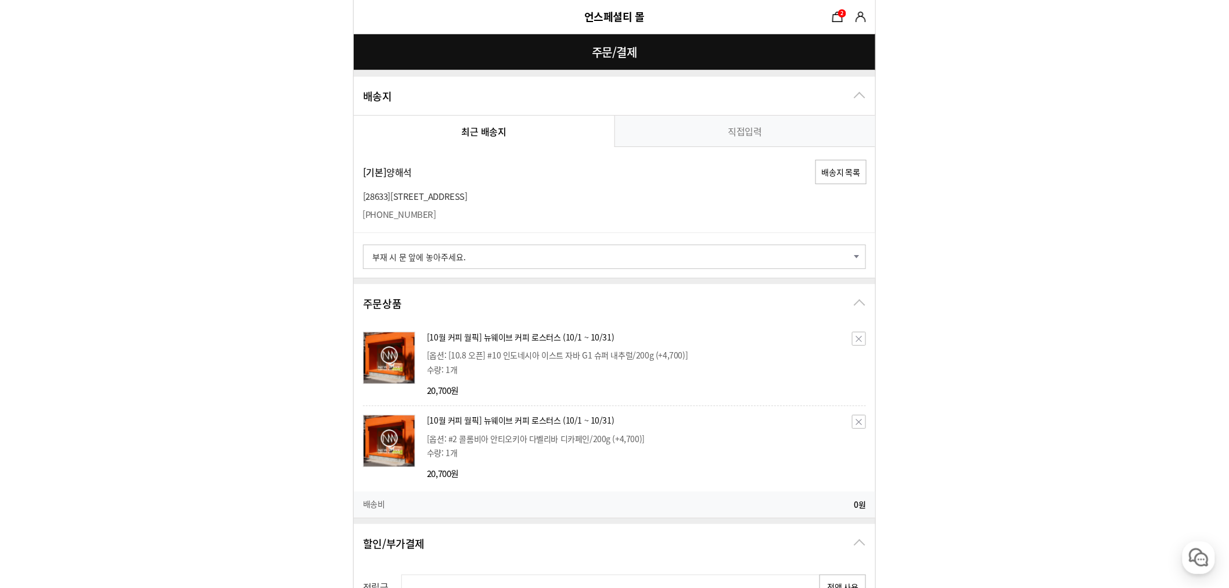
click at [483, 259] on select "-- 메시지 선택 (선택사항) -- 배송 전에 미리 연락바랍니다. 부재 시 경비실에 맡겨주세요. 부재 시 [GEOGRAPHIC_DATA]에 놓…" at bounding box center [614, 257] width 503 height 24
click at [492, 304] on div "주문상품 2개" at bounding box center [615, 303] width 522 height 39
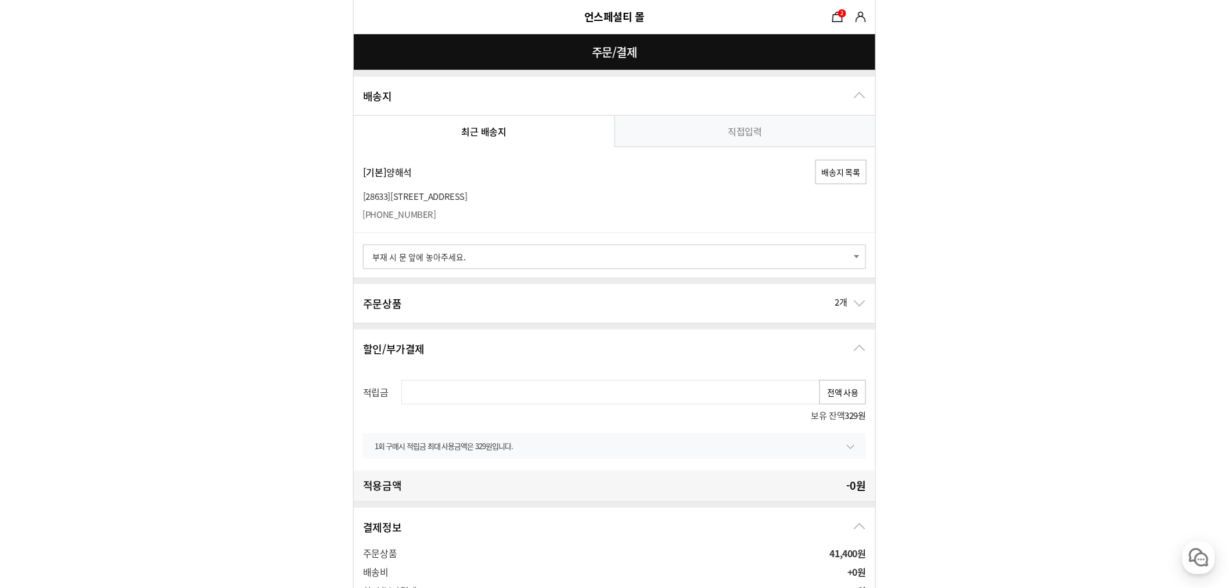
click at [493, 297] on span "2개" at bounding box center [627, 304] width 440 height 16
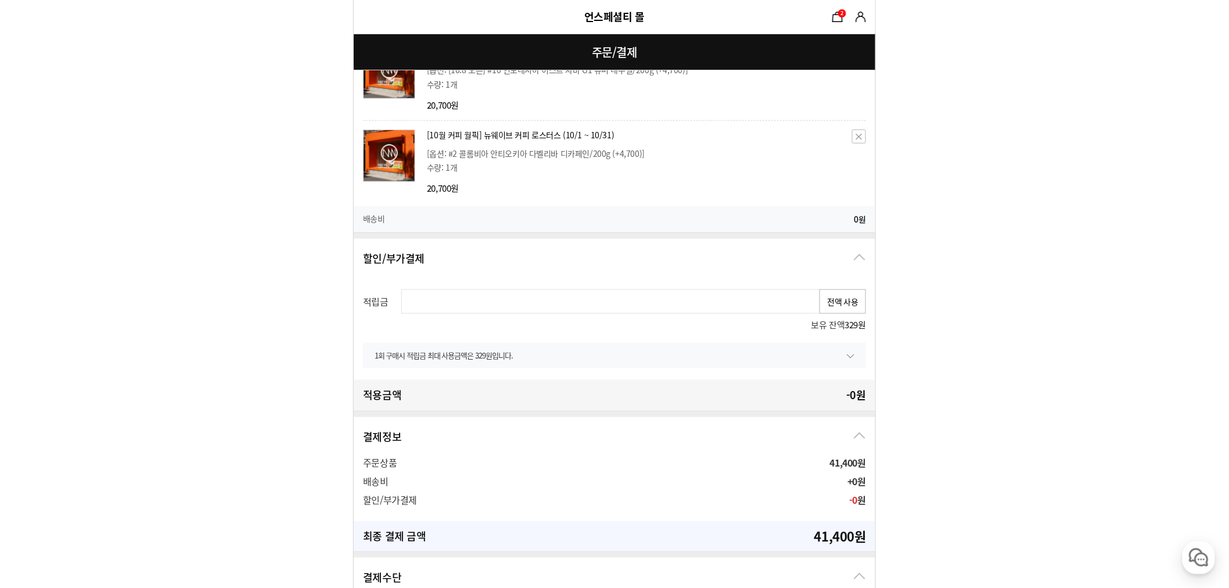
scroll to position [322, 0]
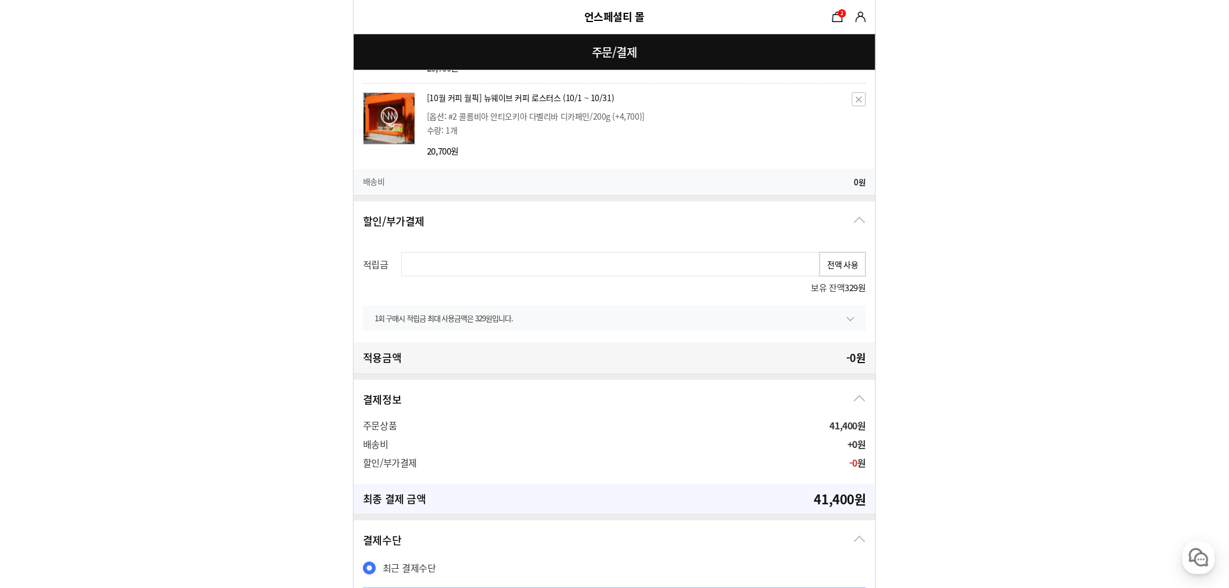
click at [550, 266] on input "text" at bounding box center [610, 264] width 419 height 24
type input "0"
click at [549, 298] on div "적립금 0 전액 사용 보유 잔액 329원 1회 구매시 적립금 최대 사용금액은 329원입니다. 최소 적립금 0원 이상일 때 사용 가능합니다. 최…" at bounding box center [615, 292] width 522 height 103
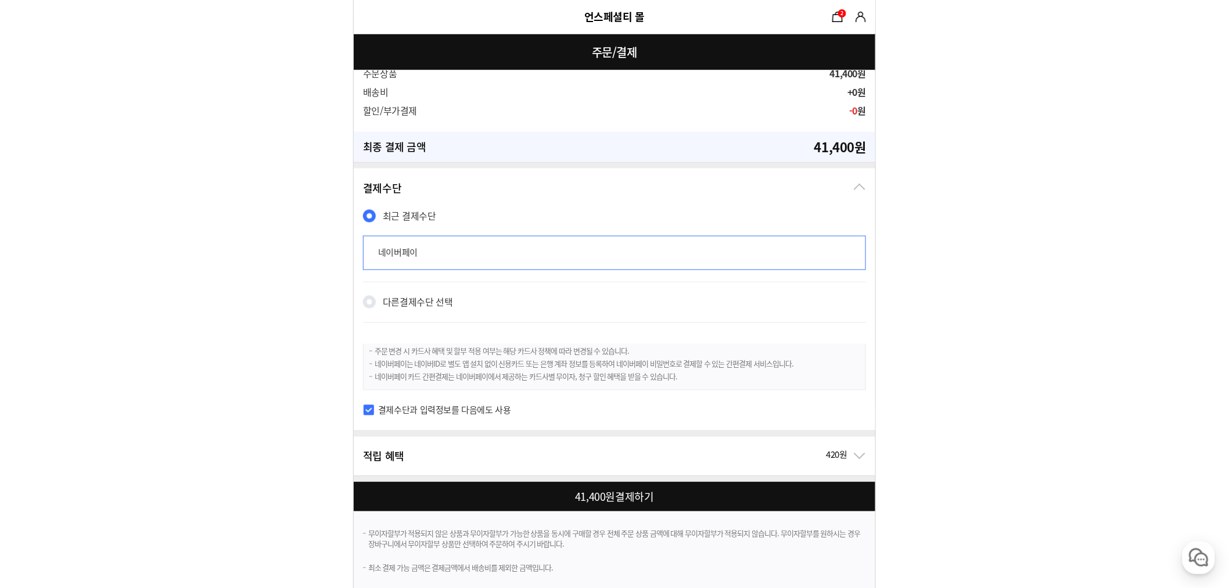
scroll to position [684, 0]
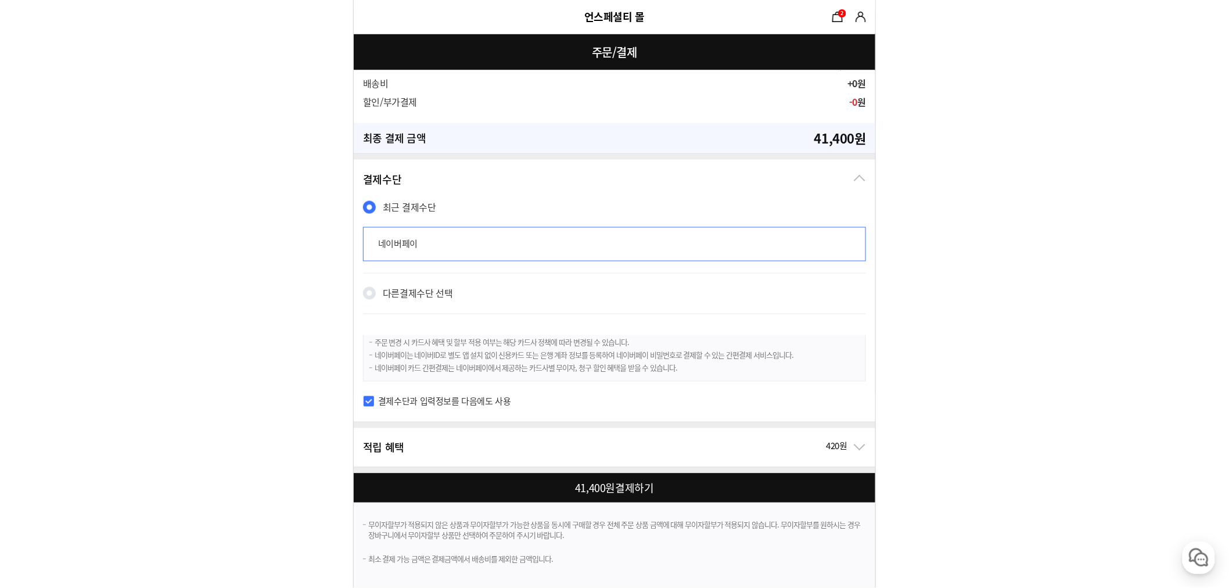
click at [602, 484] on div at bounding box center [617, 488] width 526 height 29
checkbox input "true"
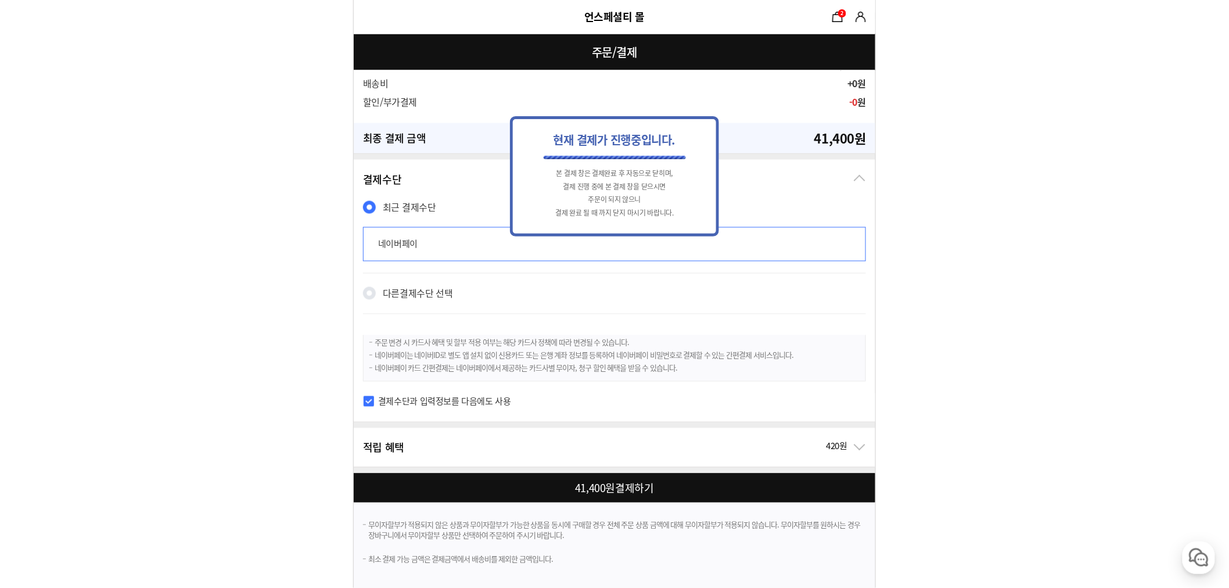
scroll to position [0, 0]
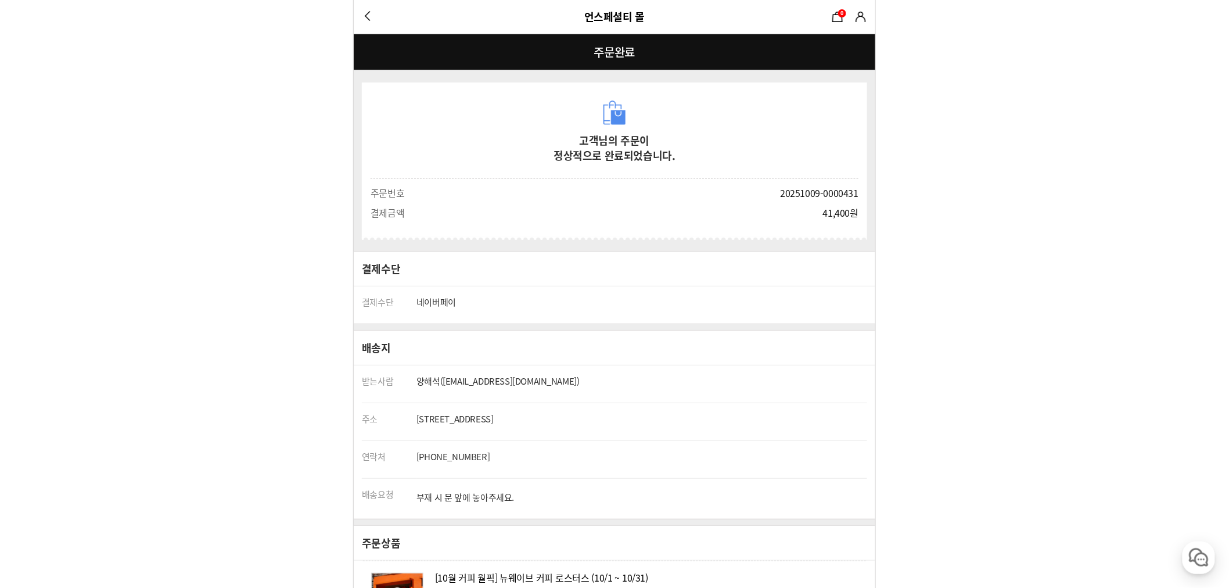
drag, startPoint x: 246, startPoint y: 176, endPoint x: 260, endPoint y: 178, distance: 14.1
click at [260, 178] on form "고객님의 주문이 정상적으로 완료되었습니다. 주문정보 주문번호 20251009-0000431 결제금액 41,400원 () 결제수단 결제수단" at bounding box center [614, 588] width 1229 height 1176
